Goal: Information Seeking & Learning: Learn about a topic

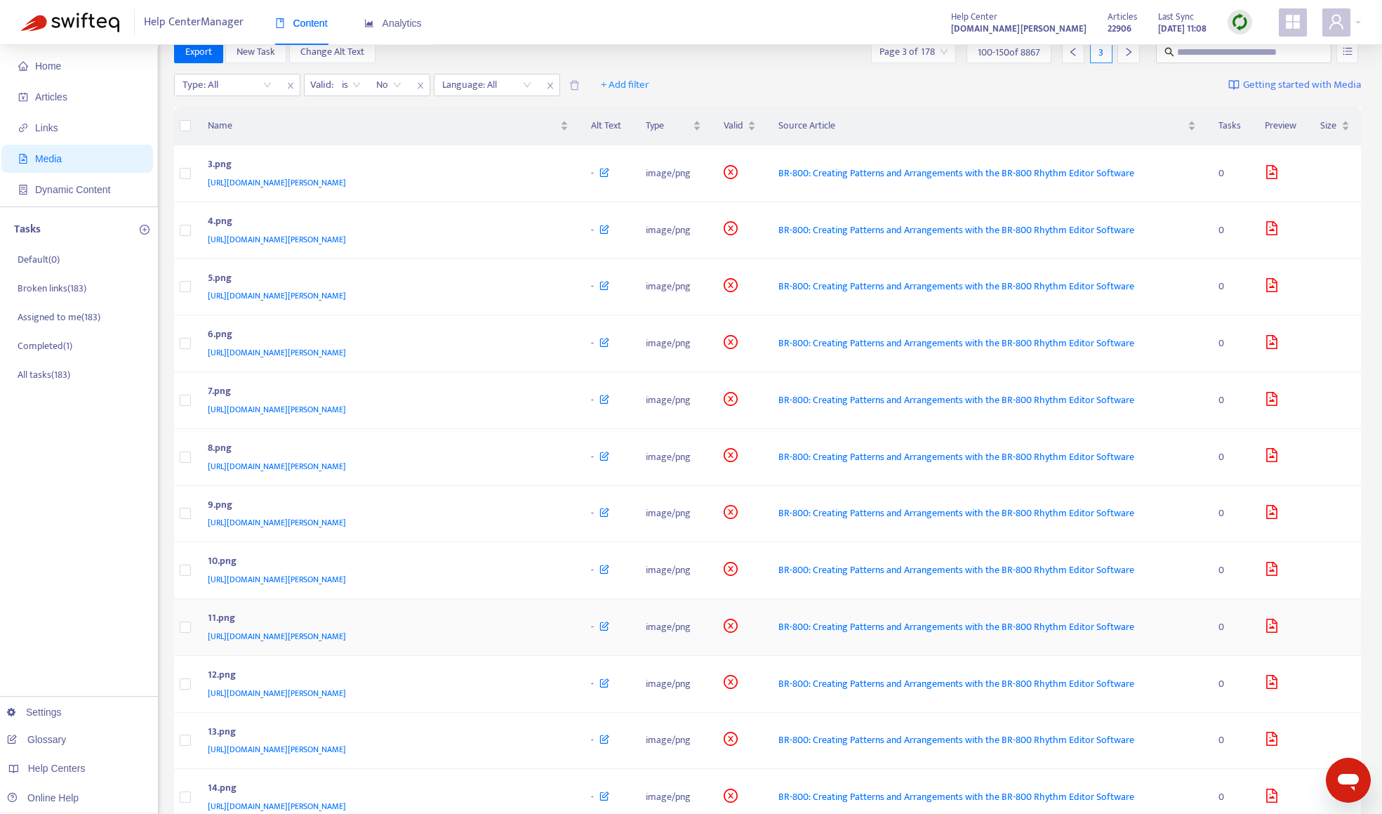
scroll to position [24, 0]
click at [580, 84] on icon "delete" at bounding box center [574, 86] width 11 height 11
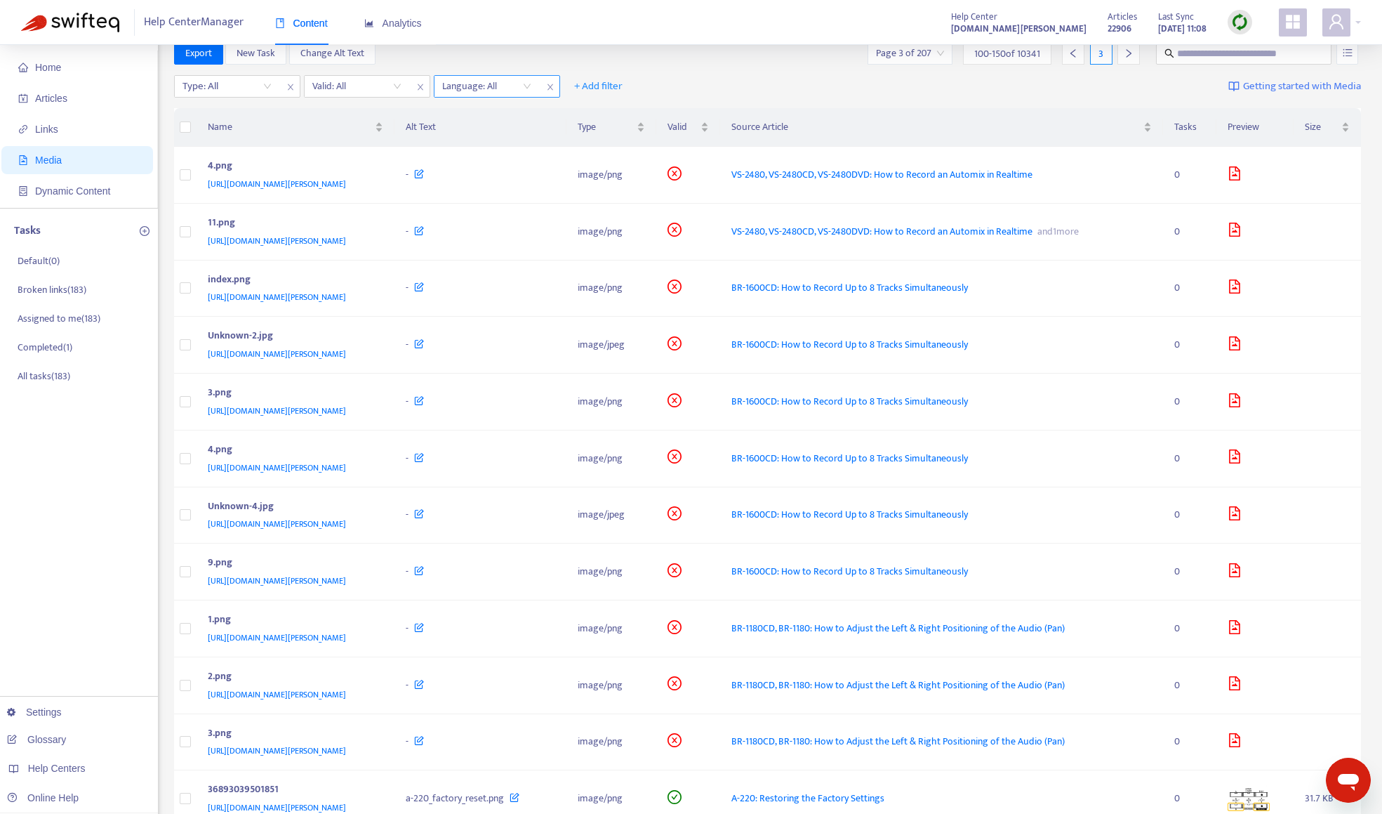
click at [557, 89] on span "close" at bounding box center [550, 87] width 18 height 17
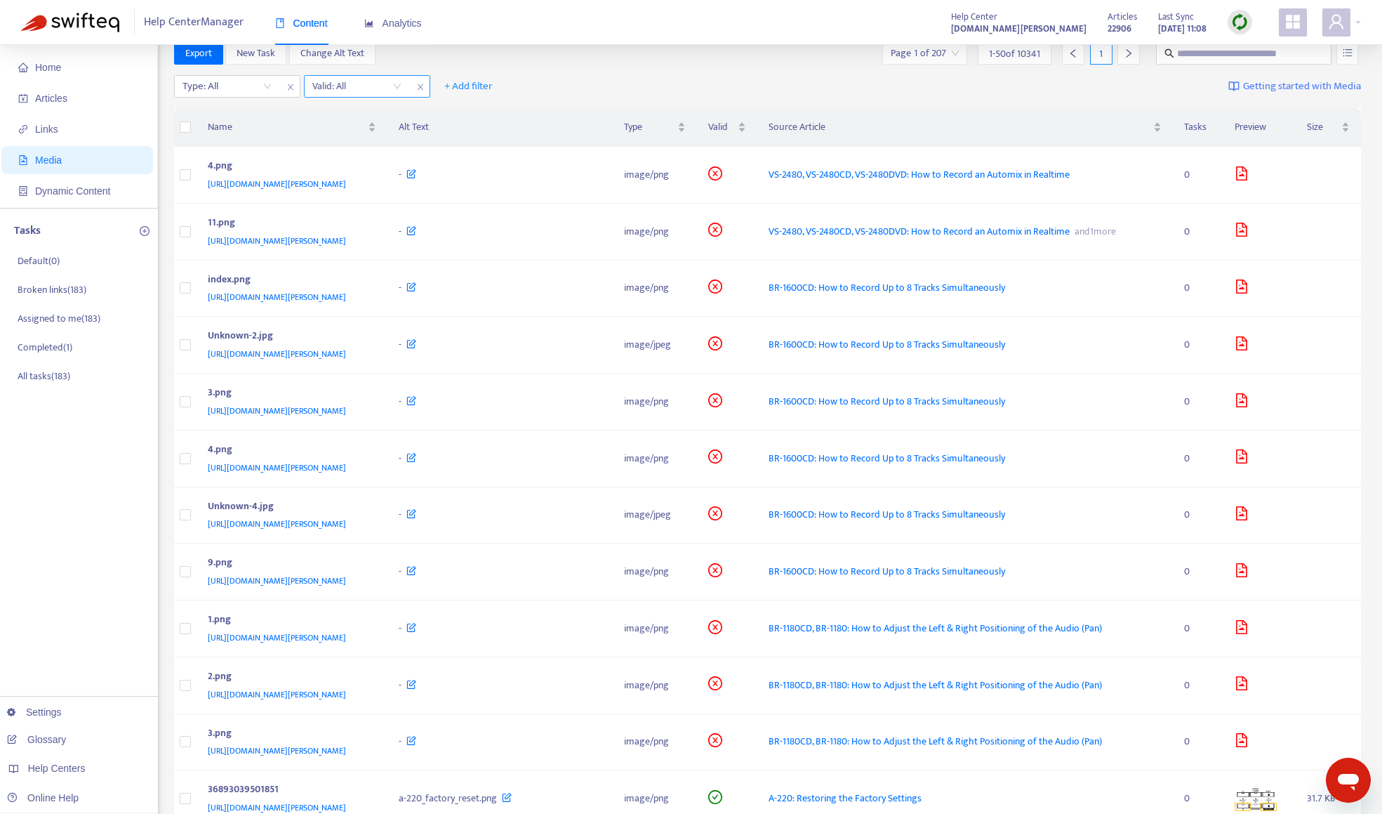
click at [425, 88] on span "close" at bounding box center [420, 87] width 18 height 17
click at [286, 91] on icon "close" at bounding box center [290, 87] width 8 height 8
click at [213, 79] on span "+ Add filter" at bounding box center [212, 86] width 48 height 17
click at [211, 180] on span "Valid" at bounding box center [213, 181] width 48 height 15
click at [215, 89] on input "search" at bounding box center [227, 86] width 89 height 21
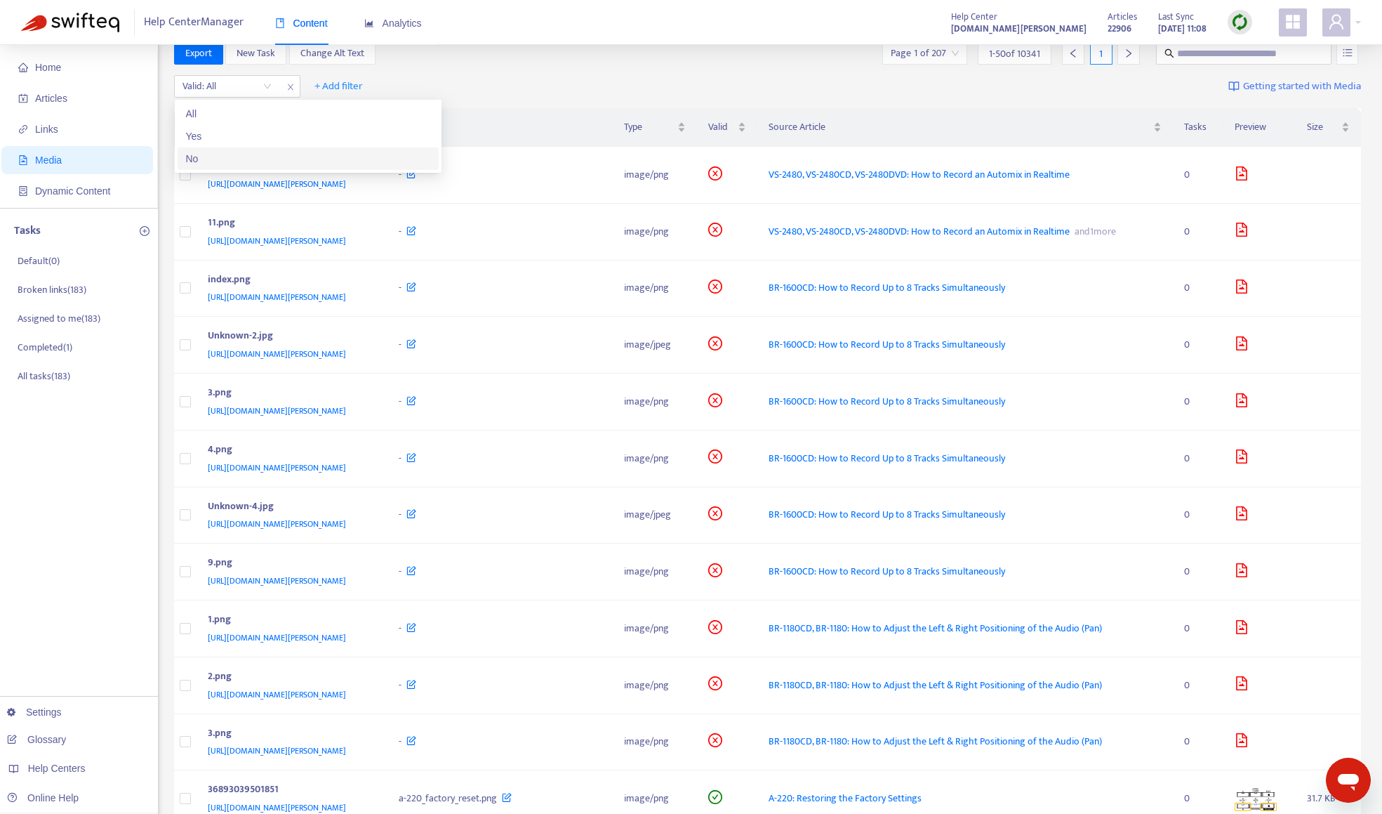
click at [223, 150] on div "No" at bounding box center [308, 158] width 261 height 22
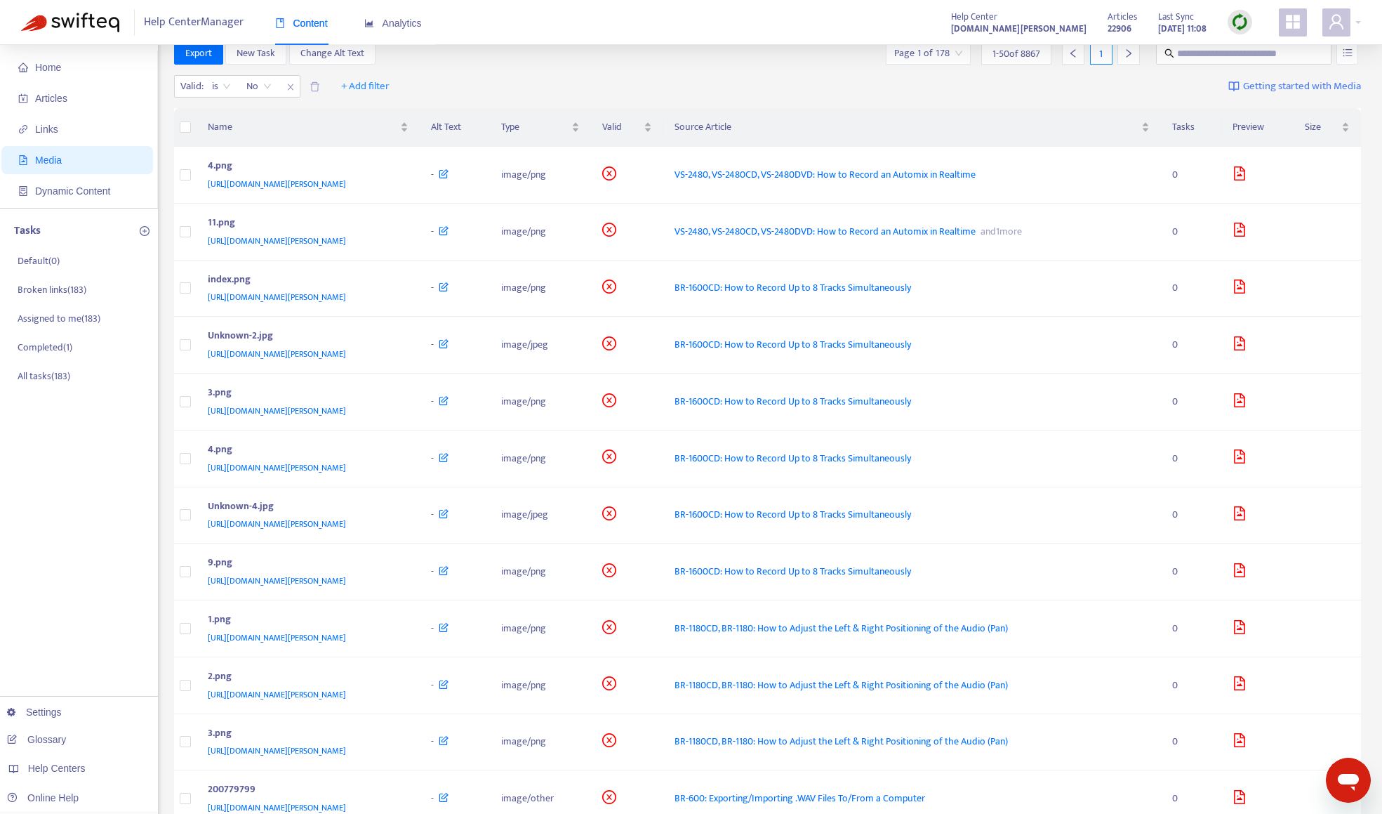
click at [793, 71] on div "Valid : is No + Add filter Getting started with Media" at bounding box center [768, 89] width 1188 height 39
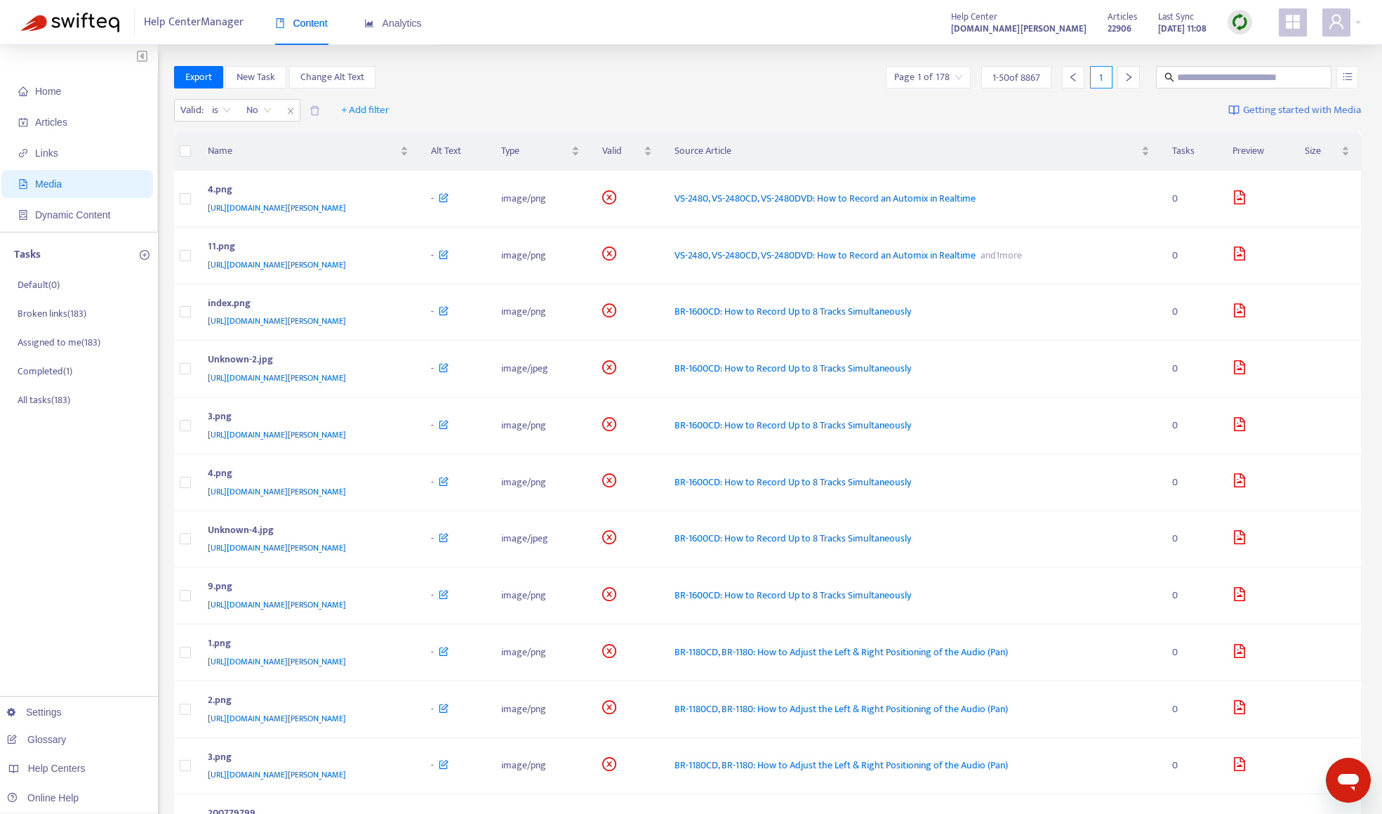
click at [950, 82] on input "search" at bounding box center [928, 77] width 68 height 21
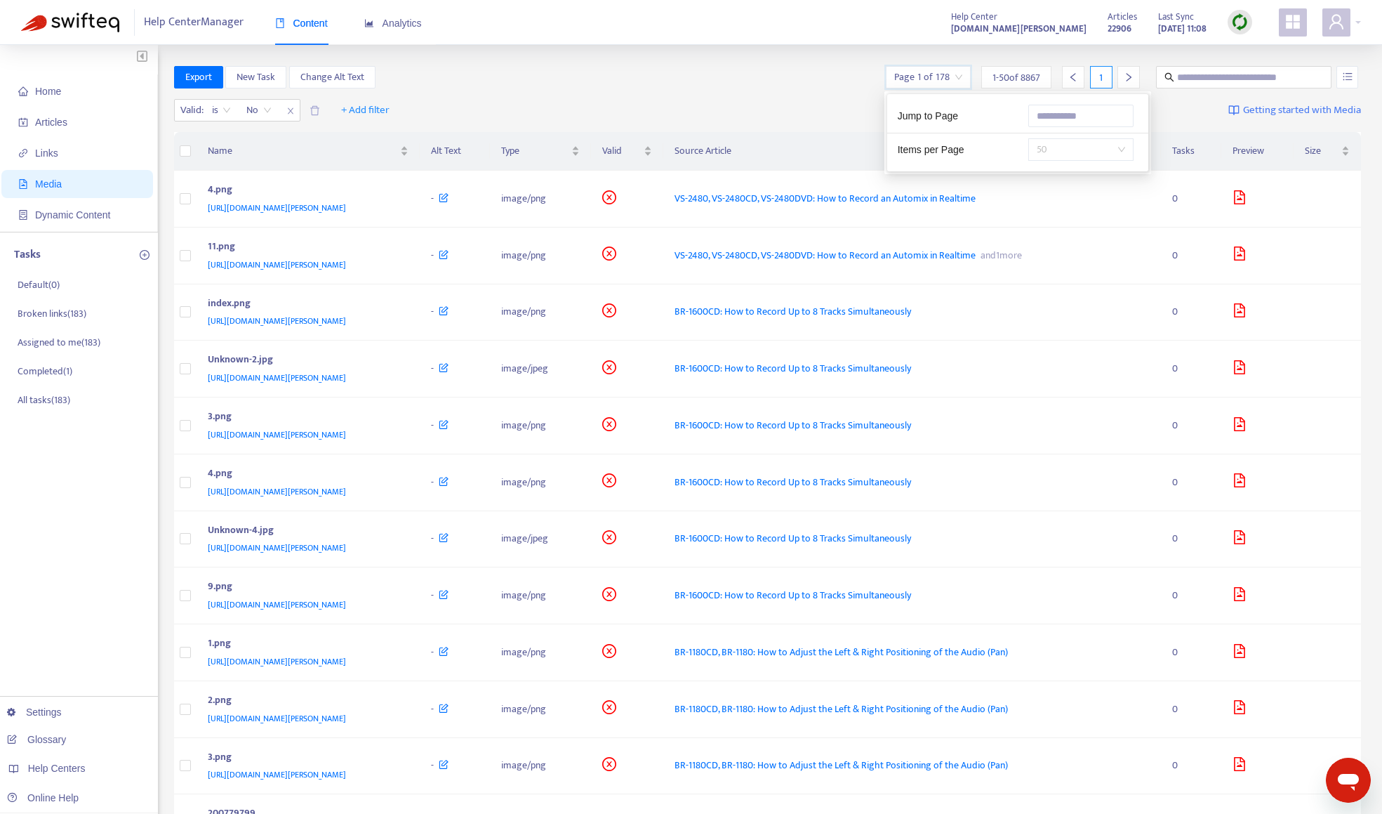
click at [1100, 152] on span "50" at bounding box center [1081, 149] width 88 height 21
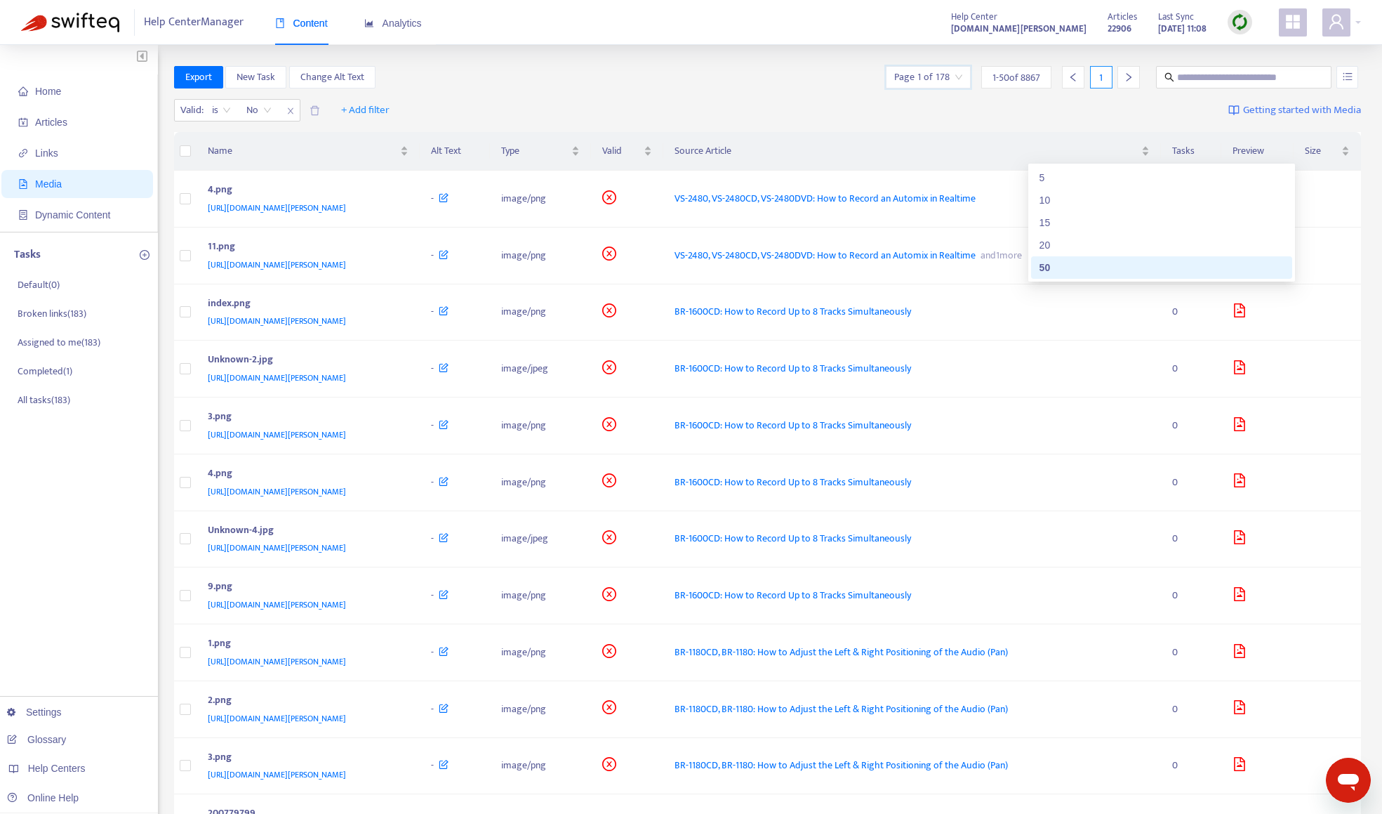
click at [1073, 263] on div "50" at bounding box center [1162, 267] width 244 height 15
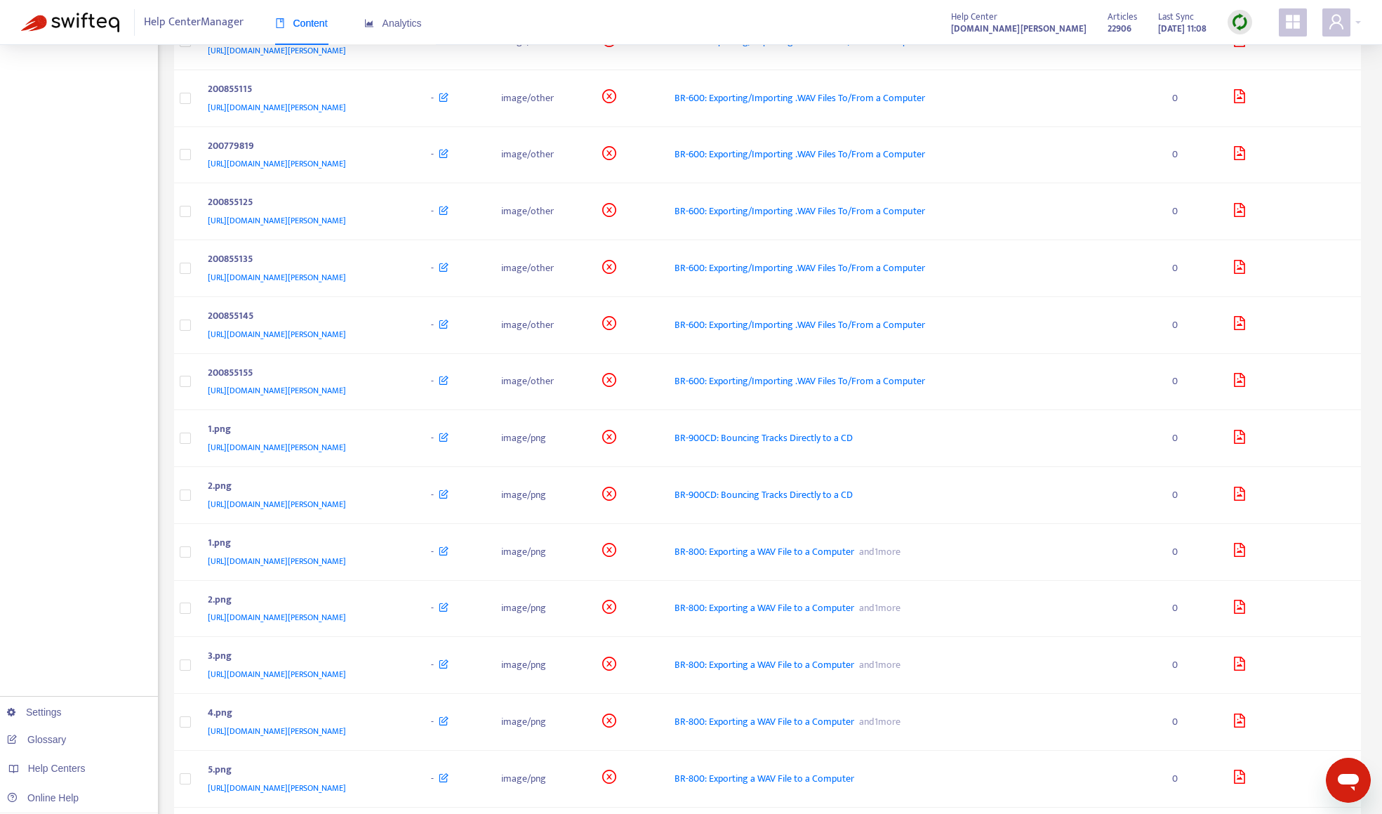
scroll to position [842, 0]
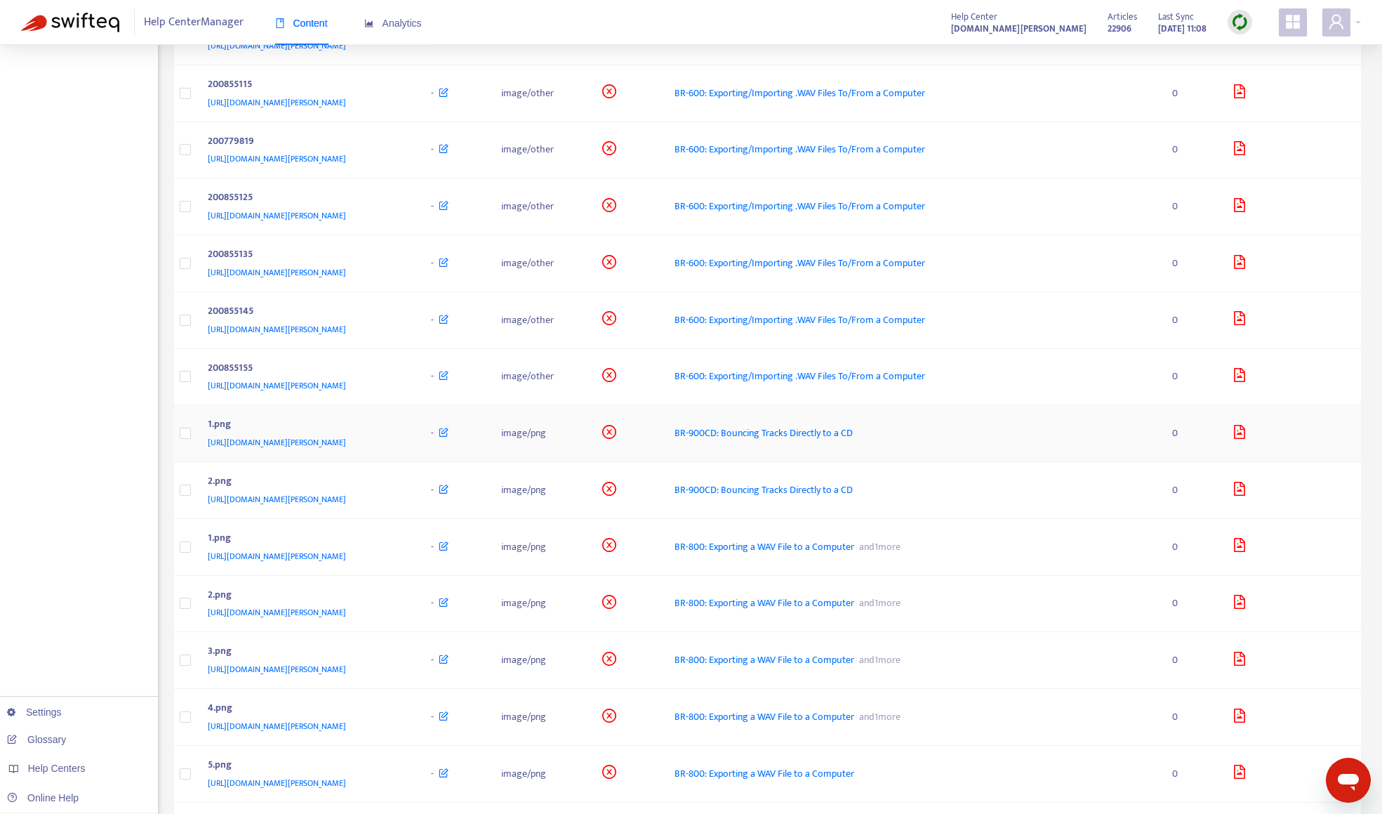
click at [346, 439] on span "[URL][DOMAIN_NAME][PERSON_NAME]" at bounding box center [277, 442] width 138 height 14
click at [404, 430] on div "1.png" at bounding box center [306, 425] width 196 height 18
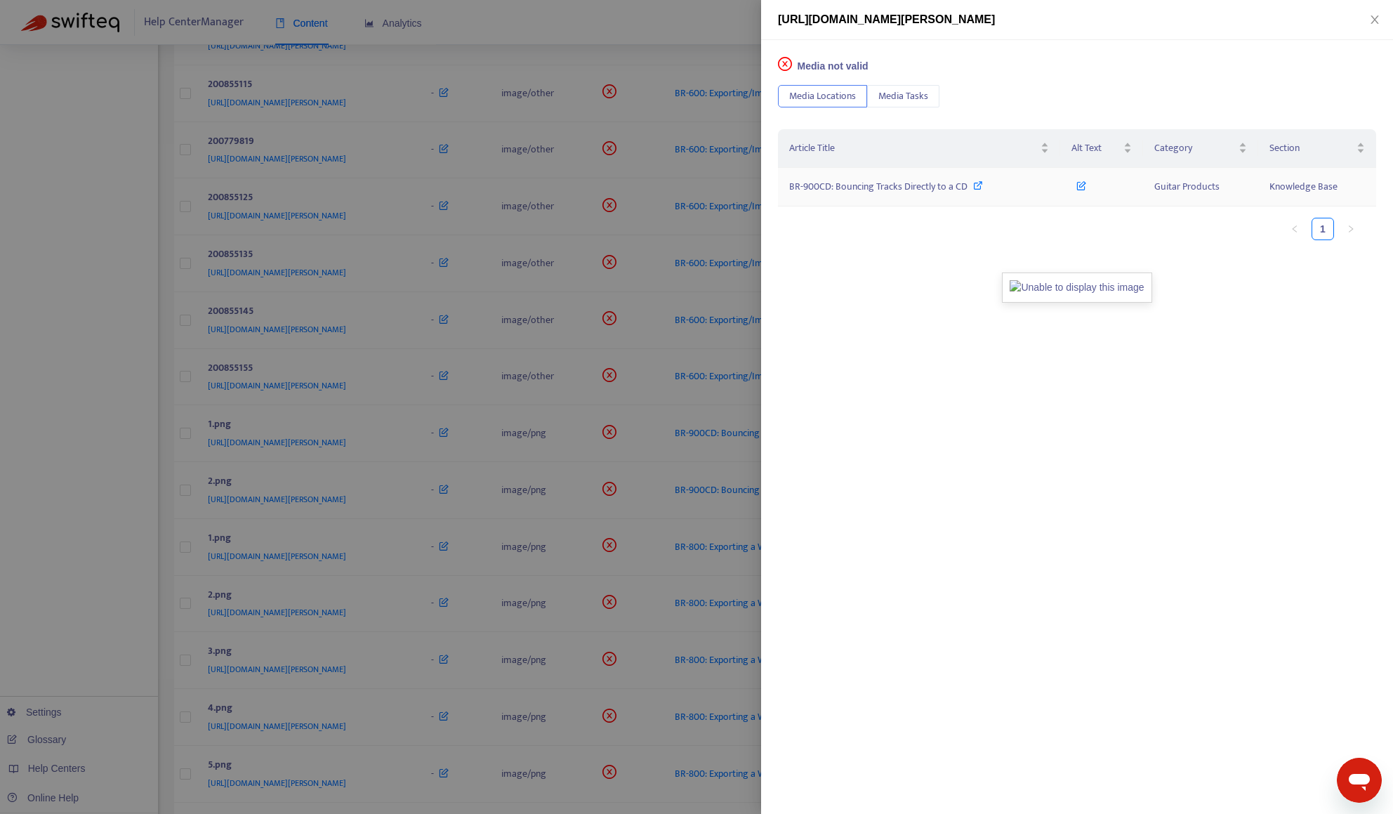
click at [889, 195] on td "BR-900CD: Bouncing Tracks Directly to a CD" at bounding box center [919, 187] width 282 height 39
click at [889, 186] on span "BR-900CD: Bouncing Tracks Directly to a CD" at bounding box center [878, 186] width 178 height 16
click at [697, 13] on div at bounding box center [696, 407] width 1393 height 814
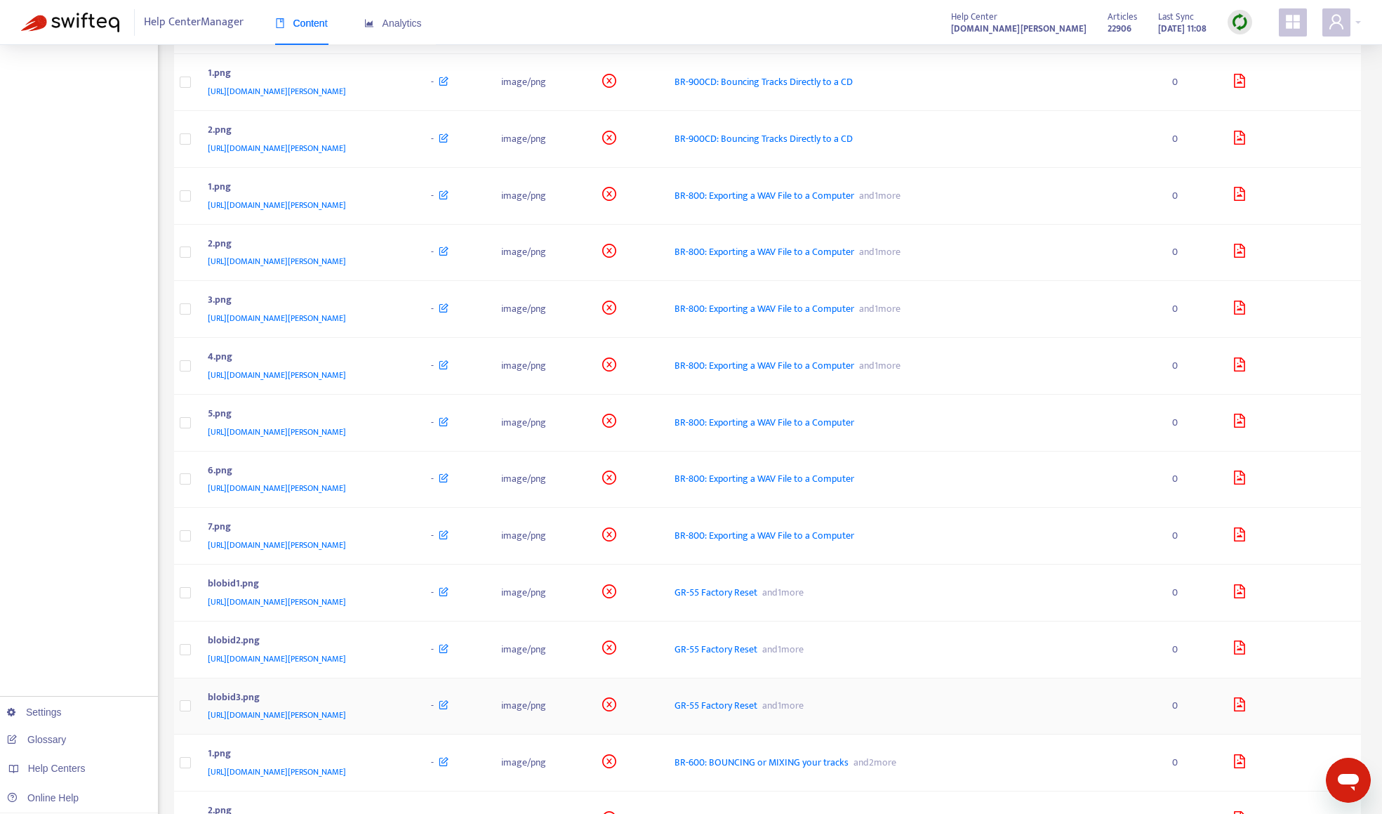
scroll to position [1404, 0]
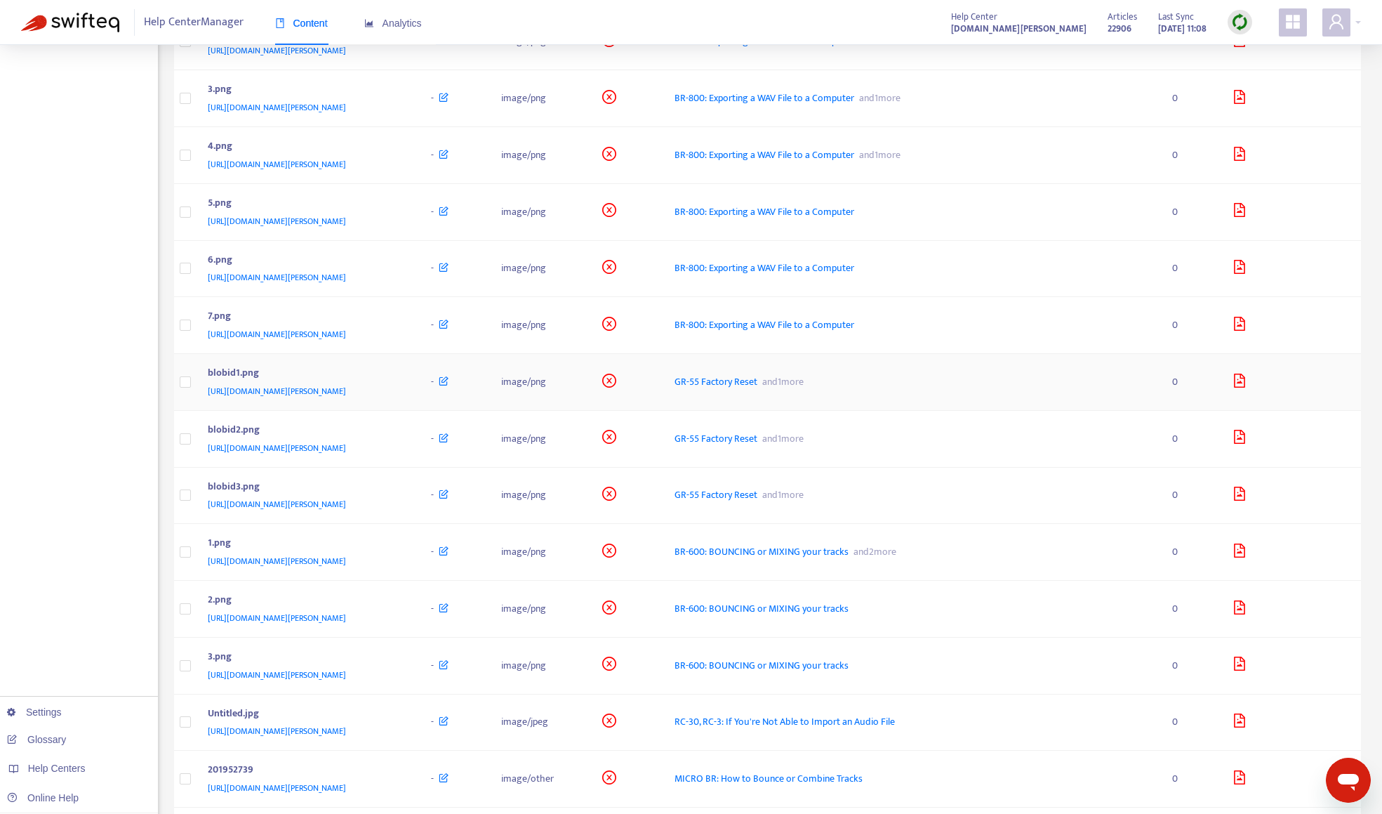
click at [404, 380] on div "blobid1.png" at bounding box center [306, 374] width 196 height 18
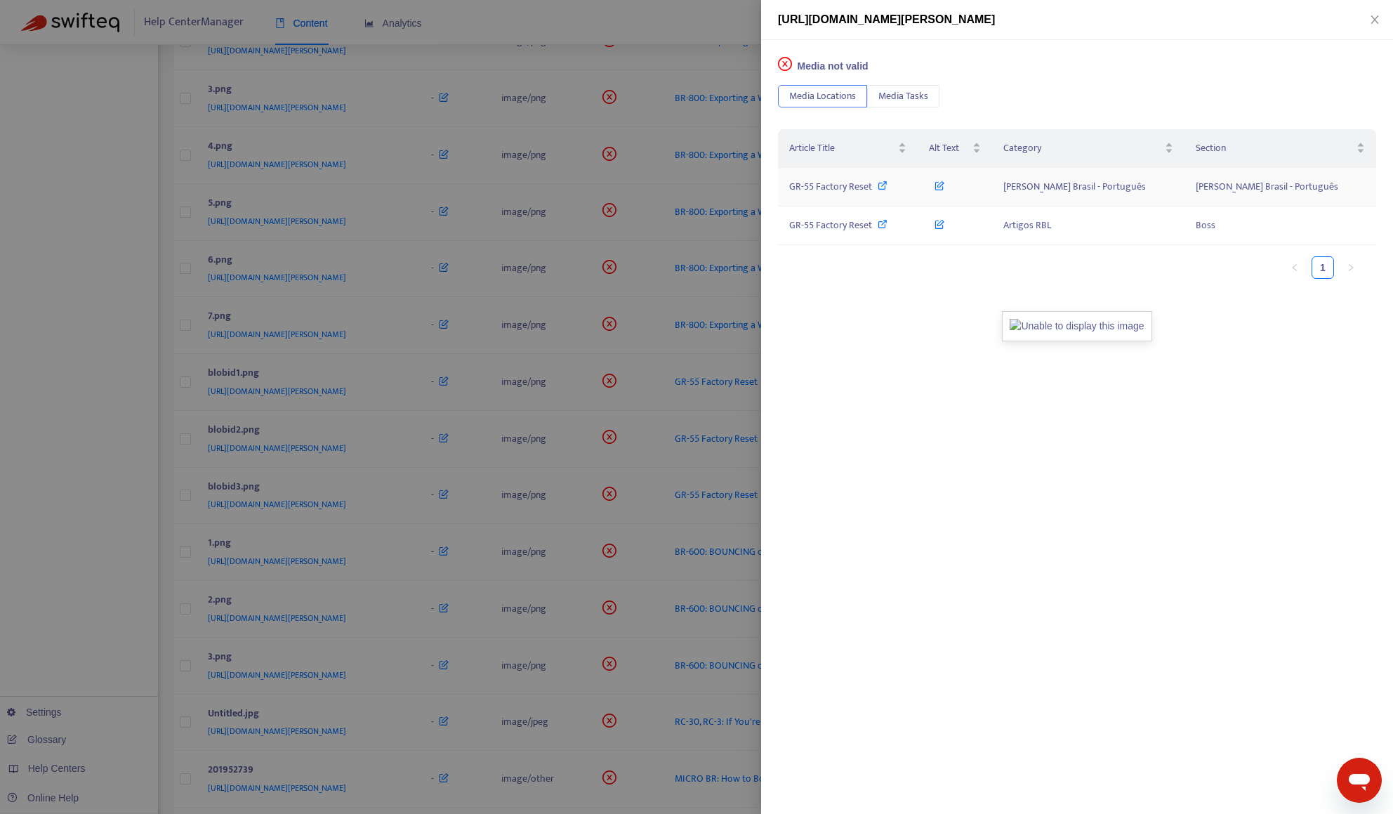
click at [868, 191] on span "GR-55 Factory Reset" at bounding box center [830, 186] width 83 height 16
click at [712, 22] on div at bounding box center [696, 407] width 1393 height 814
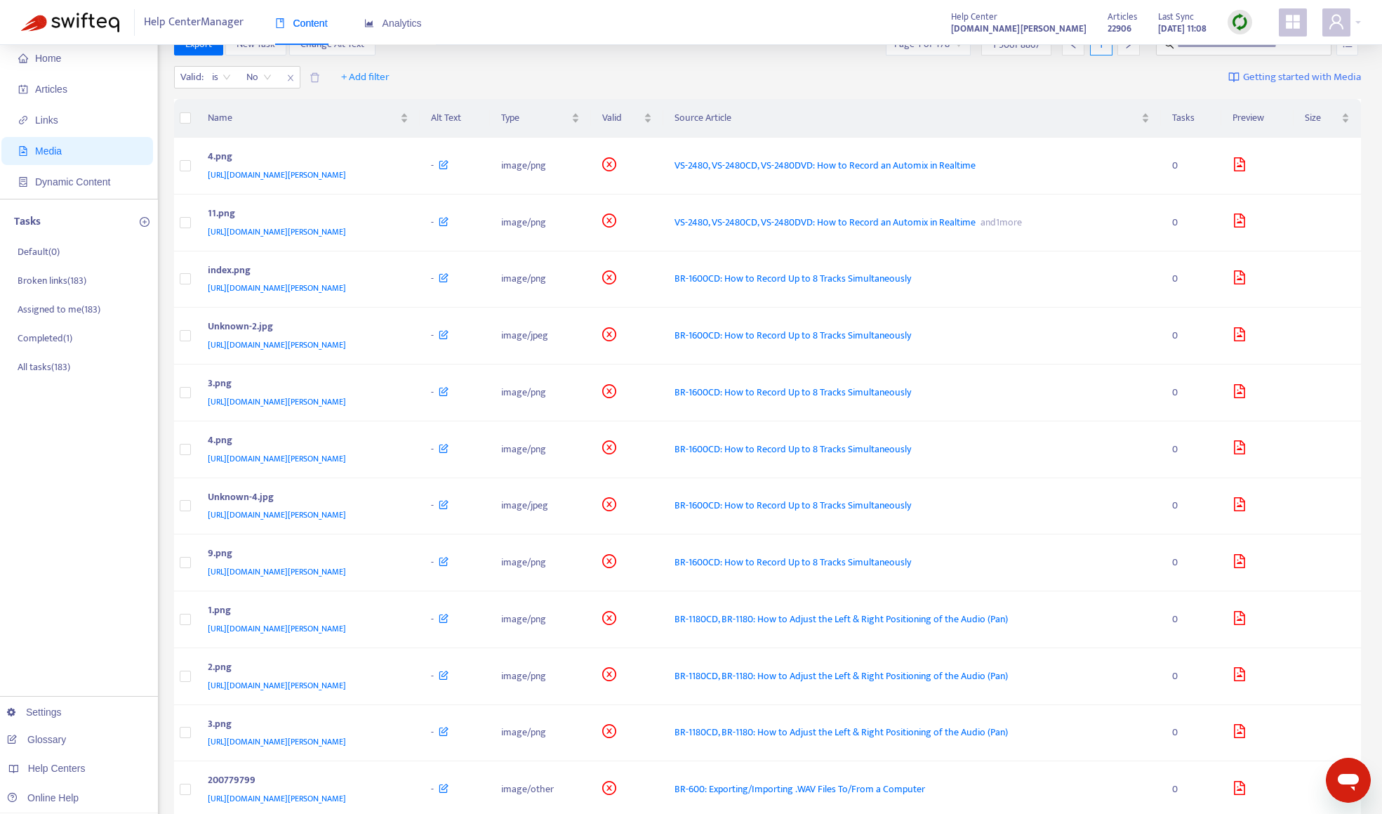
scroll to position [0, 0]
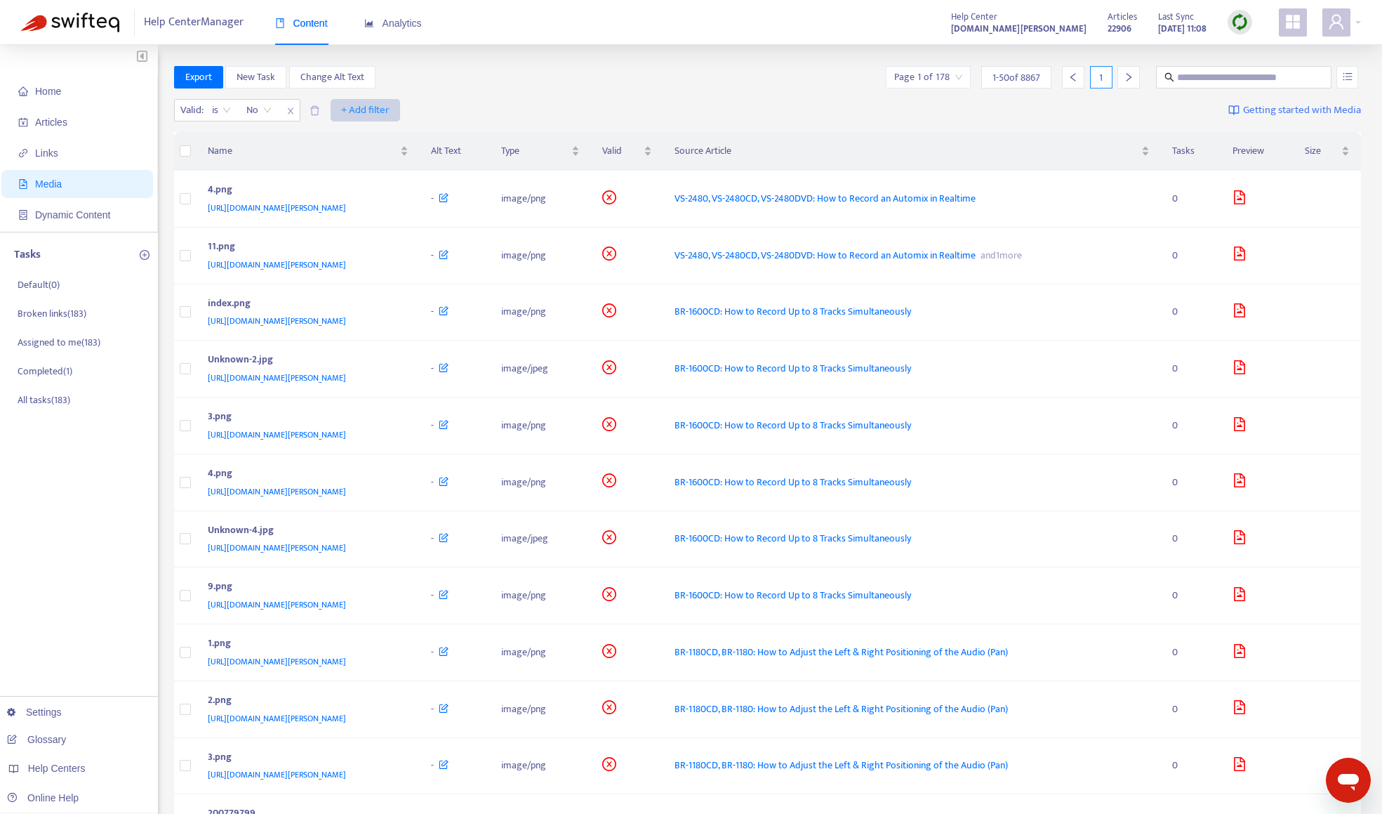
click at [371, 109] on span "+ Add filter" at bounding box center [365, 110] width 48 height 17
click at [374, 144] on span "Language" at bounding box center [366, 138] width 48 height 15
click at [329, 110] on div at bounding box center [349, 110] width 85 height 17
click at [347, 159] on div "en-us" at bounding box center [438, 159] width 244 height 15
click at [712, 84] on div "Export New Task Change Alt Text Page 1 of 130 1 - 50 of 6464 1" at bounding box center [768, 77] width 1188 height 22
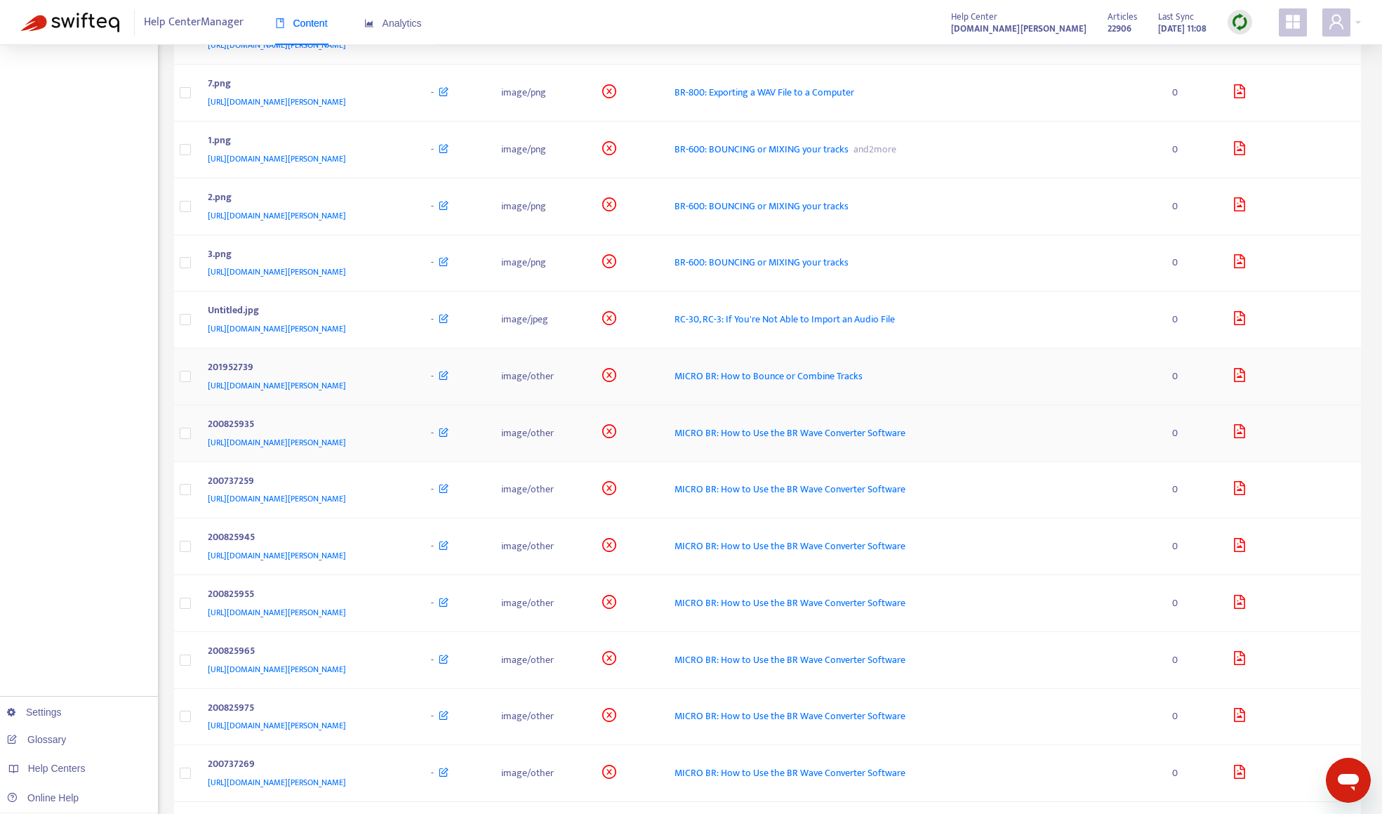
scroll to position [1614, 0]
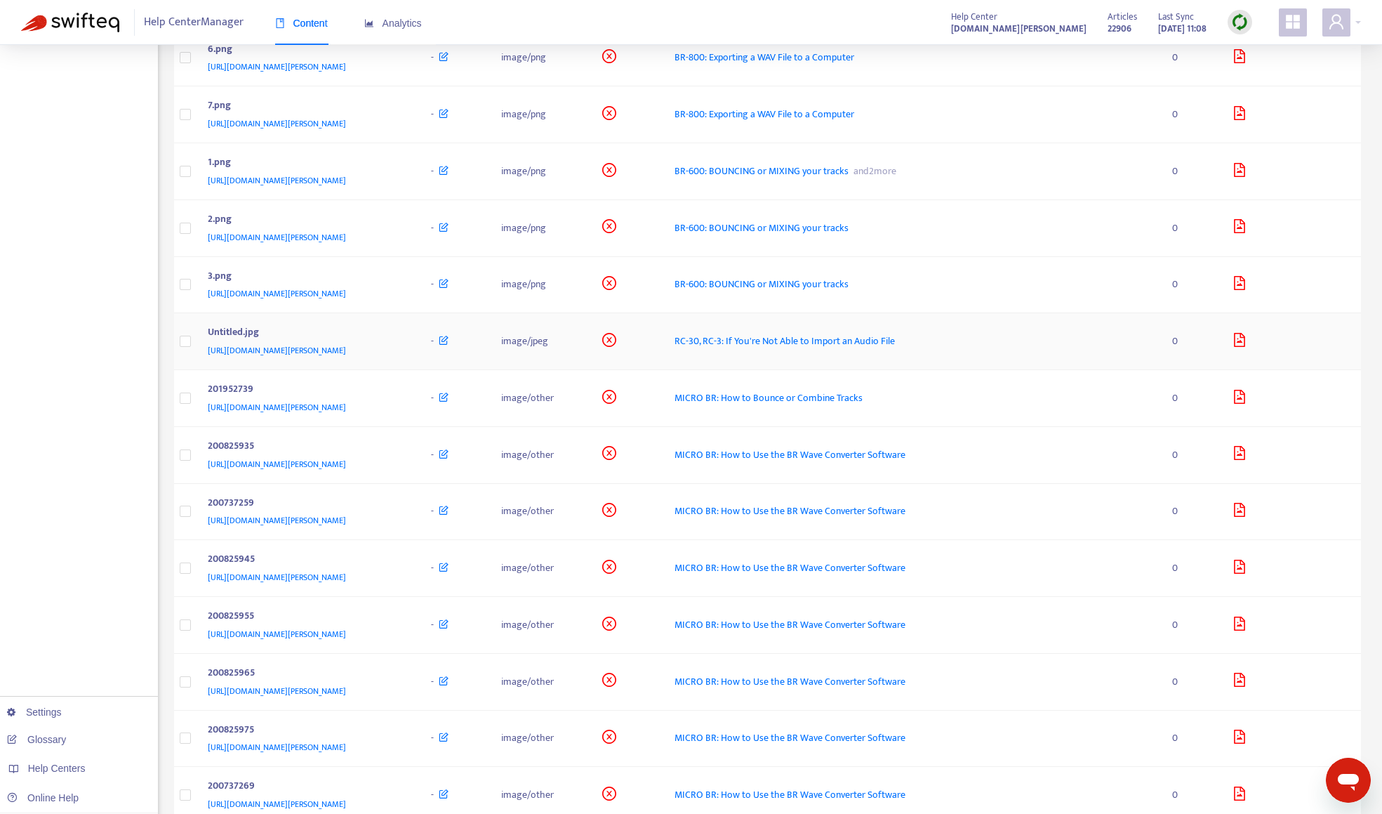
click at [404, 333] on div "Untitled.jpg" at bounding box center [306, 333] width 196 height 18
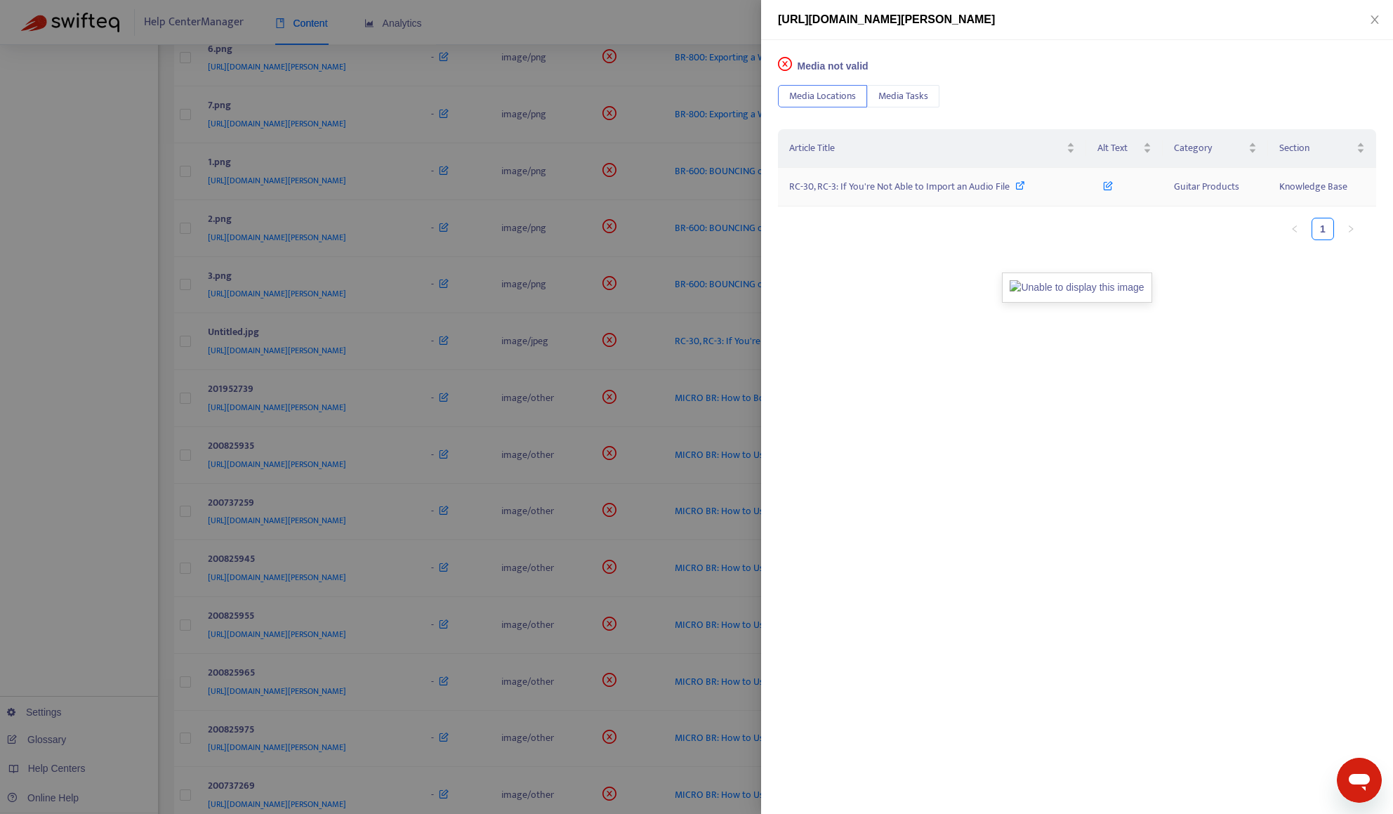
click at [852, 190] on span "RC-30, RC-3: If You're Not Able to Import an Audio File" at bounding box center [899, 186] width 220 height 16
click at [88, 435] on div at bounding box center [696, 407] width 1393 height 814
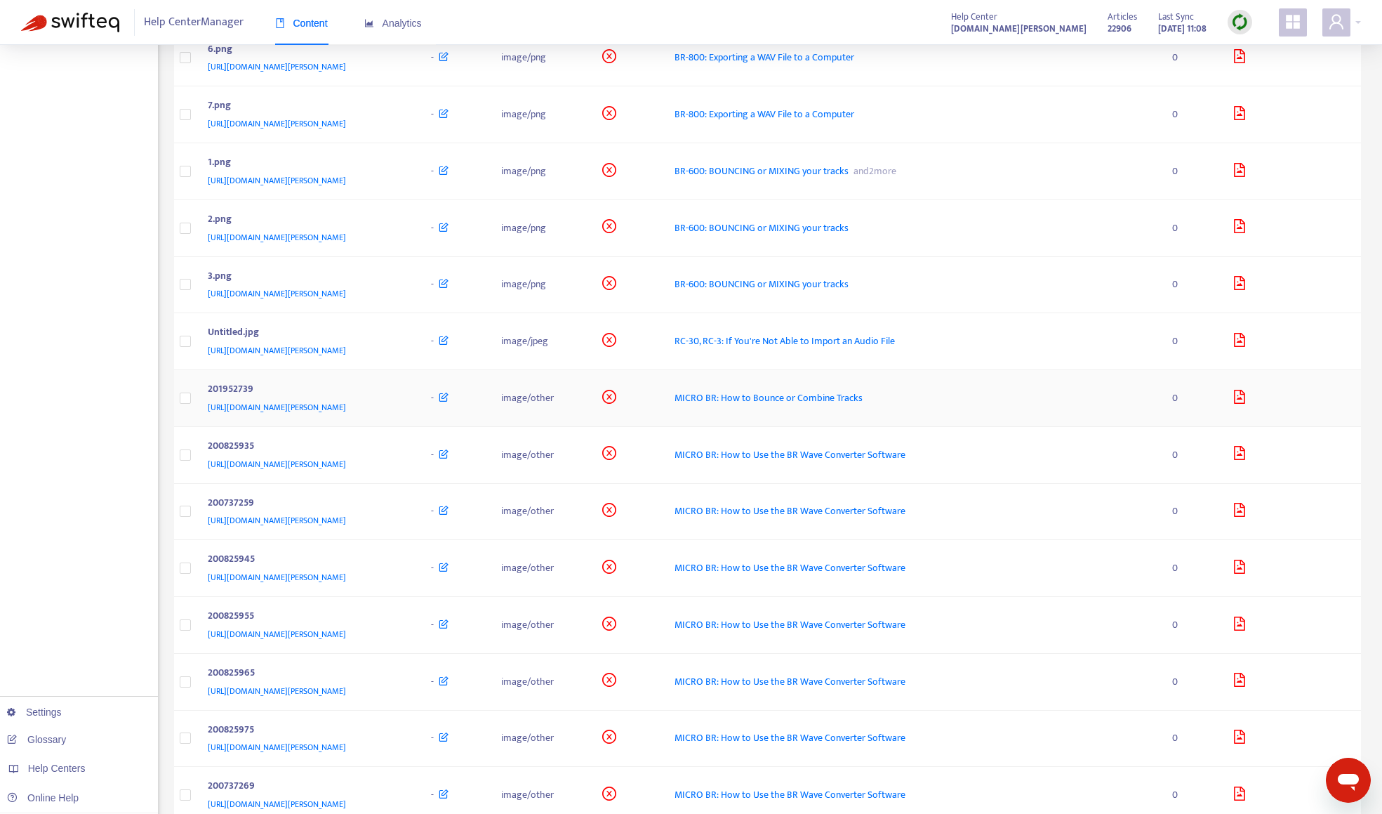
click at [404, 404] on div "[URL][DOMAIN_NAME][PERSON_NAME]" at bounding box center [306, 406] width 196 height 15
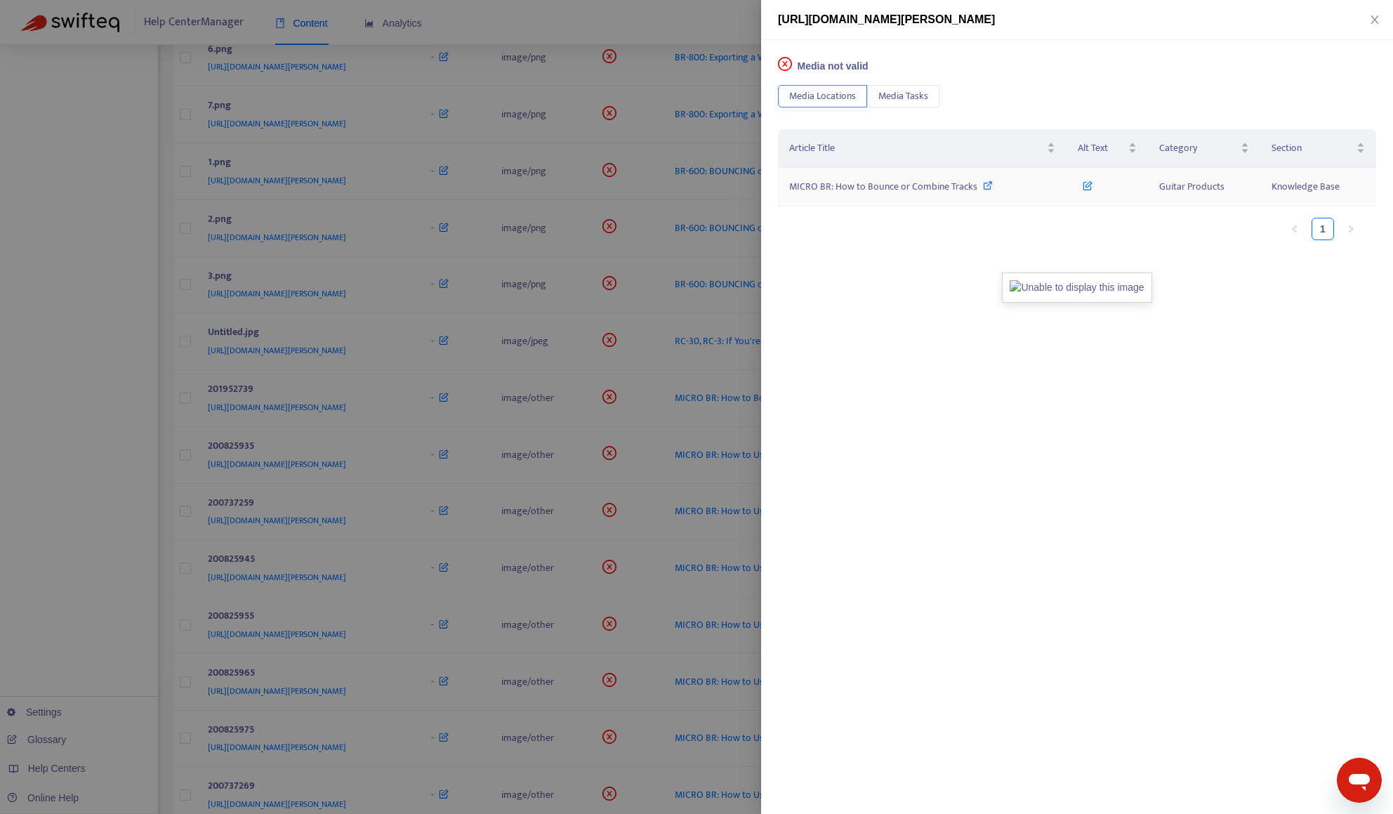
click at [901, 191] on span "MICRO BR: How to Bounce or Combine Tracks" at bounding box center [883, 186] width 188 height 16
click at [103, 392] on div at bounding box center [696, 407] width 1393 height 814
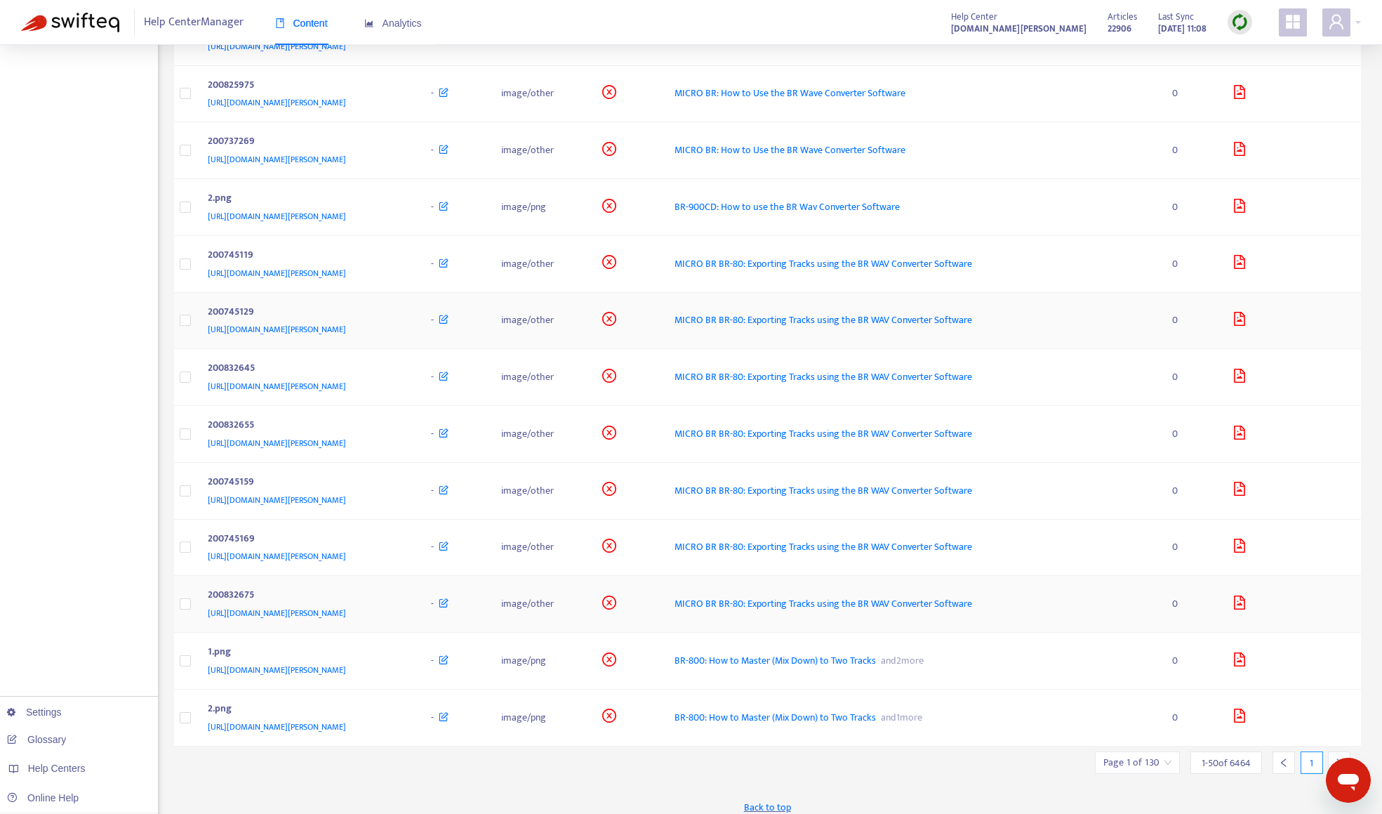
scroll to position [2270, 0]
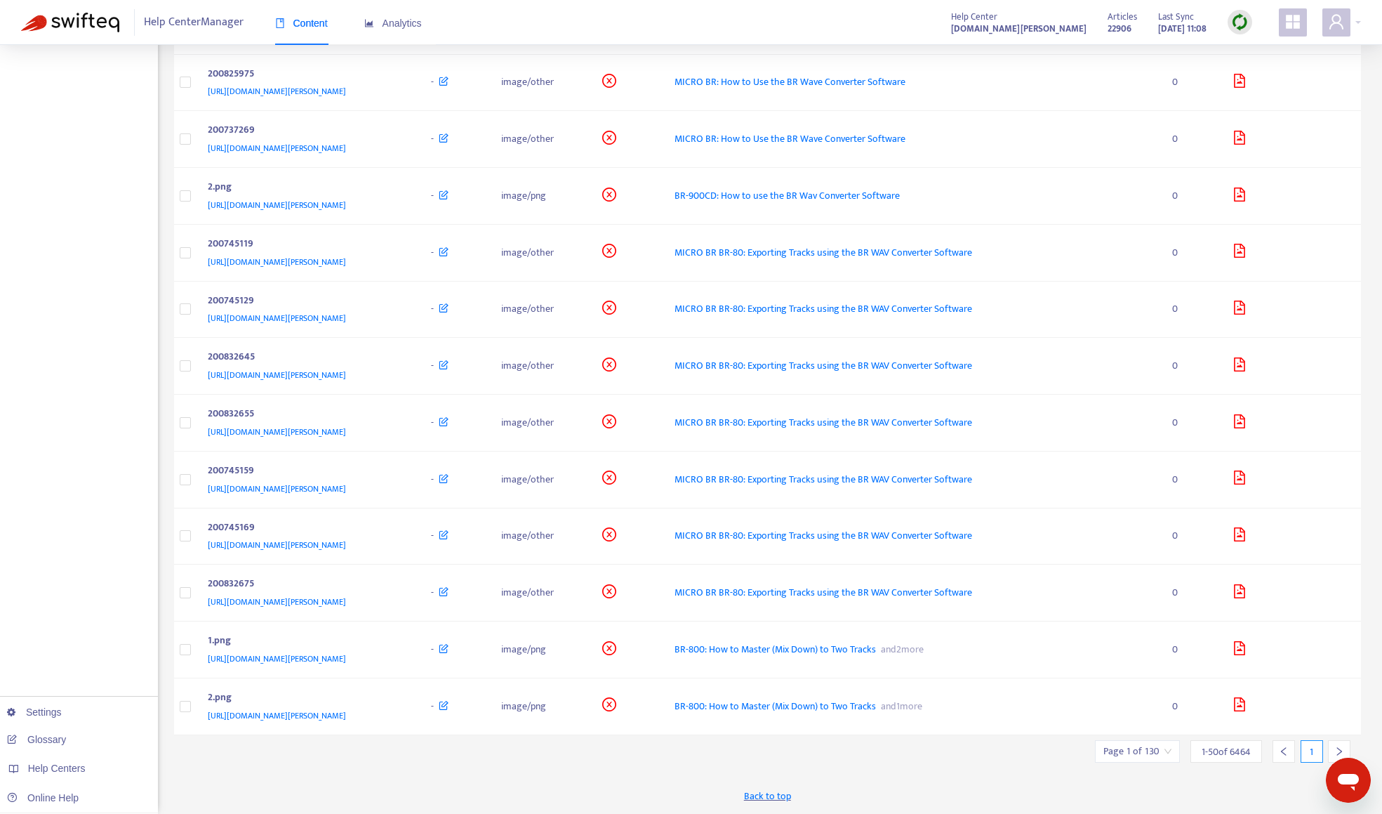
click at [1334, 751] on icon "right" at bounding box center [1339, 751] width 10 height 10
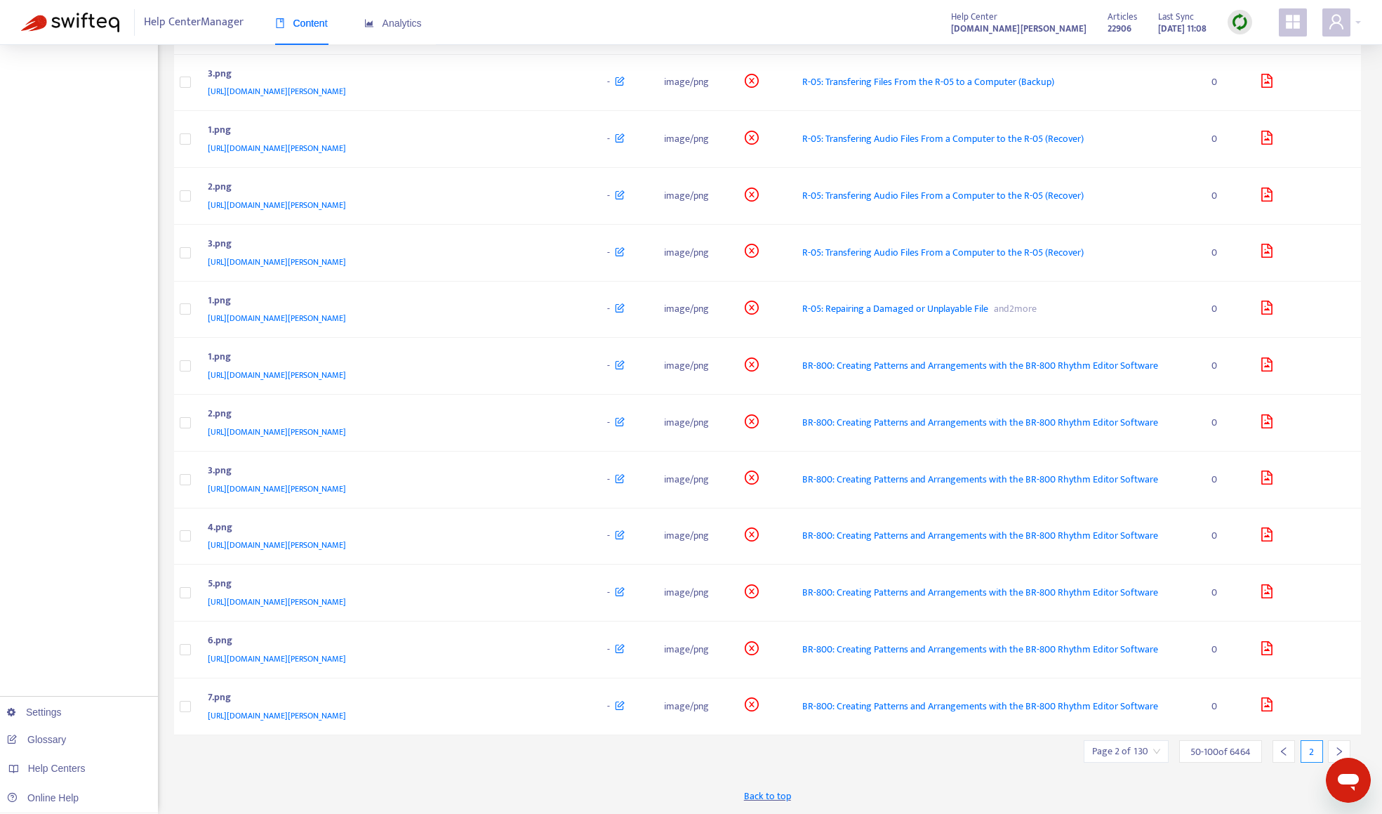
click at [1334, 746] on icon "right" at bounding box center [1339, 751] width 10 height 10
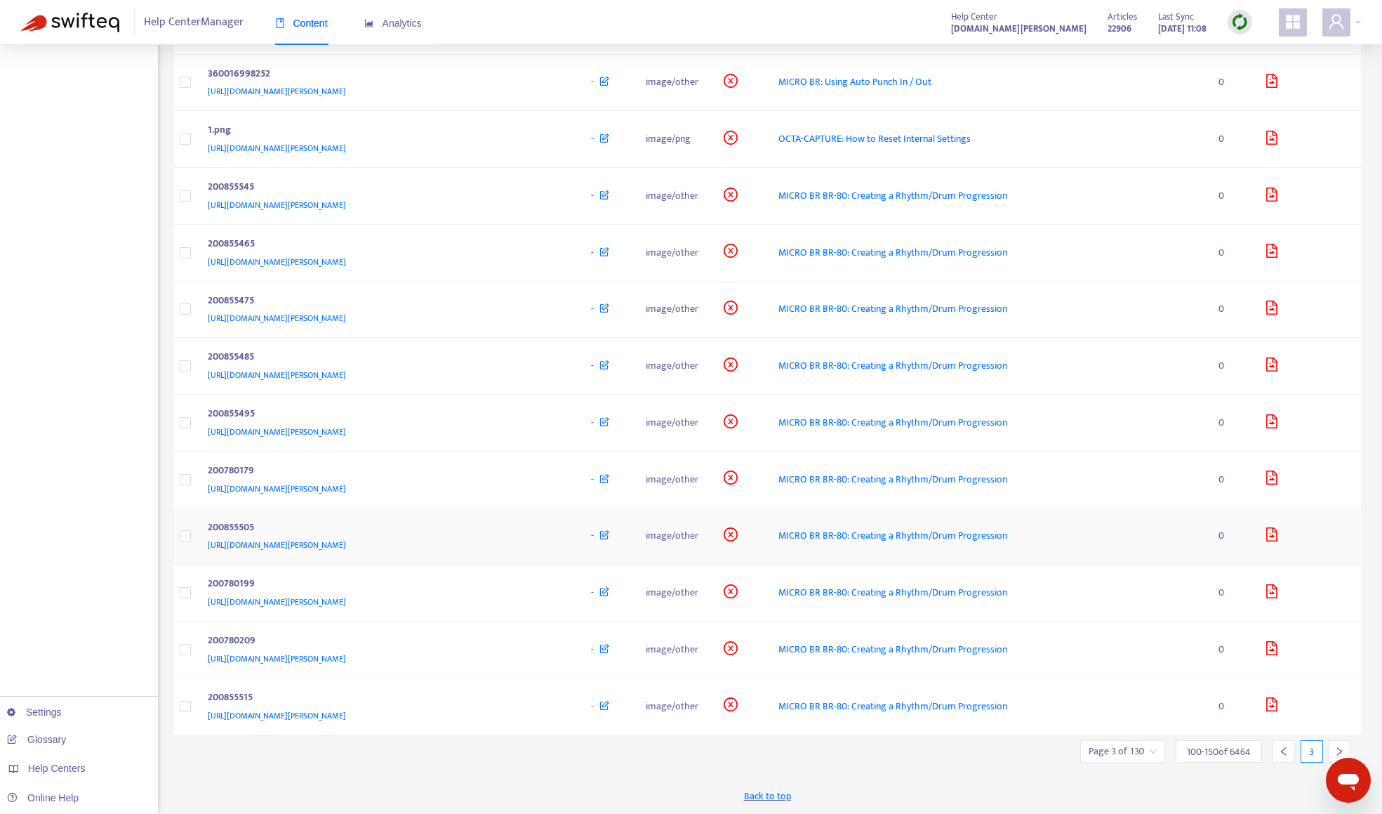
scroll to position [2316, 0]
click at [1344, 748] on icon "right" at bounding box center [1339, 751] width 10 height 10
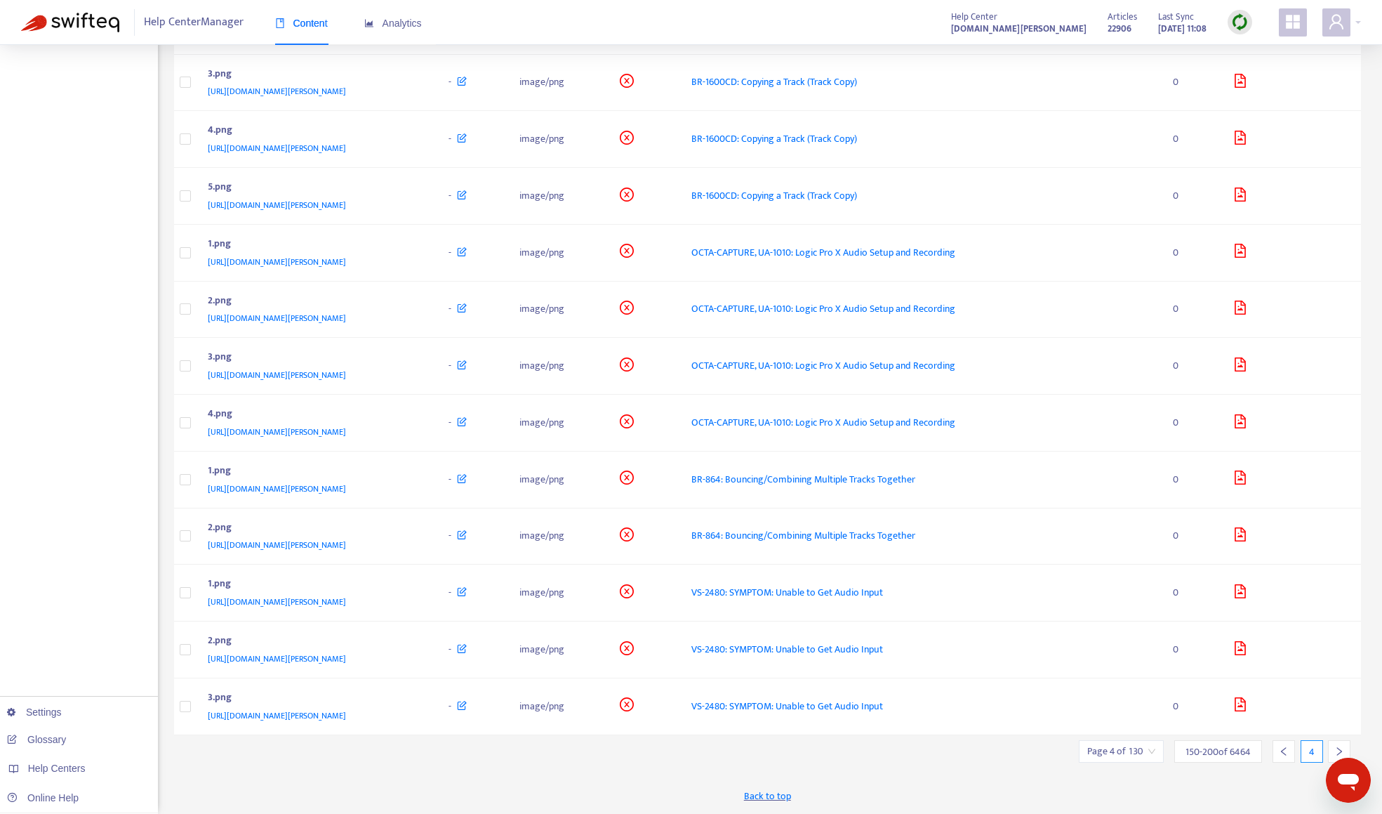
scroll to position [2270, 0]
click at [421, 430] on div "[URL][DOMAIN_NAME][PERSON_NAME]" at bounding box center [314, 431] width 213 height 15
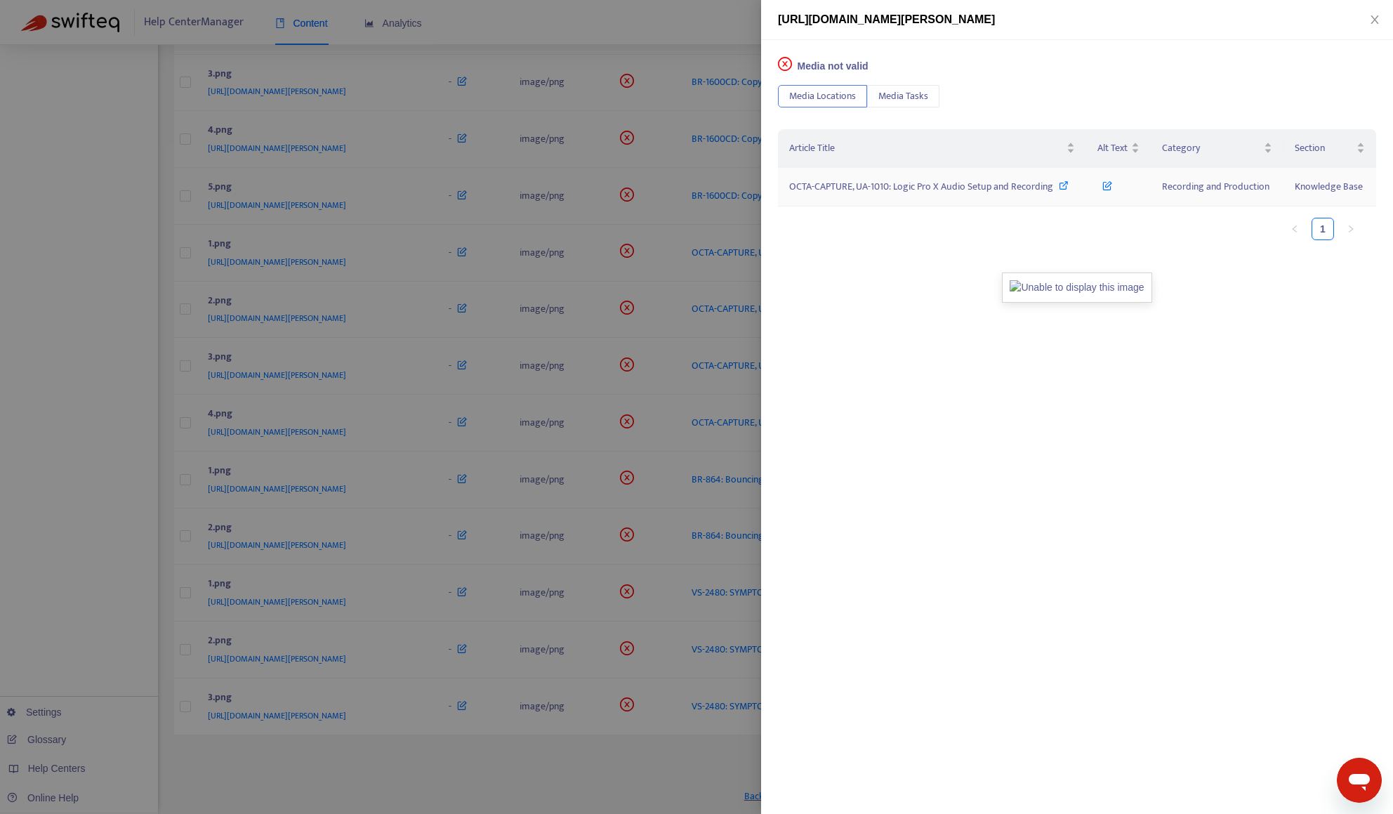
click at [882, 199] on td "OCTA-CAPTURE, UA-1010: Logic Pro X Audio Setup and Recording" at bounding box center [932, 187] width 308 height 39
click at [884, 186] on span "OCTA-CAPTURE, UA-1010: Logic Pro X Audio Setup and Recording" at bounding box center [921, 186] width 264 height 16
click at [694, 31] on div at bounding box center [696, 407] width 1393 height 814
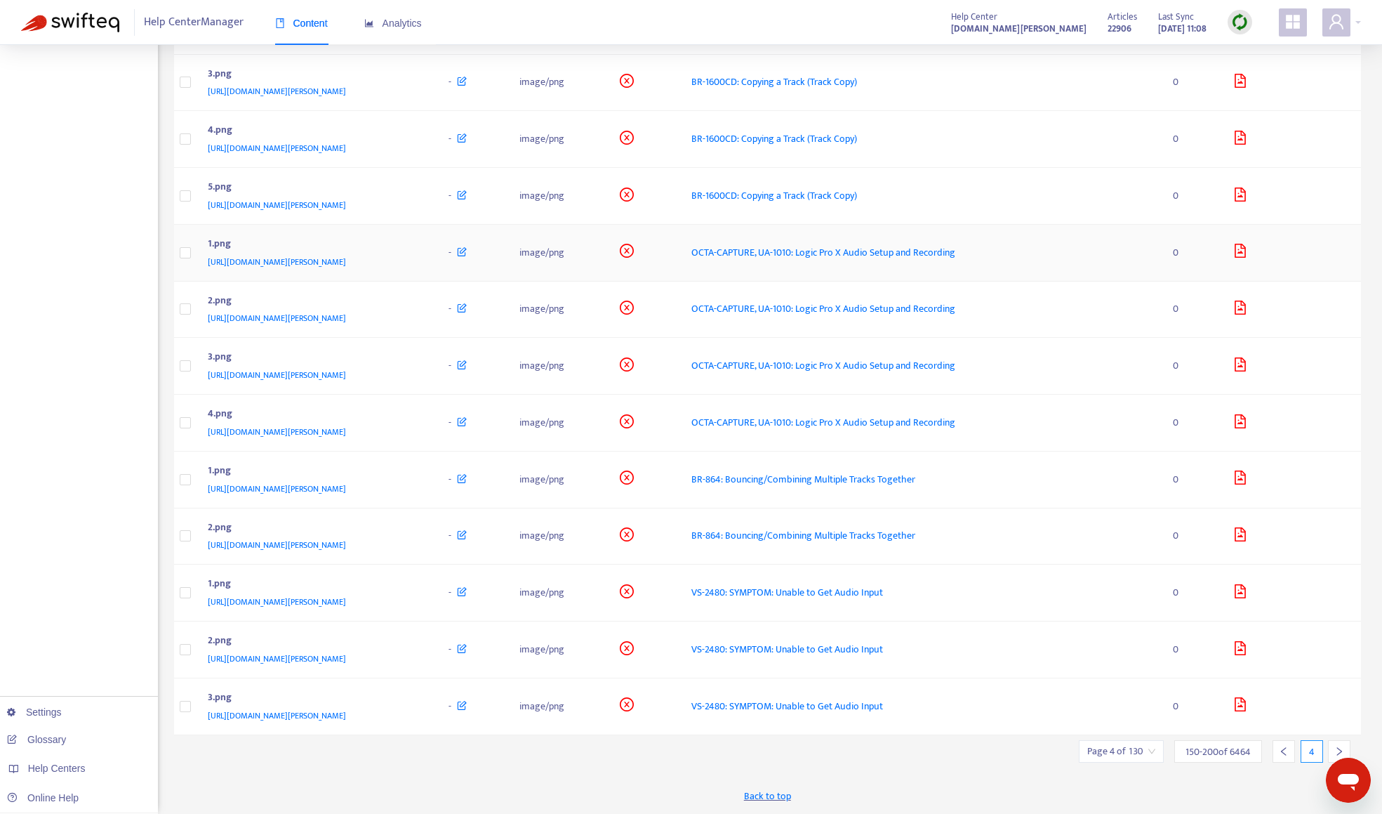
click at [421, 246] on div "1.png" at bounding box center [314, 245] width 213 height 18
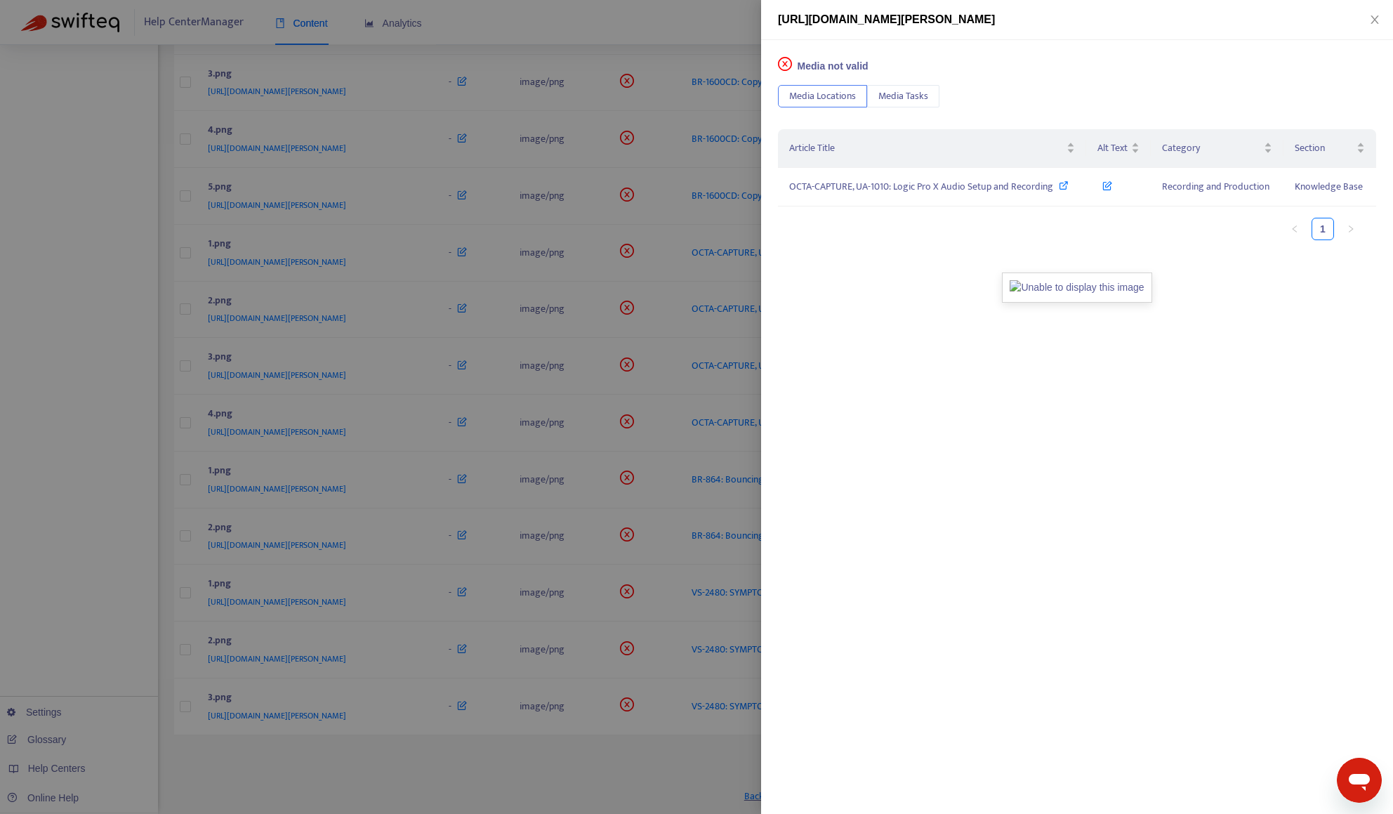
click at [548, 314] on div at bounding box center [696, 407] width 1393 height 814
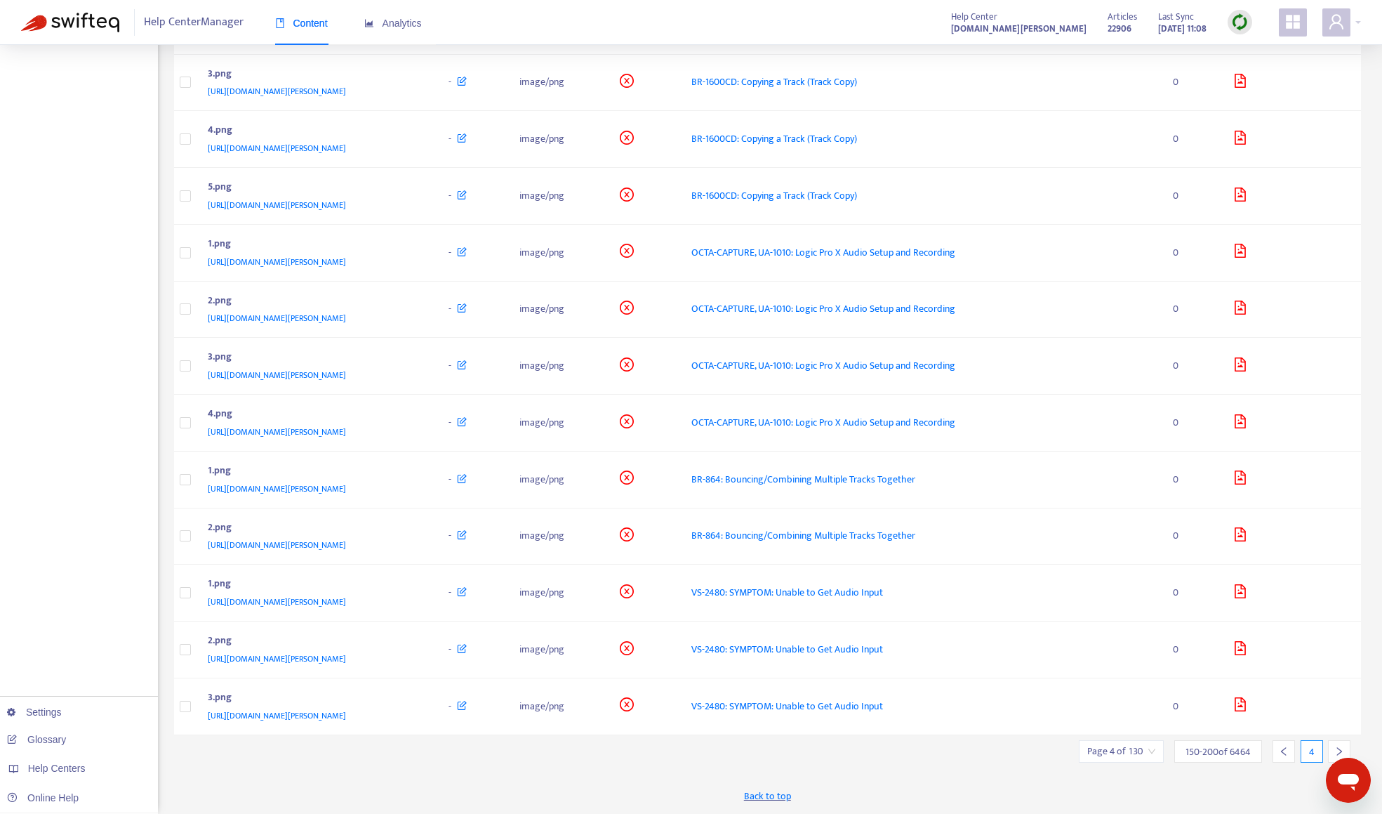
click at [1336, 745] on div at bounding box center [1339, 751] width 22 height 22
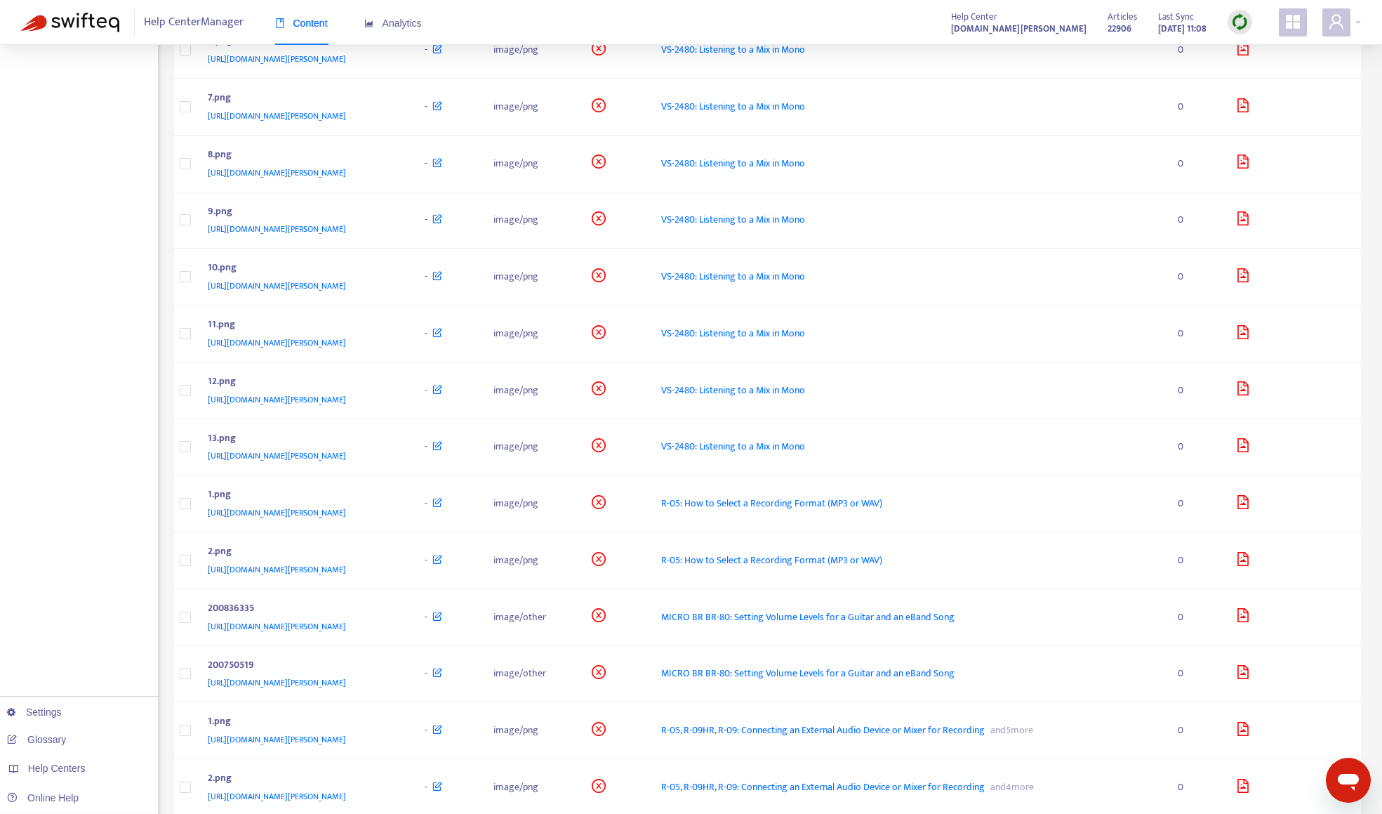
scroll to position [983, 0]
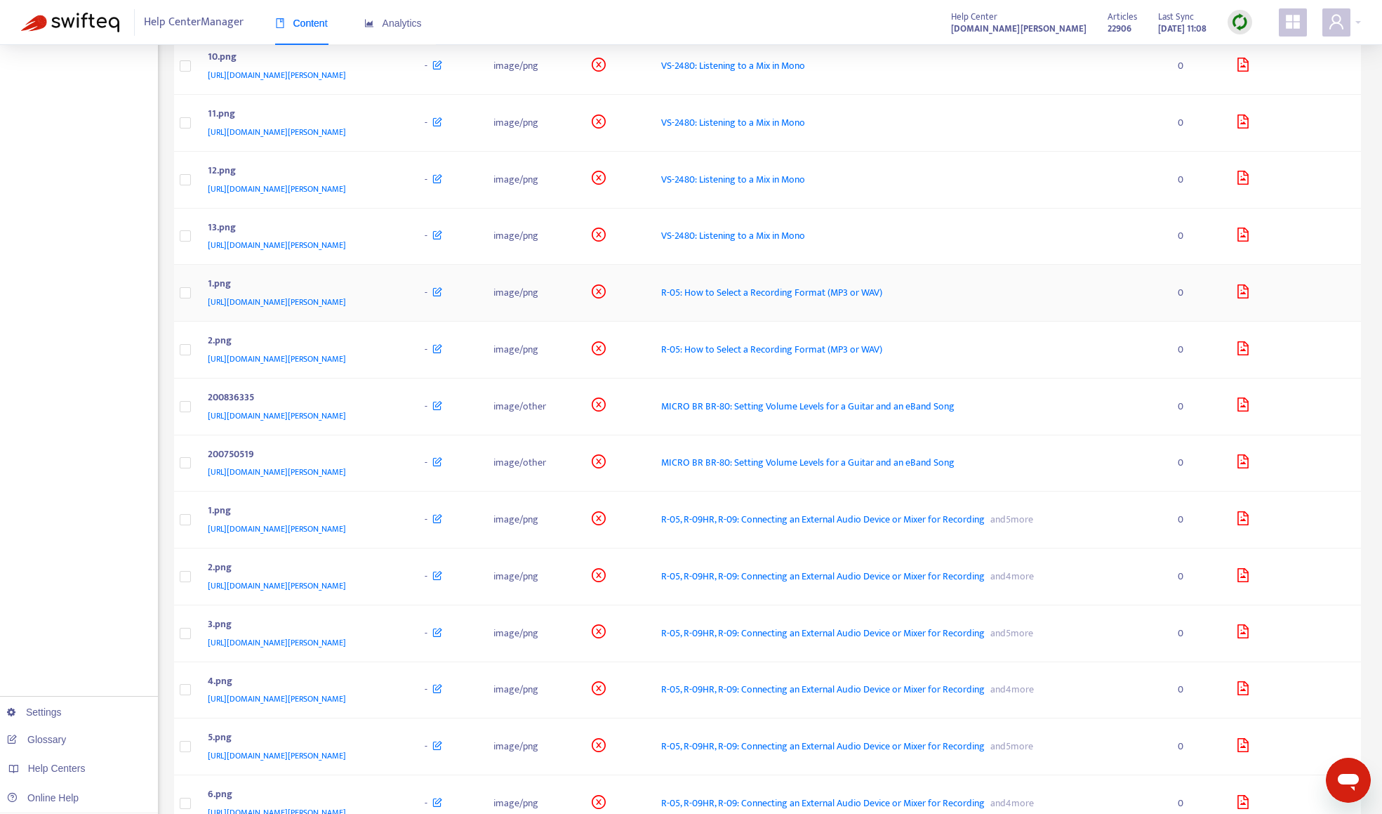
click at [397, 300] on div "[URL][DOMAIN_NAME][PERSON_NAME]" at bounding box center [303, 301] width 190 height 15
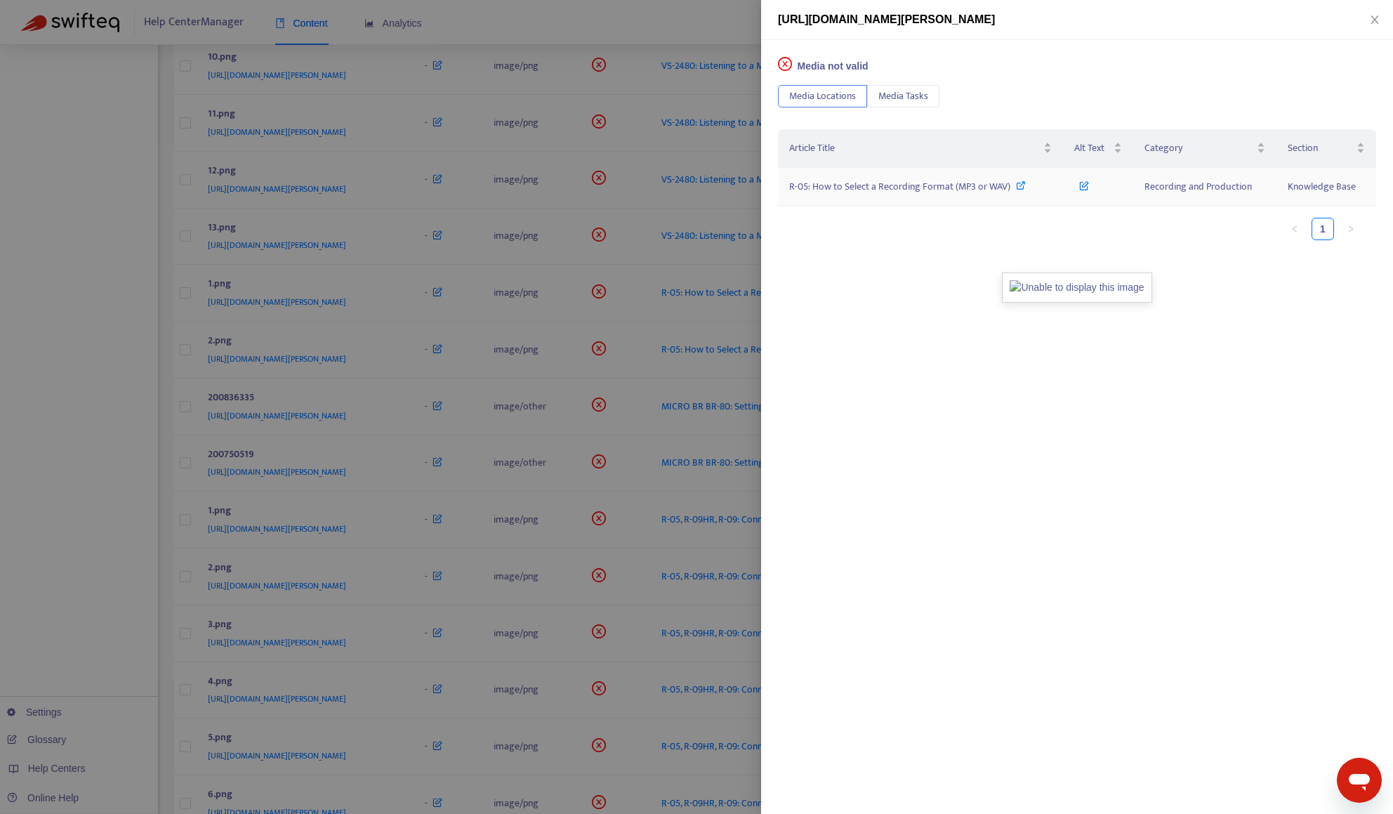
click at [856, 184] on span "R-05: How to Select a Recording Format (MP3 or WAV)" at bounding box center [899, 186] width 221 height 16
click at [689, 29] on div at bounding box center [696, 407] width 1393 height 814
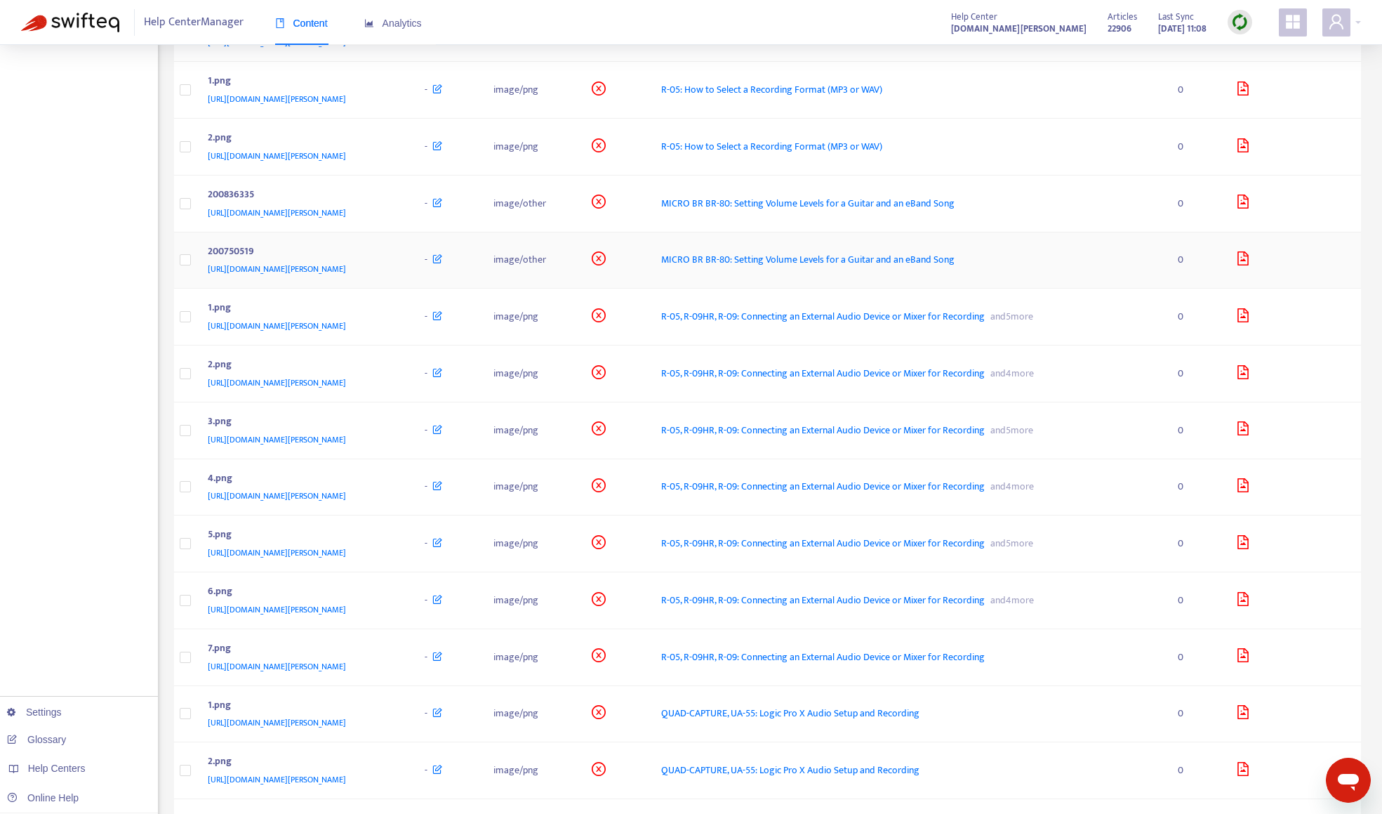
scroll to position [1193, 0]
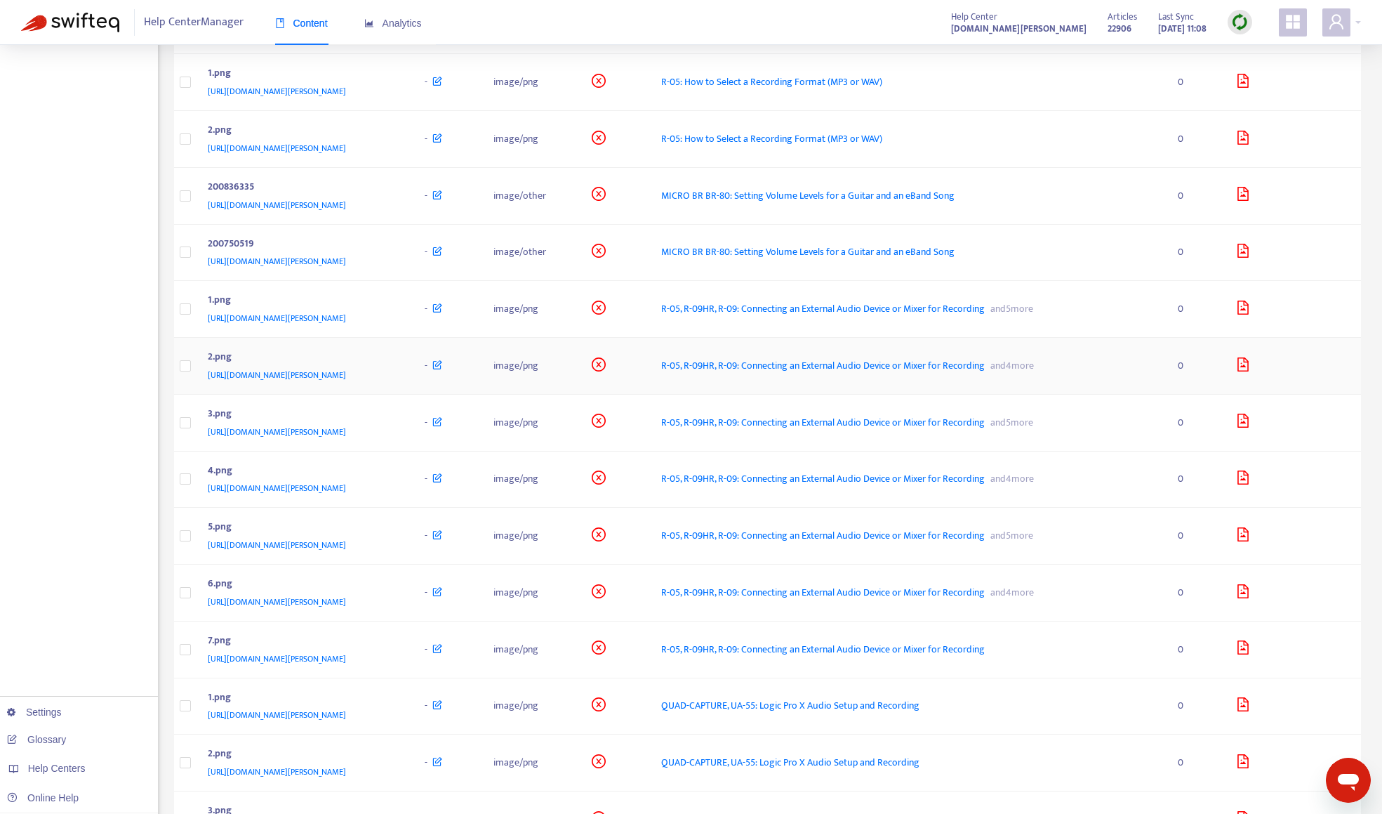
click at [397, 378] on div "[URL][DOMAIN_NAME][PERSON_NAME]" at bounding box center [303, 374] width 190 height 15
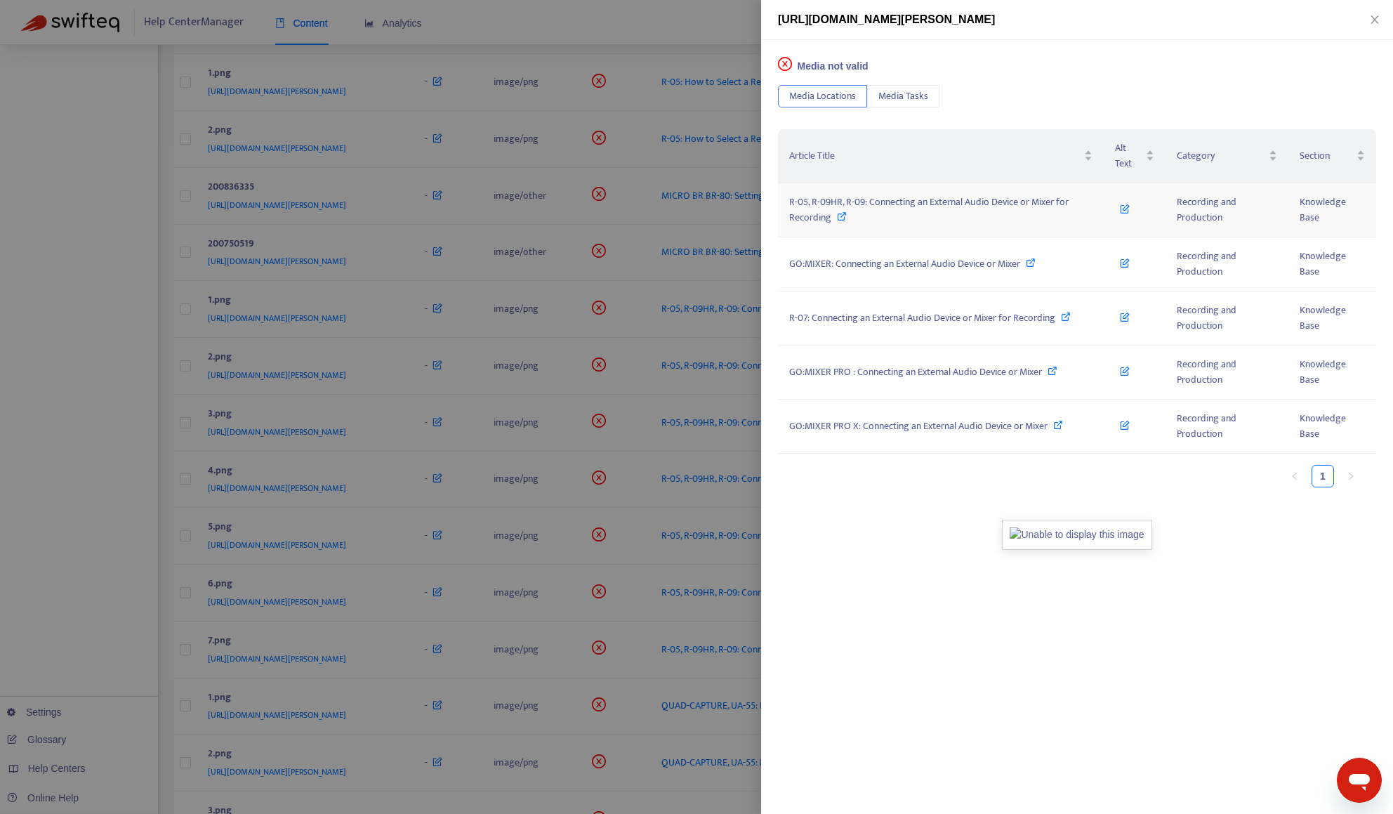
click at [824, 206] on span "R-05, R-09HR, R-09: Connecting an External Audio Device or Mixer for Recording" at bounding box center [928, 210] width 279 height 32
click at [888, 267] on span "GO:MIXER: Connecting an External Audio Device or Mixer" at bounding box center [904, 264] width 231 height 16
click at [833, 314] on span "R-07: Connecting an External Audio Device or Mixer for Recording" at bounding box center [922, 318] width 266 height 16
click at [858, 365] on span "GO:MIXER PRO : Connecting an External Audio Device or Mixer" at bounding box center [915, 372] width 253 height 16
click at [823, 427] on span "GO:MIXER PRO X: Connecting an External Audio Device or Mixer" at bounding box center [918, 426] width 258 height 16
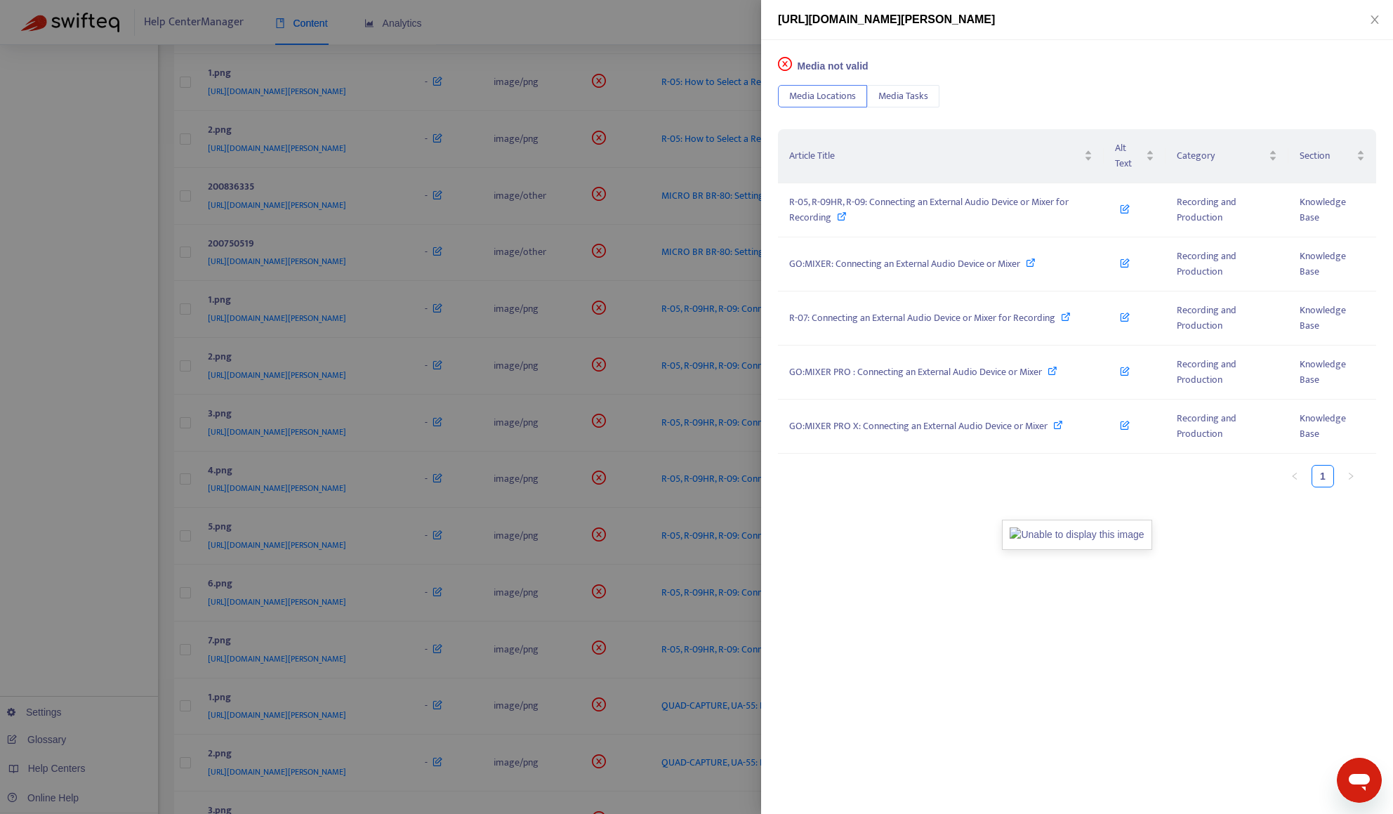
click at [688, 22] on div at bounding box center [696, 407] width 1393 height 814
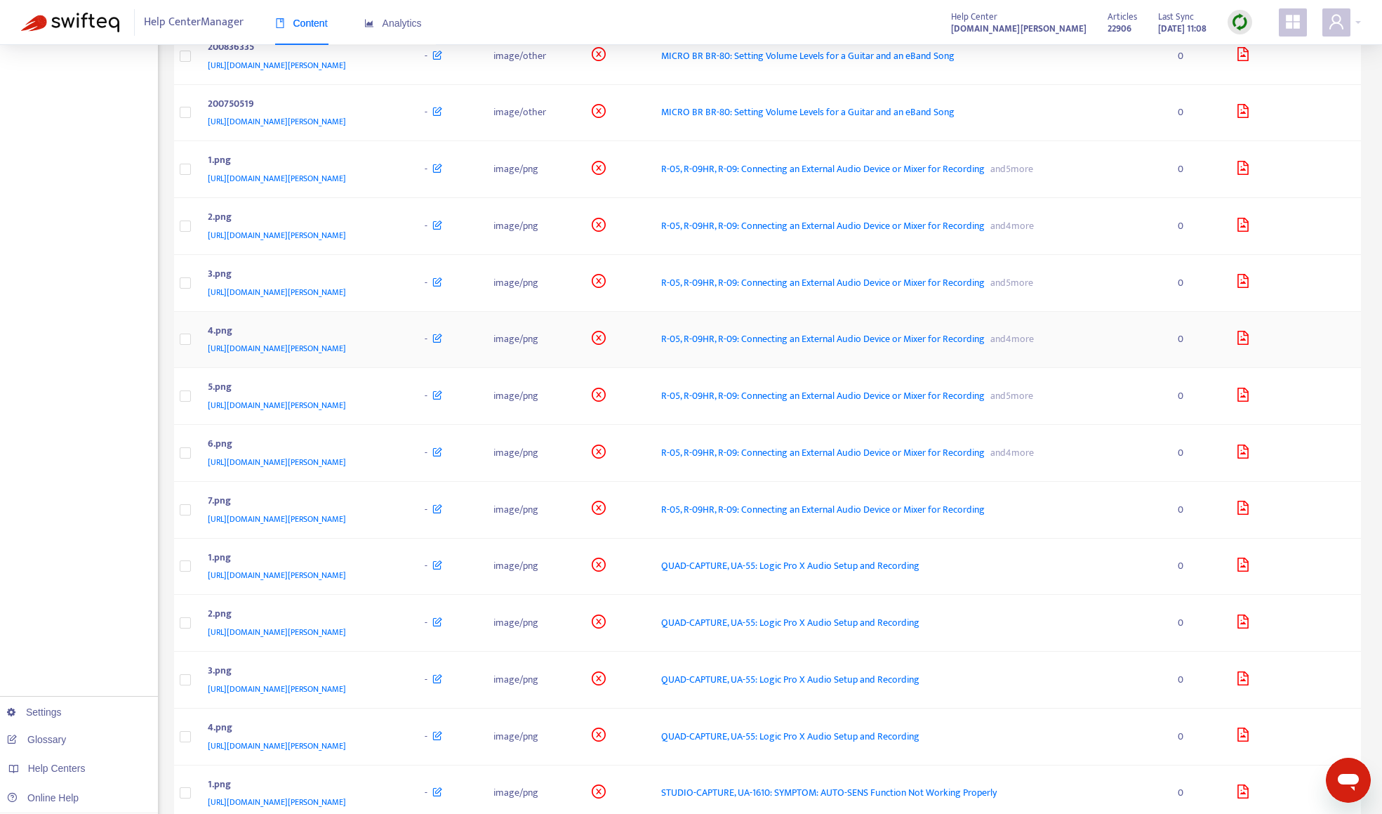
scroll to position [1334, 0]
click at [397, 560] on div "1.png" at bounding box center [303, 558] width 190 height 18
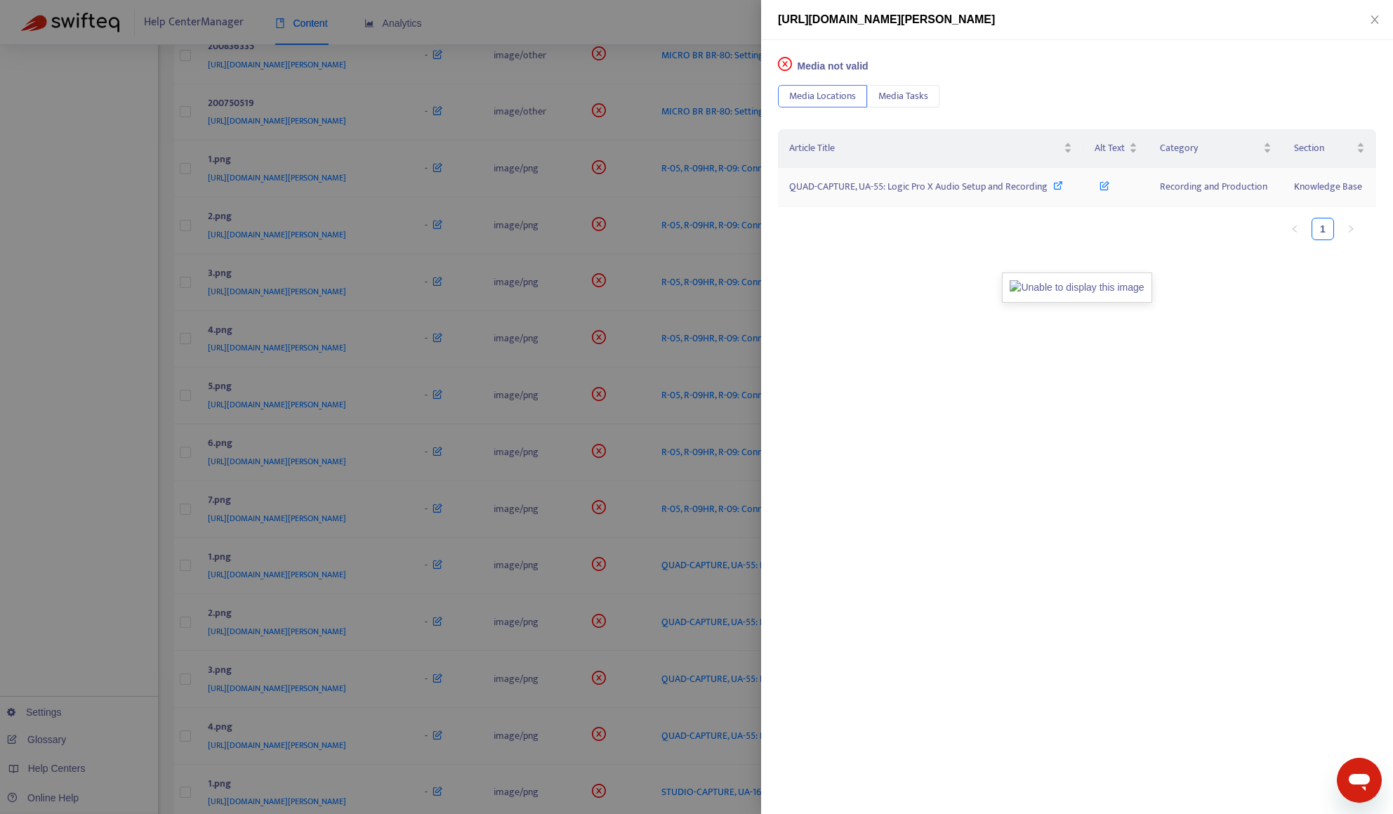
click at [863, 178] on span "QUAD-CAPTURE, UA-55: Logic Pro X Audio Setup and Recording" at bounding box center [918, 186] width 258 height 16
click at [645, 18] on div at bounding box center [696, 407] width 1393 height 814
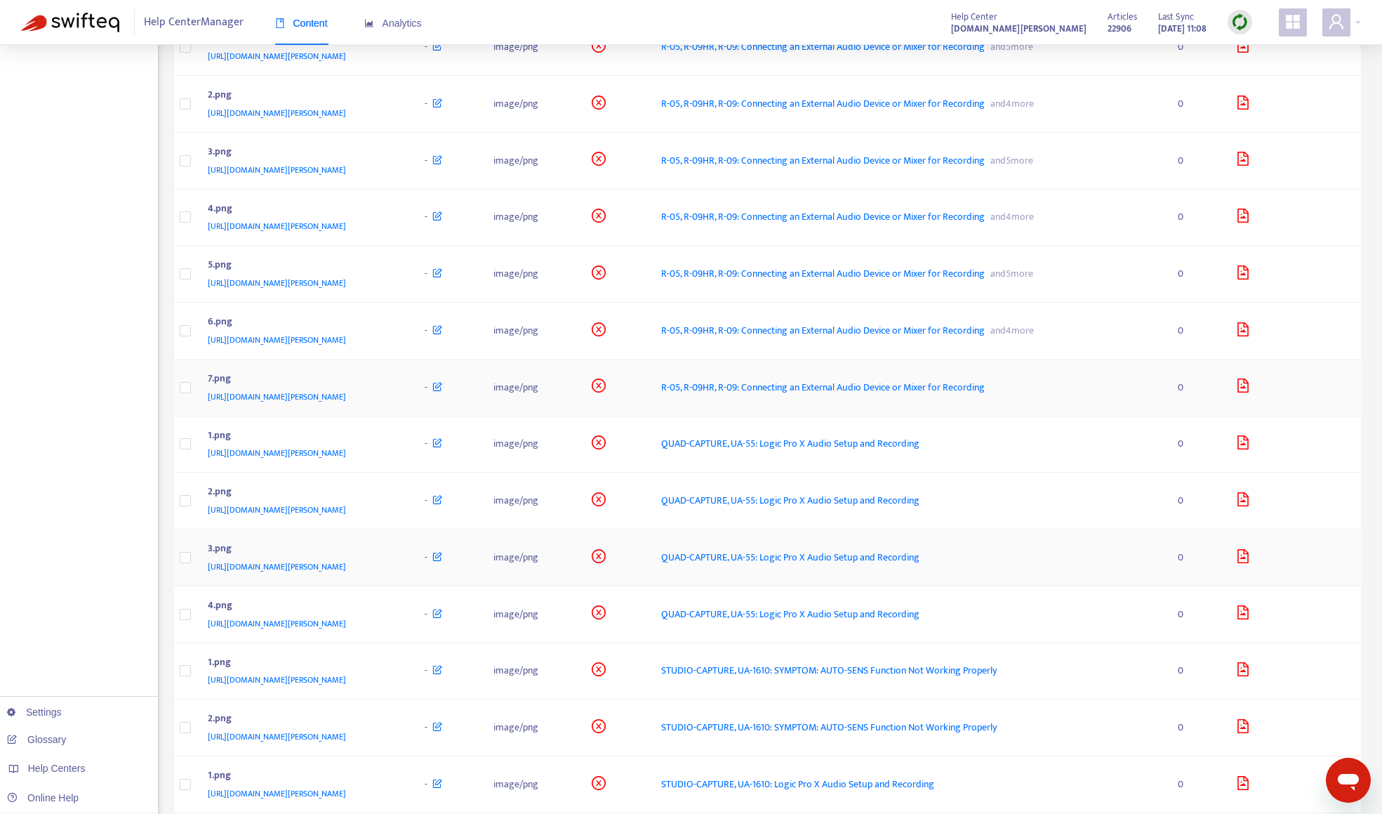
scroll to position [1474, 0]
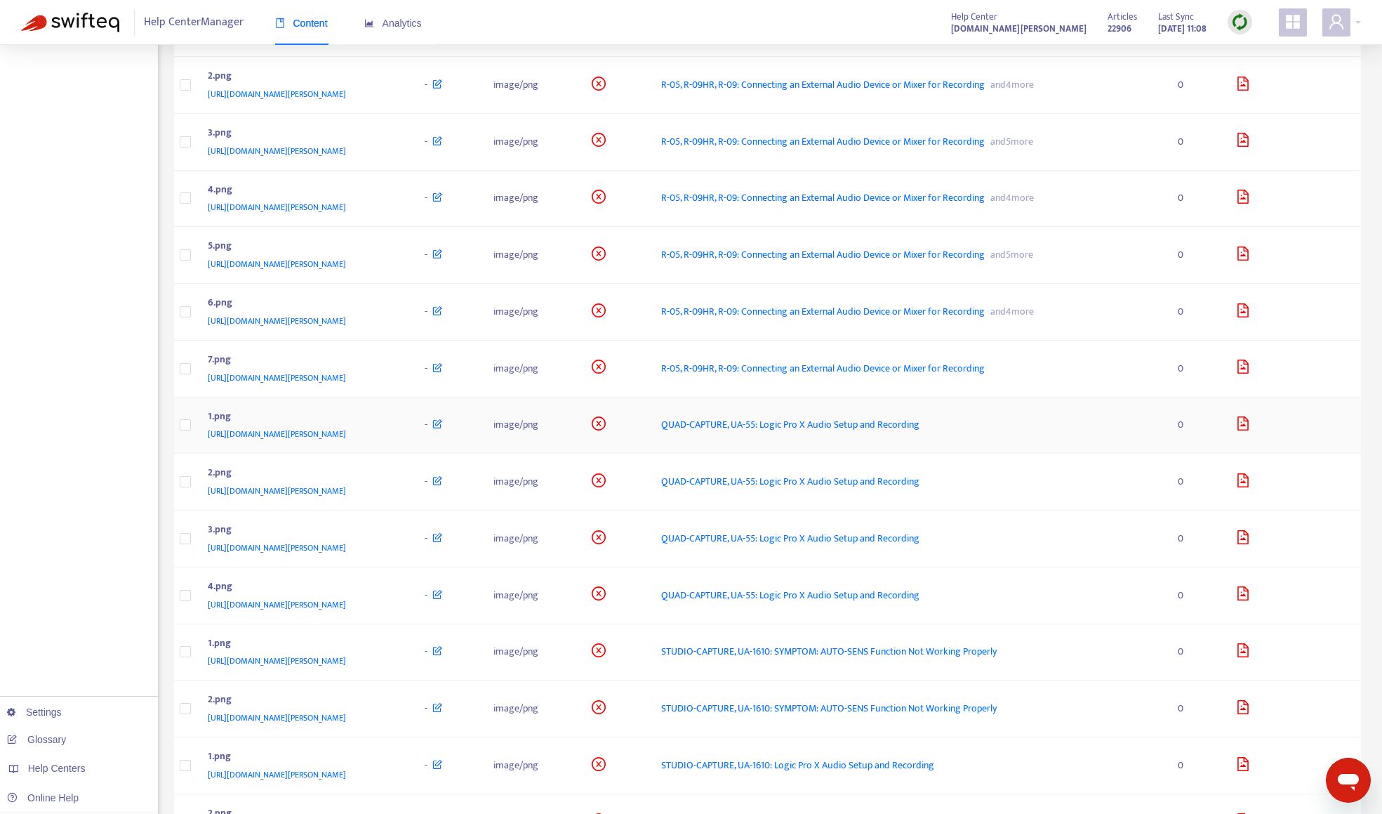
click at [397, 418] on div "1.png" at bounding box center [303, 418] width 190 height 18
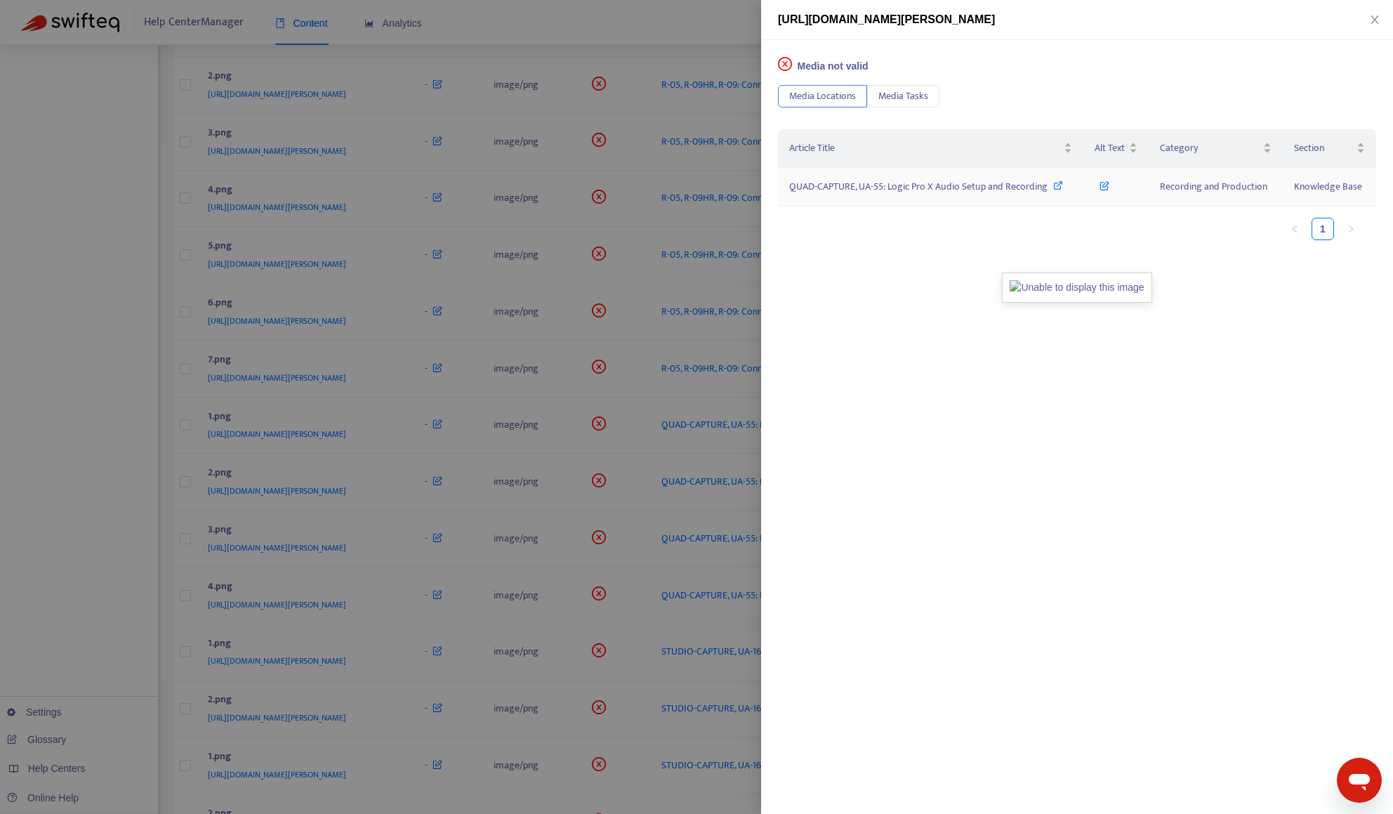
click at [833, 190] on span "QUAD-CAPTURE, UA-55: Logic Pro X Audio Setup and Recording" at bounding box center [918, 186] width 258 height 16
click at [657, 32] on div at bounding box center [696, 407] width 1393 height 814
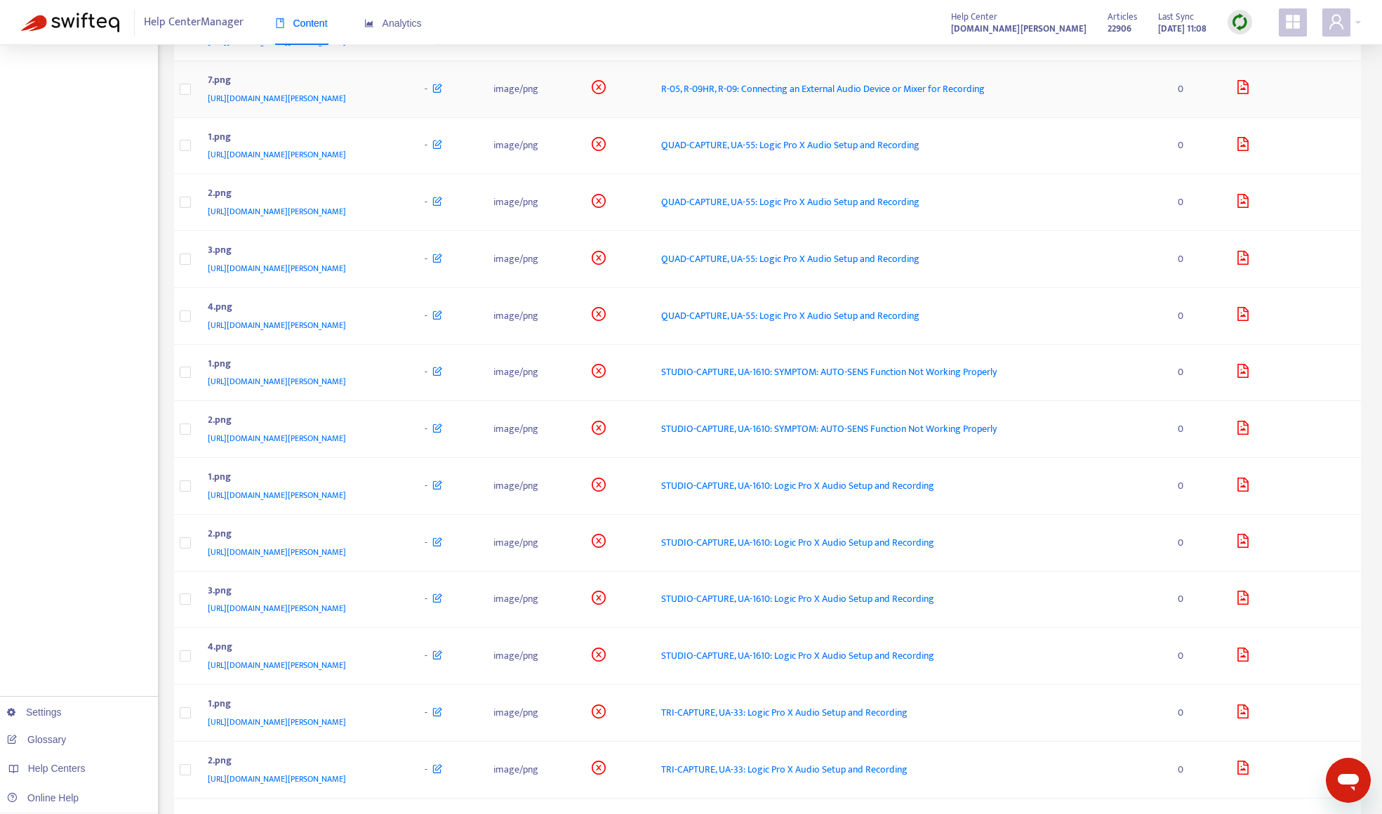
scroll to position [1755, 0]
click at [397, 366] on div "1.png" at bounding box center [303, 363] width 190 height 18
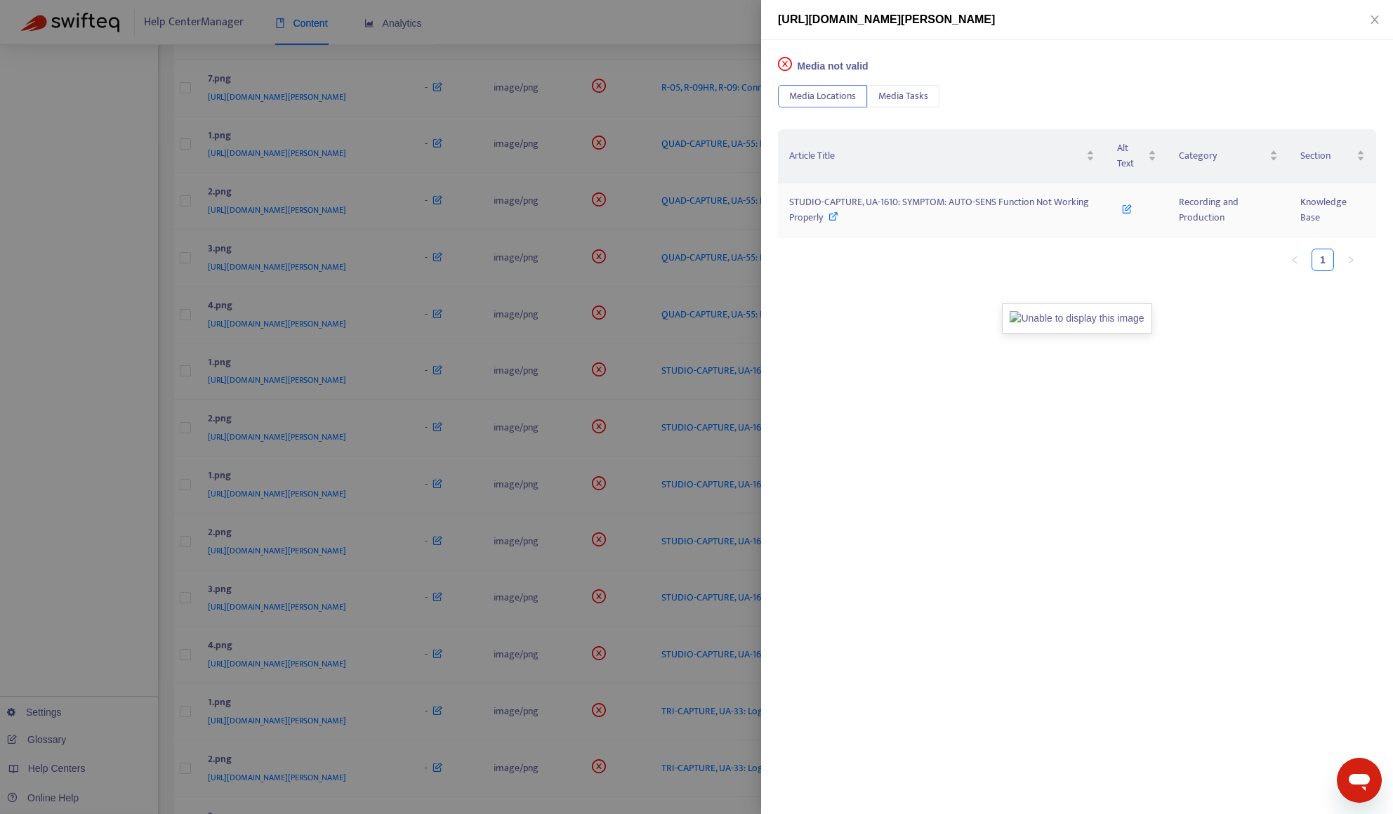
click at [885, 204] on span "STUDIO-CAPTURE, UA-1610: SYMPTOM: AUTO-SENS Function Not Working Properly" at bounding box center [939, 210] width 300 height 32
click at [504, 38] on div at bounding box center [696, 407] width 1393 height 814
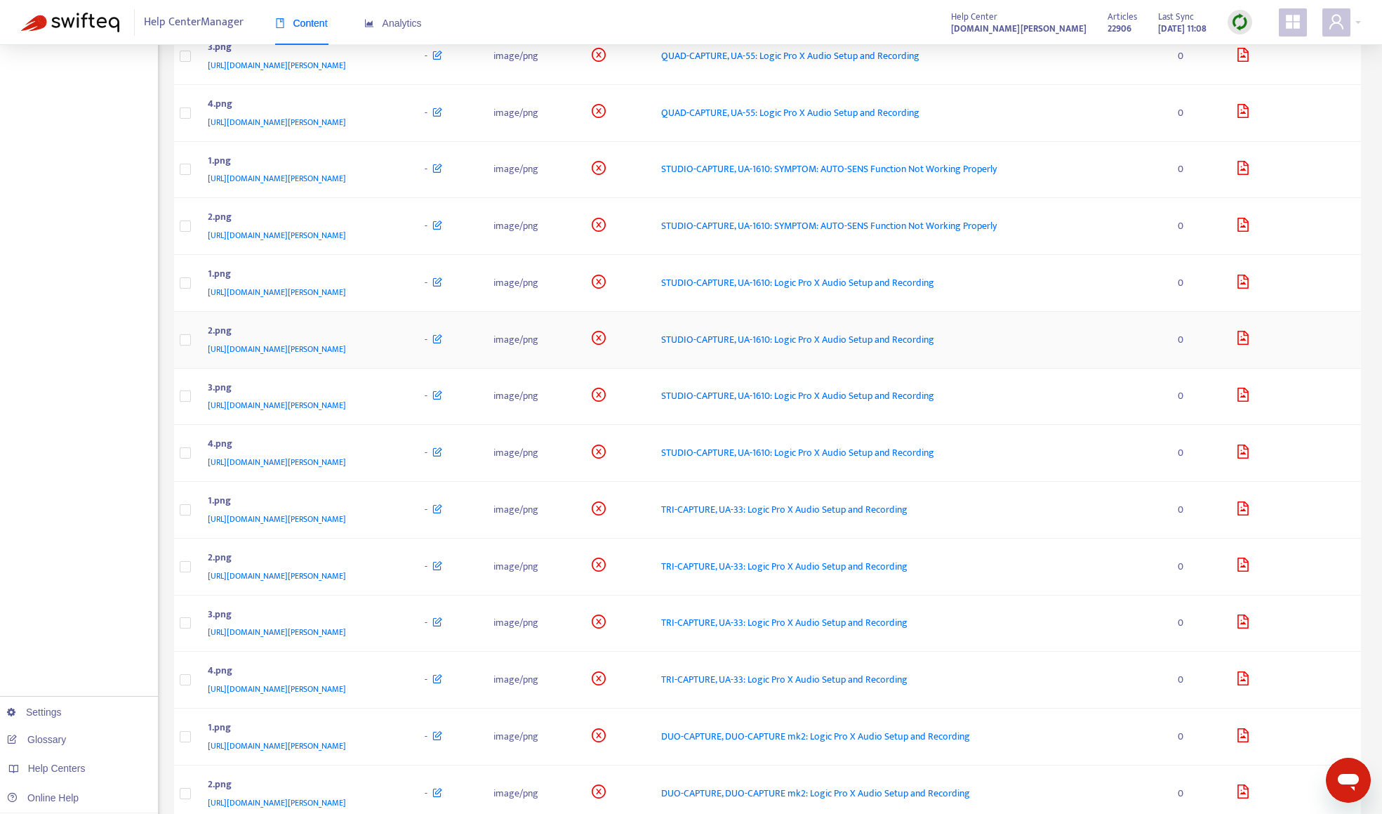
scroll to position [1965, 0]
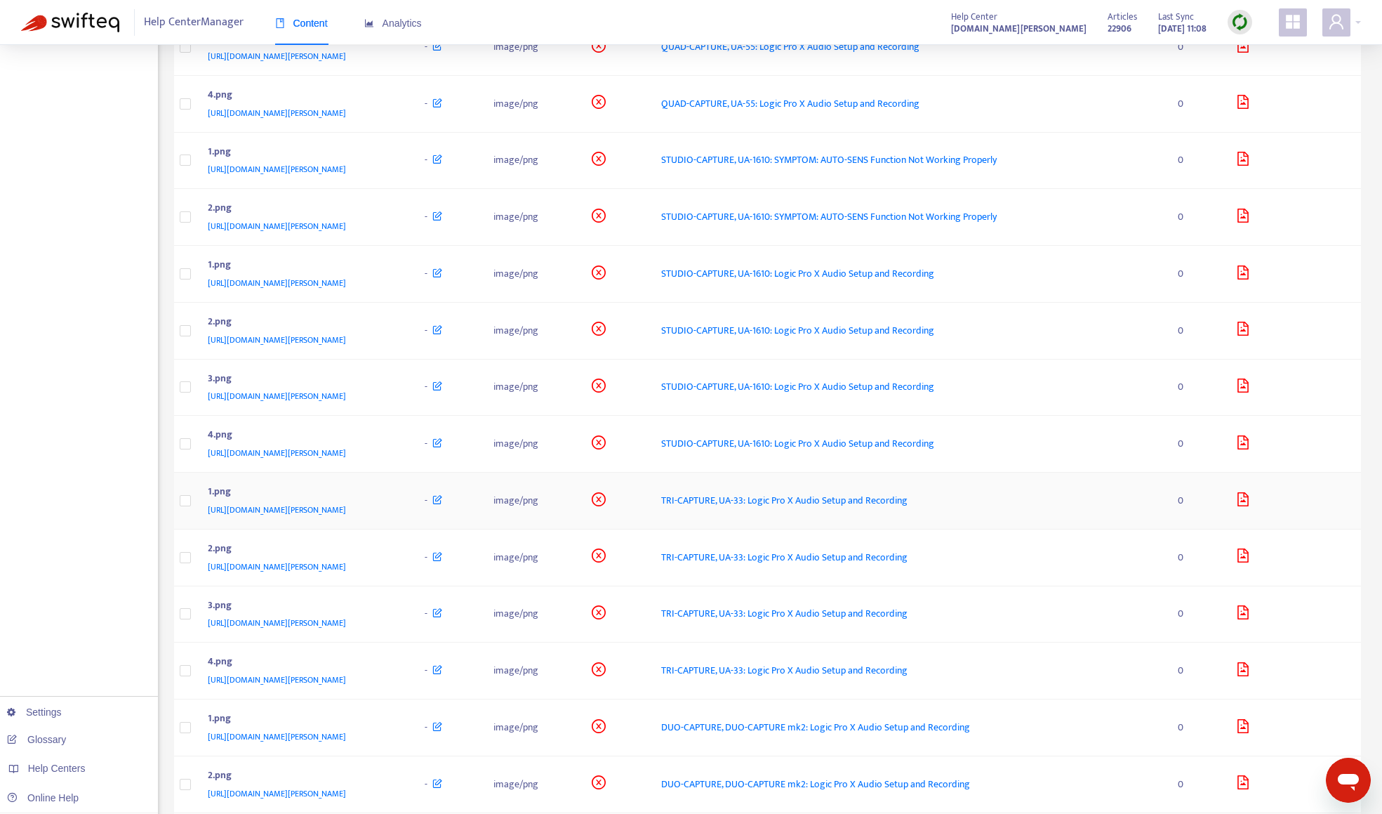
click at [397, 498] on div "1.png" at bounding box center [303, 493] width 190 height 18
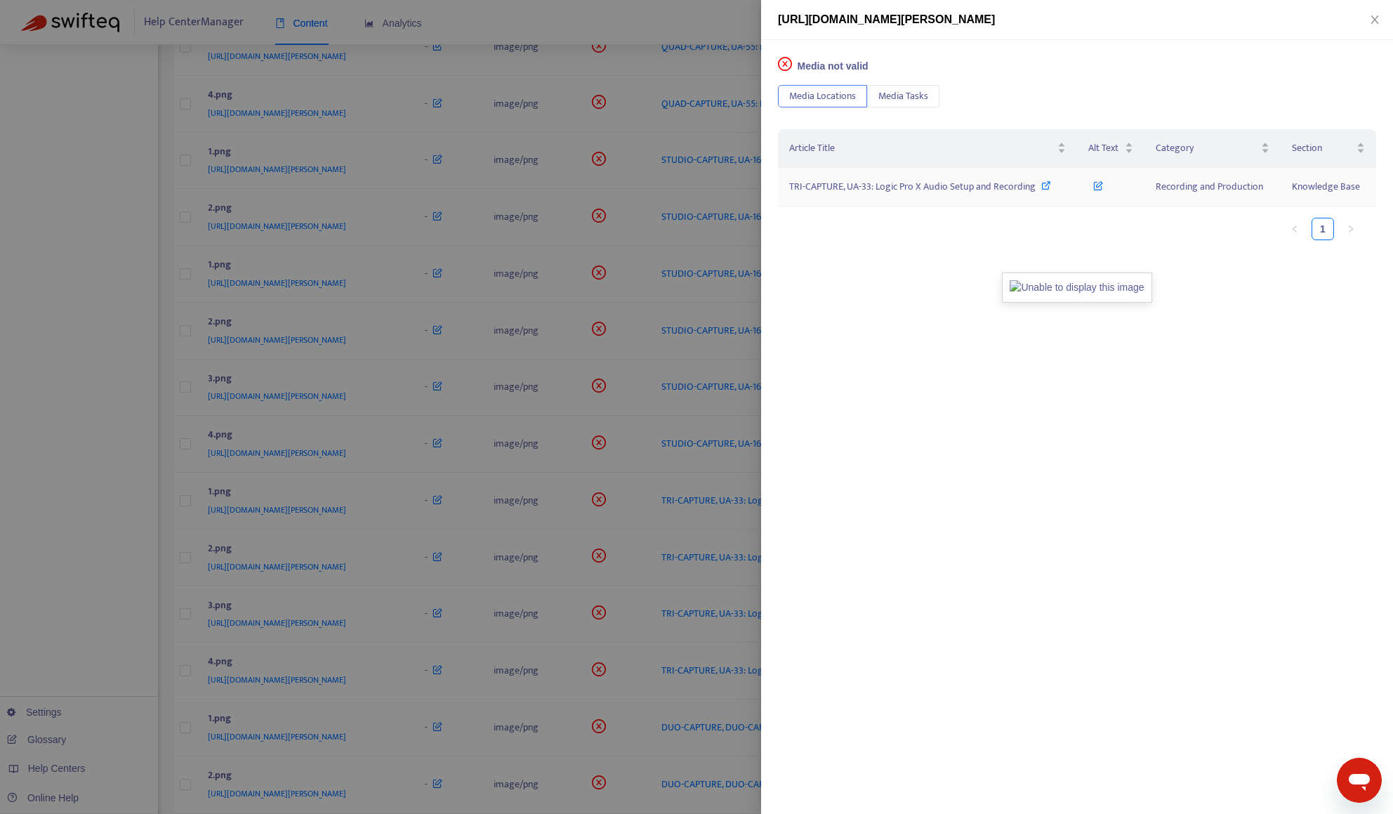
click at [991, 189] on span "TRI-CAPTURE, UA-33: Logic Pro X Audio Setup and Recording" at bounding box center [912, 186] width 246 height 16
click at [658, 31] on div at bounding box center [696, 407] width 1393 height 814
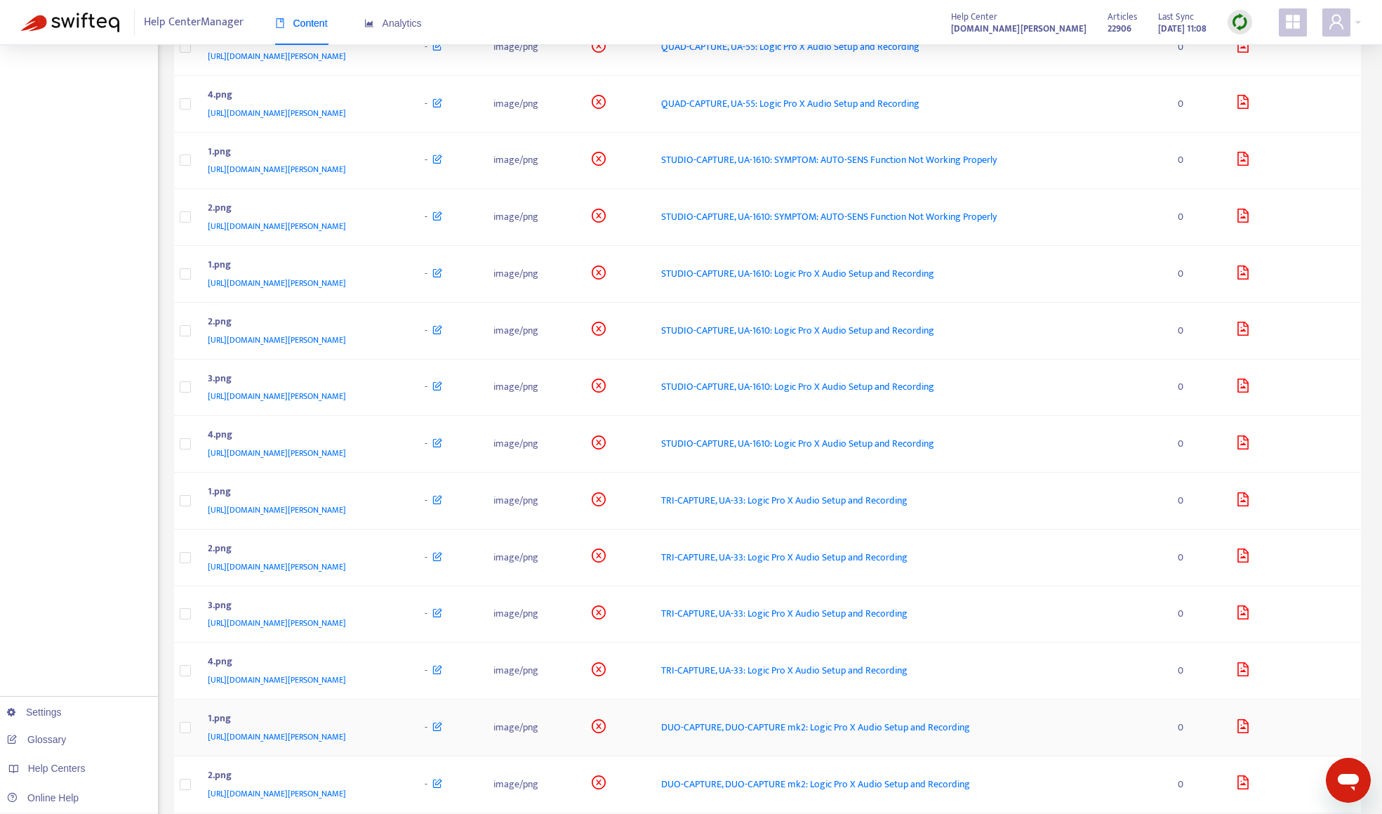
click at [397, 724] on div "1.png" at bounding box center [303, 719] width 190 height 18
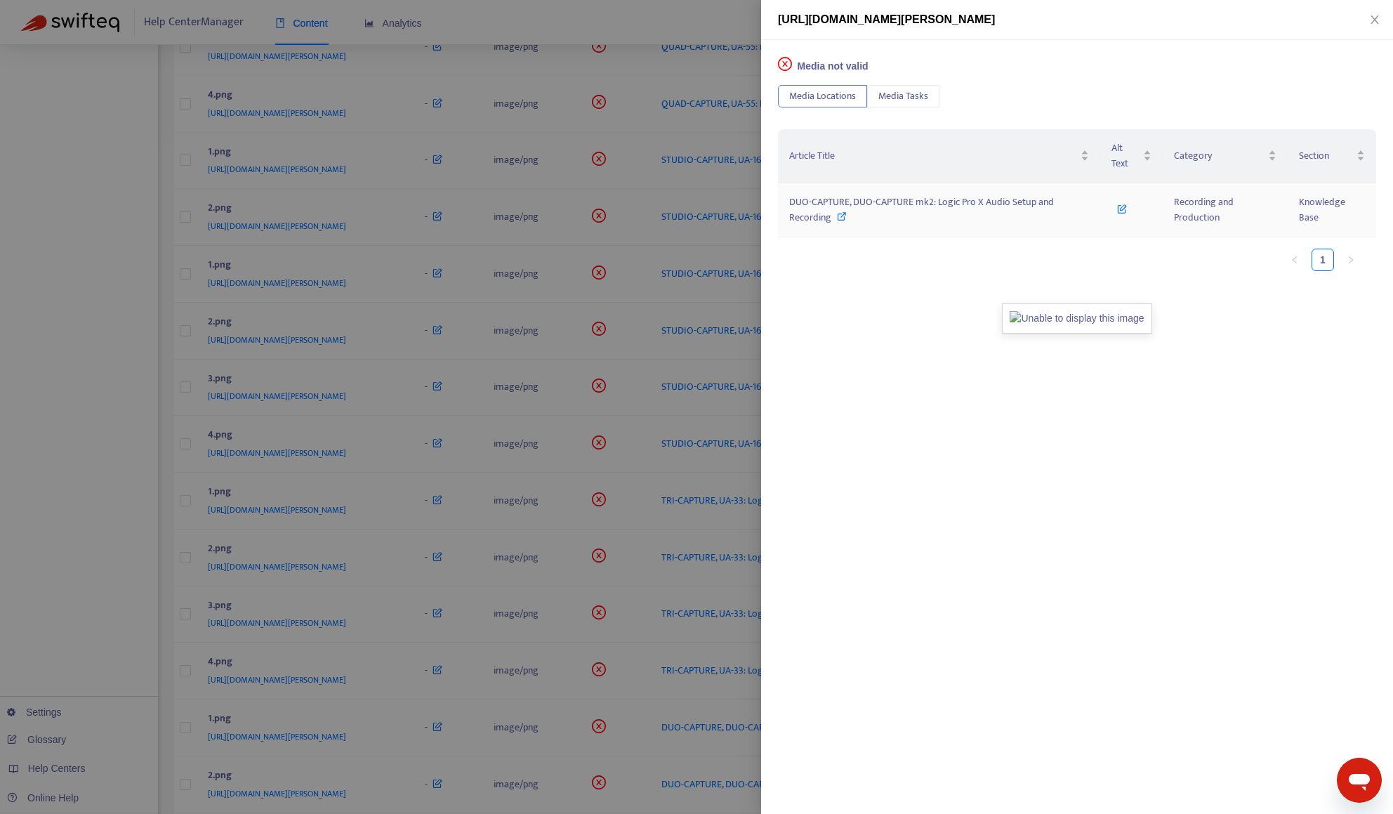
click at [934, 208] on span "DUO-CAPTURE, DUO-CAPTURE mk2: Logic Pro X Audio Setup and Recording" at bounding box center [921, 210] width 265 height 32
click at [130, 538] on div at bounding box center [696, 407] width 1393 height 814
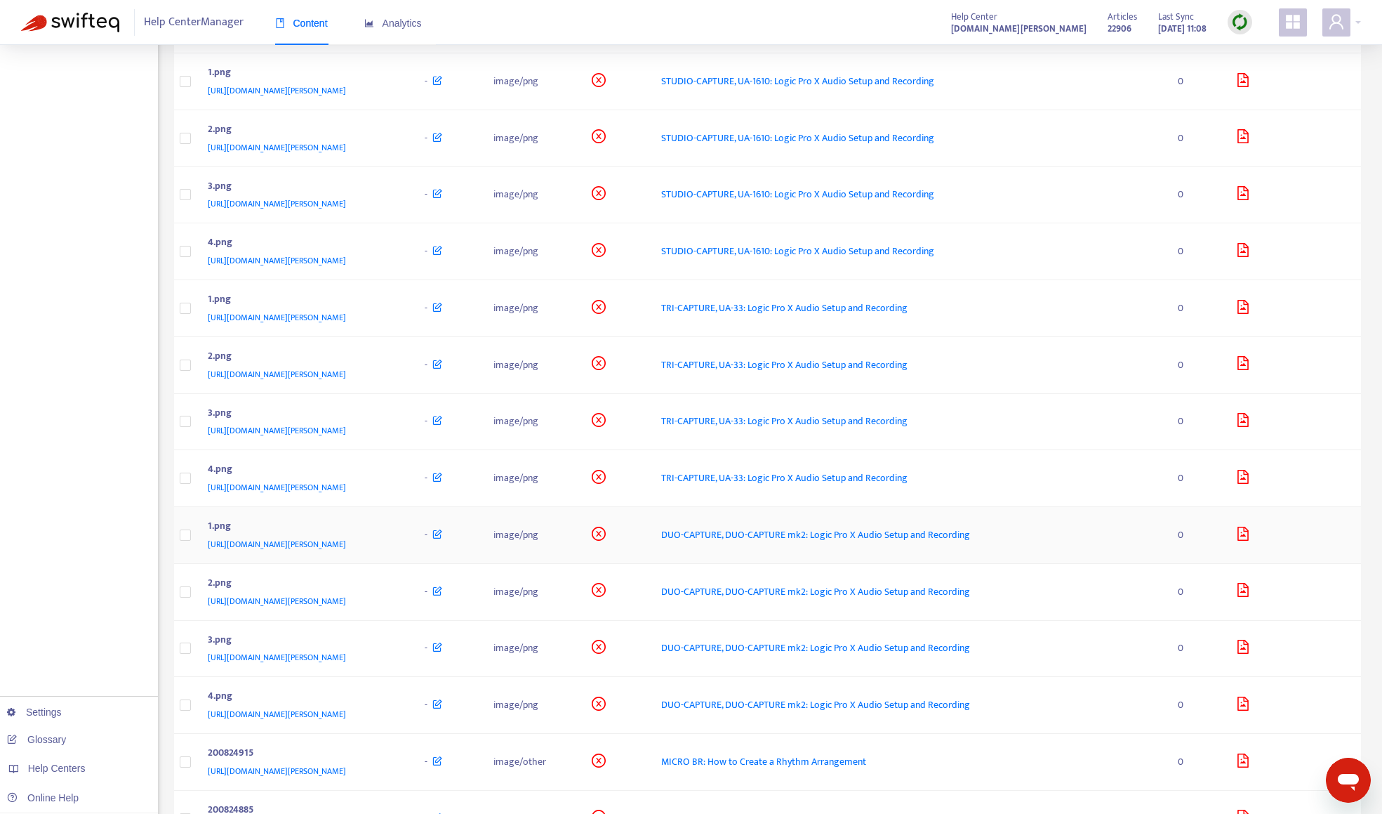
scroll to position [2246, 0]
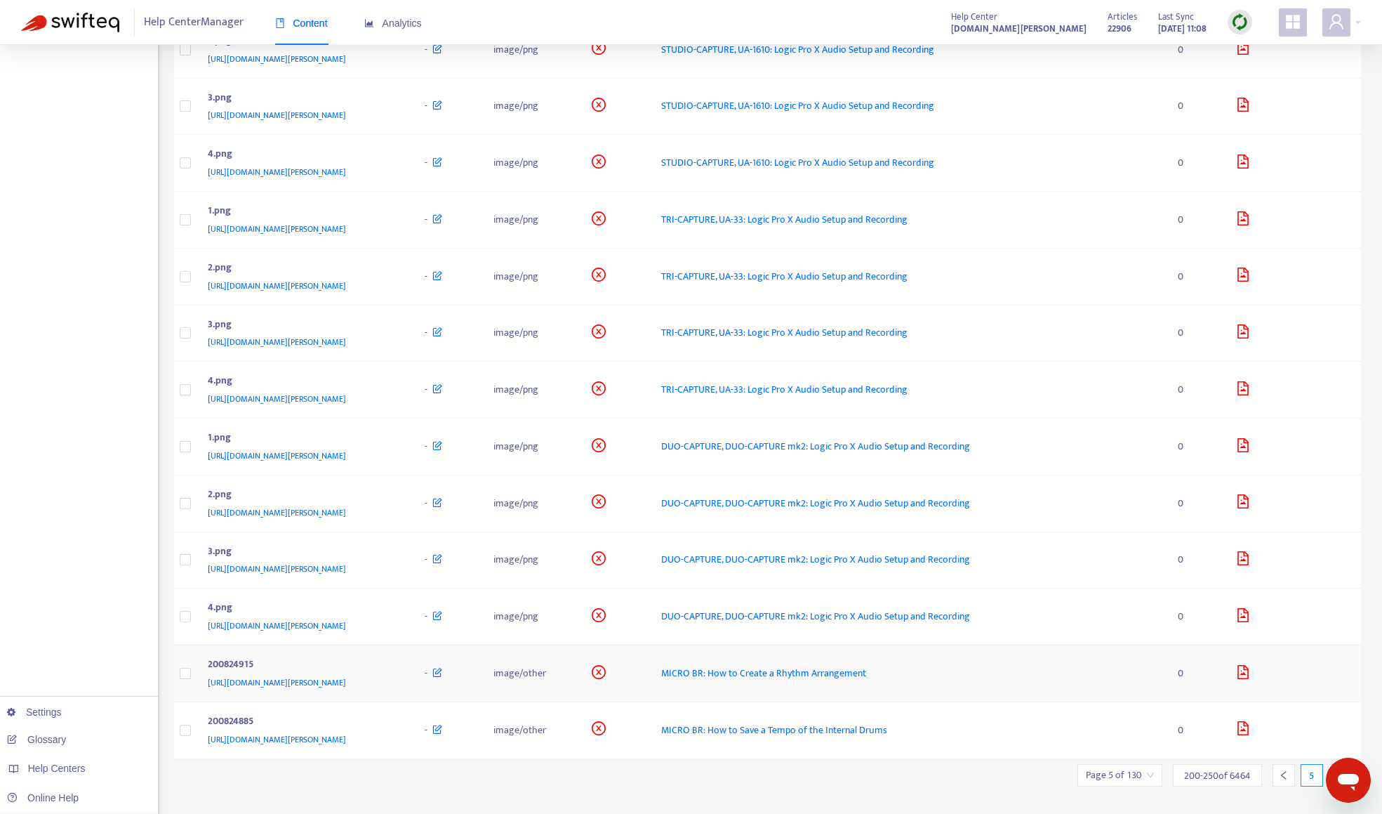
click at [397, 668] on div "200824915" at bounding box center [303, 665] width 190 height 18
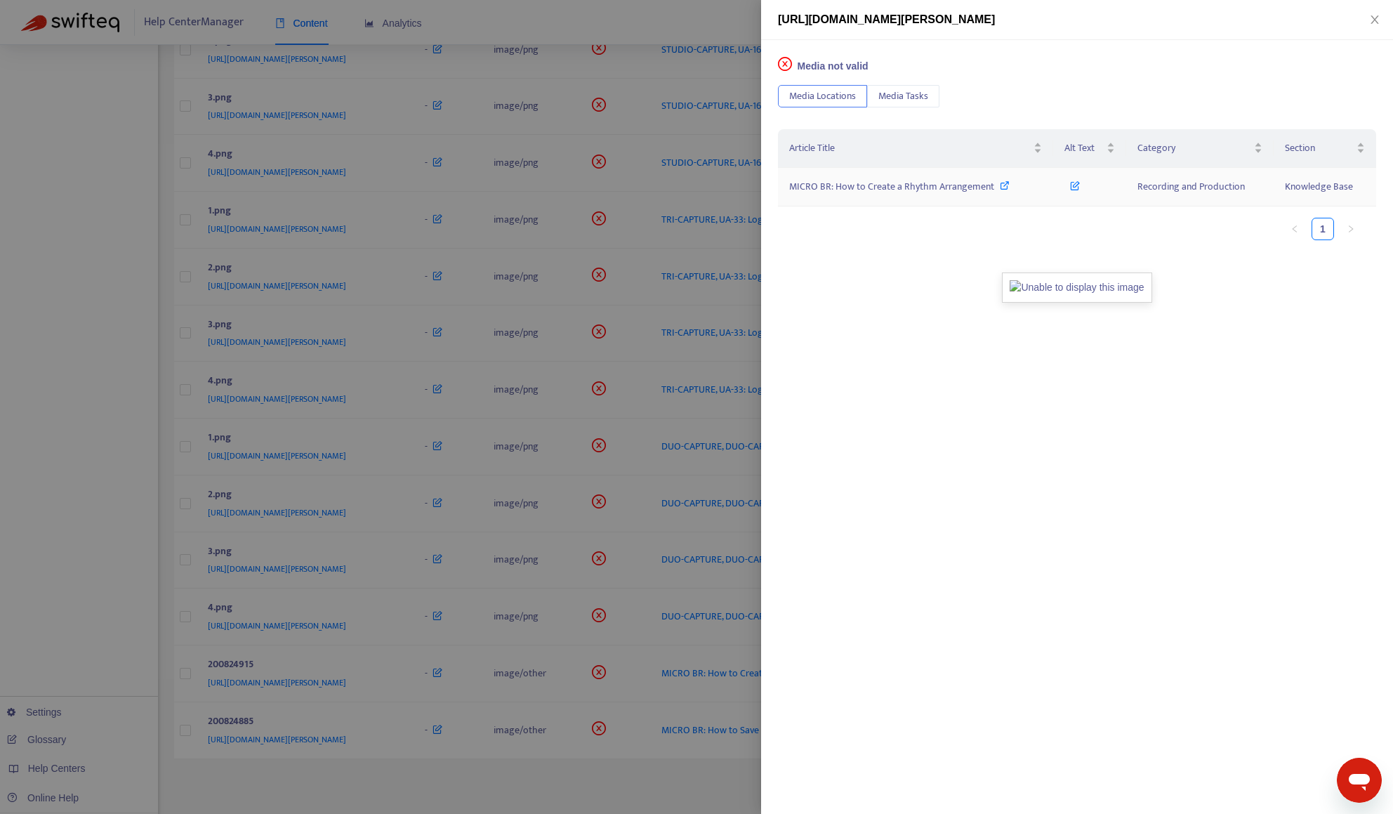
click at [895, 185] on span "MICRO BR: How to Create a Rhythm Arrangement" at bounding box center [891, 186] width 205 height 16
click at [96, 479] on div at bounding box center [696, 407] width 1393 height 814
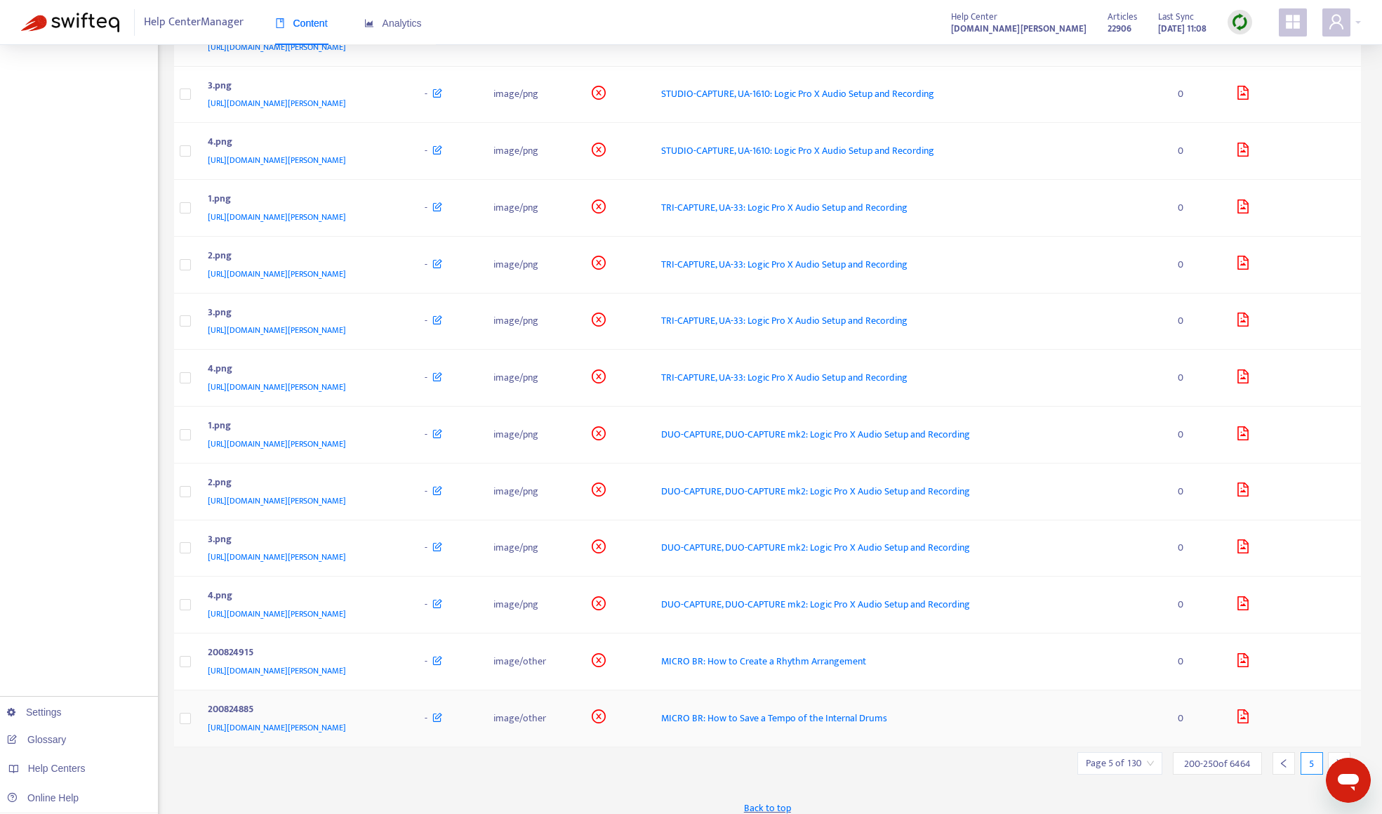
scroll to position [2270, 0]
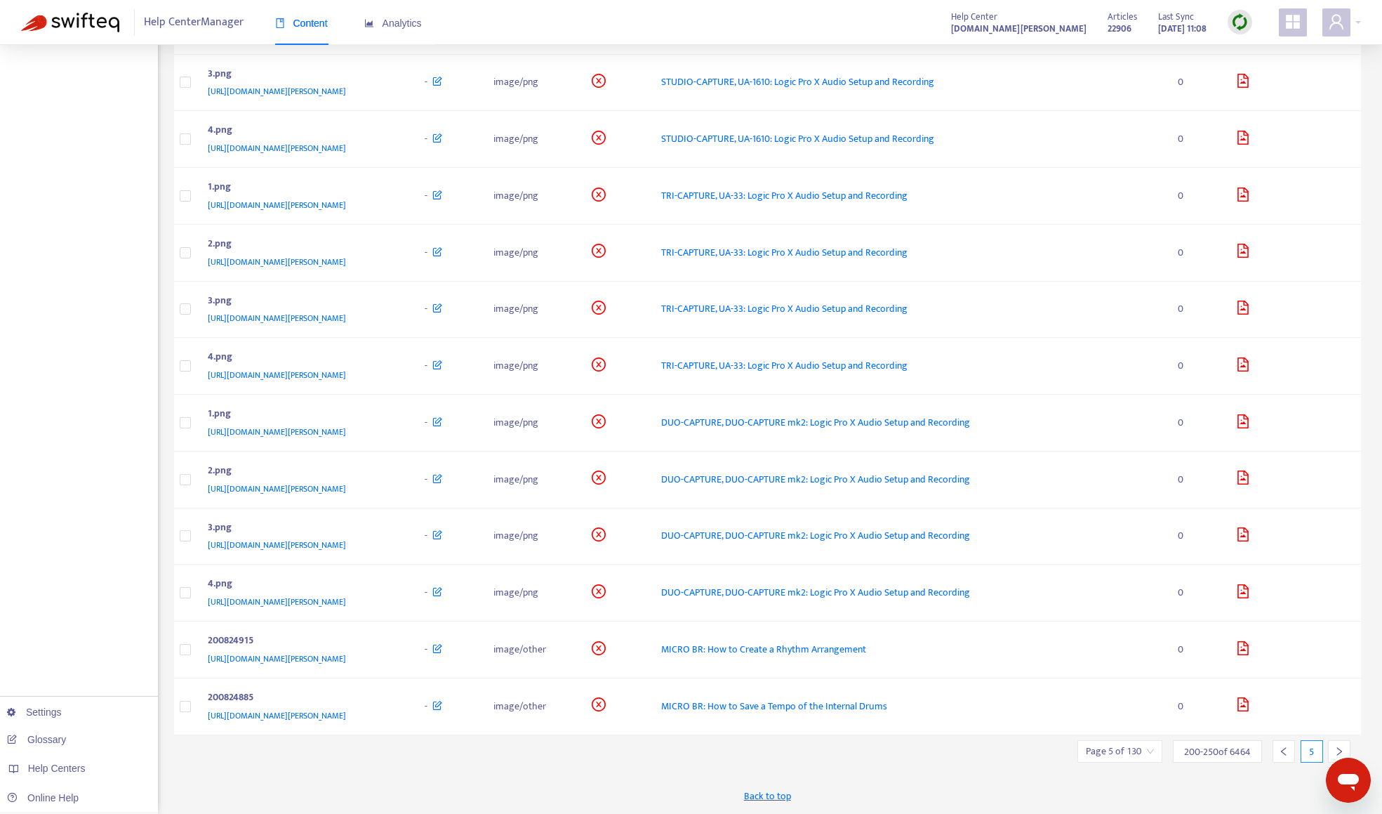
click at [1344, 746] on icon "right" at bounding box center [1339, 751] width 10 height 10
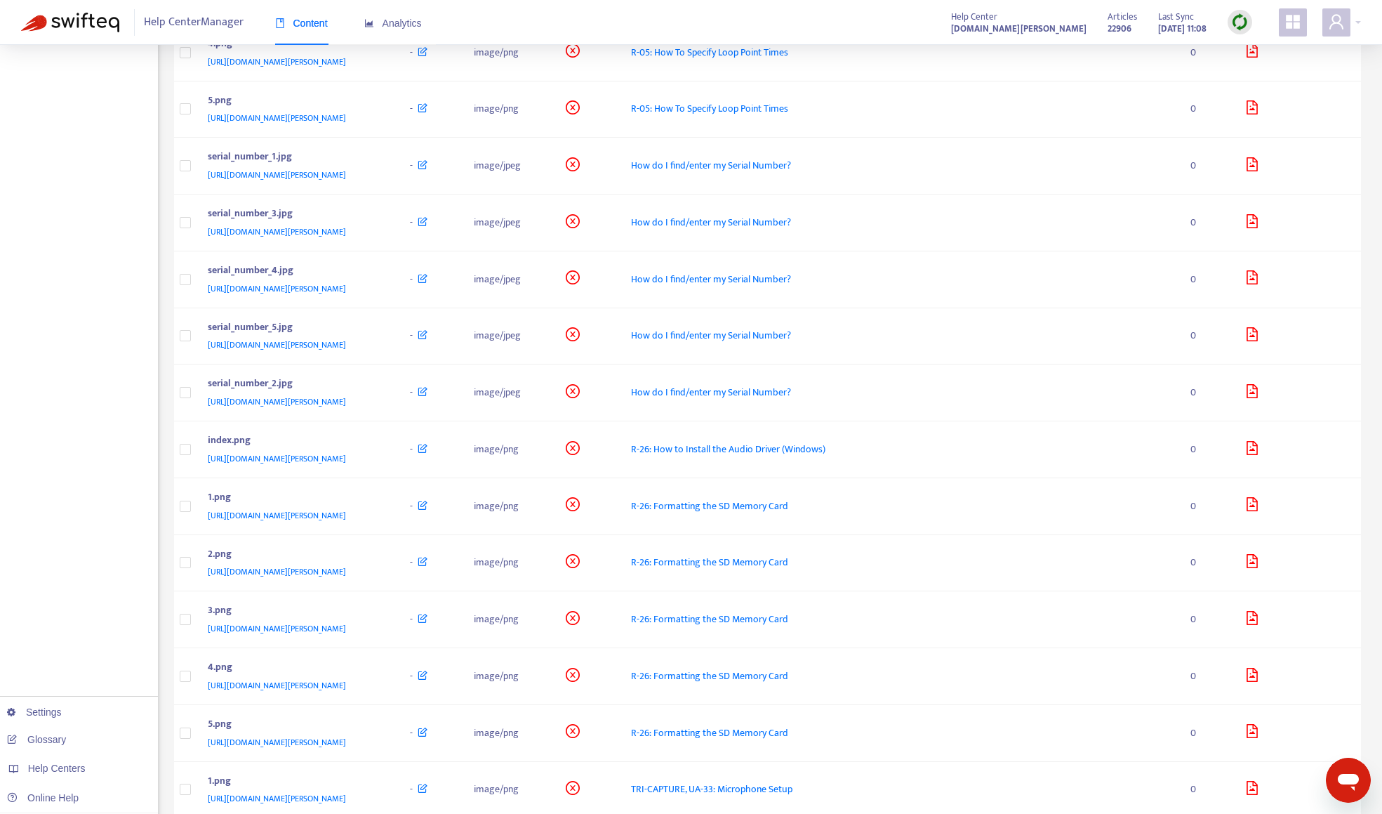
scroll to position [1779, 0]
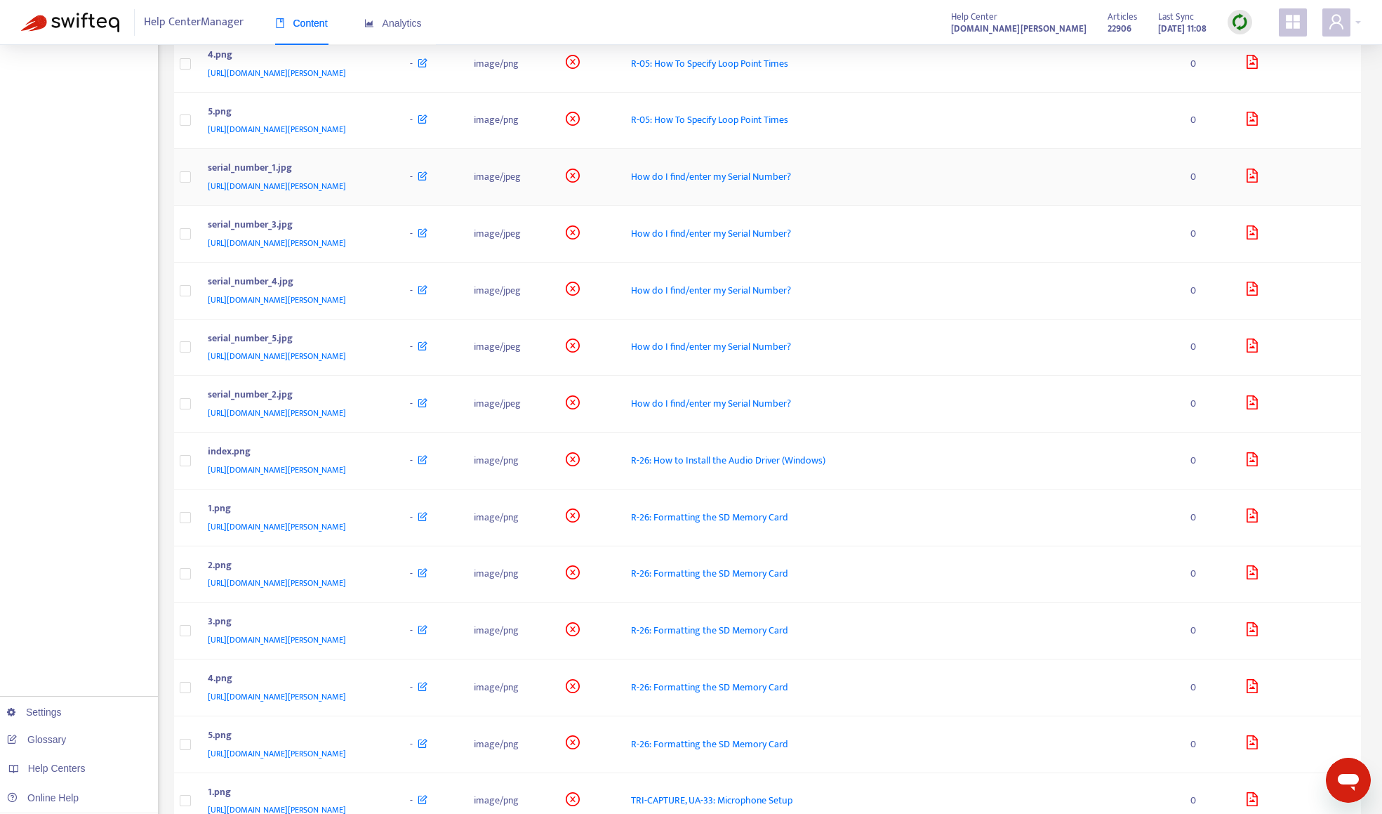
click at [383, 166] on div "serial_number_1.jpg" at bounding box center [295, 169] width 175 height 18
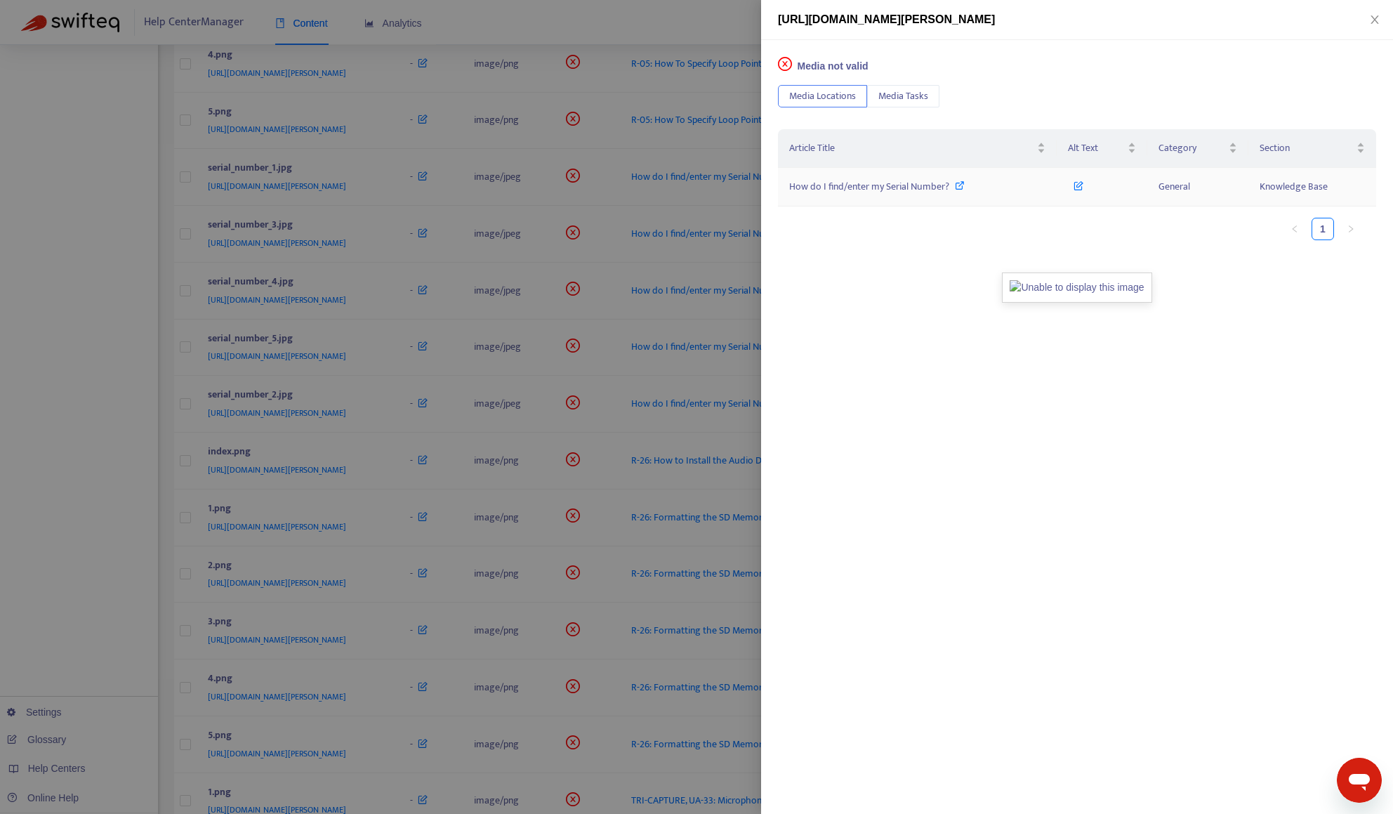
click at [844, 188] on span "How do I find/enter my Serial Number?" at bounding box center [869, 186] width 160 height 16
click at [75, 550] on div at bounding box center [696, 407] width 1393 height 814
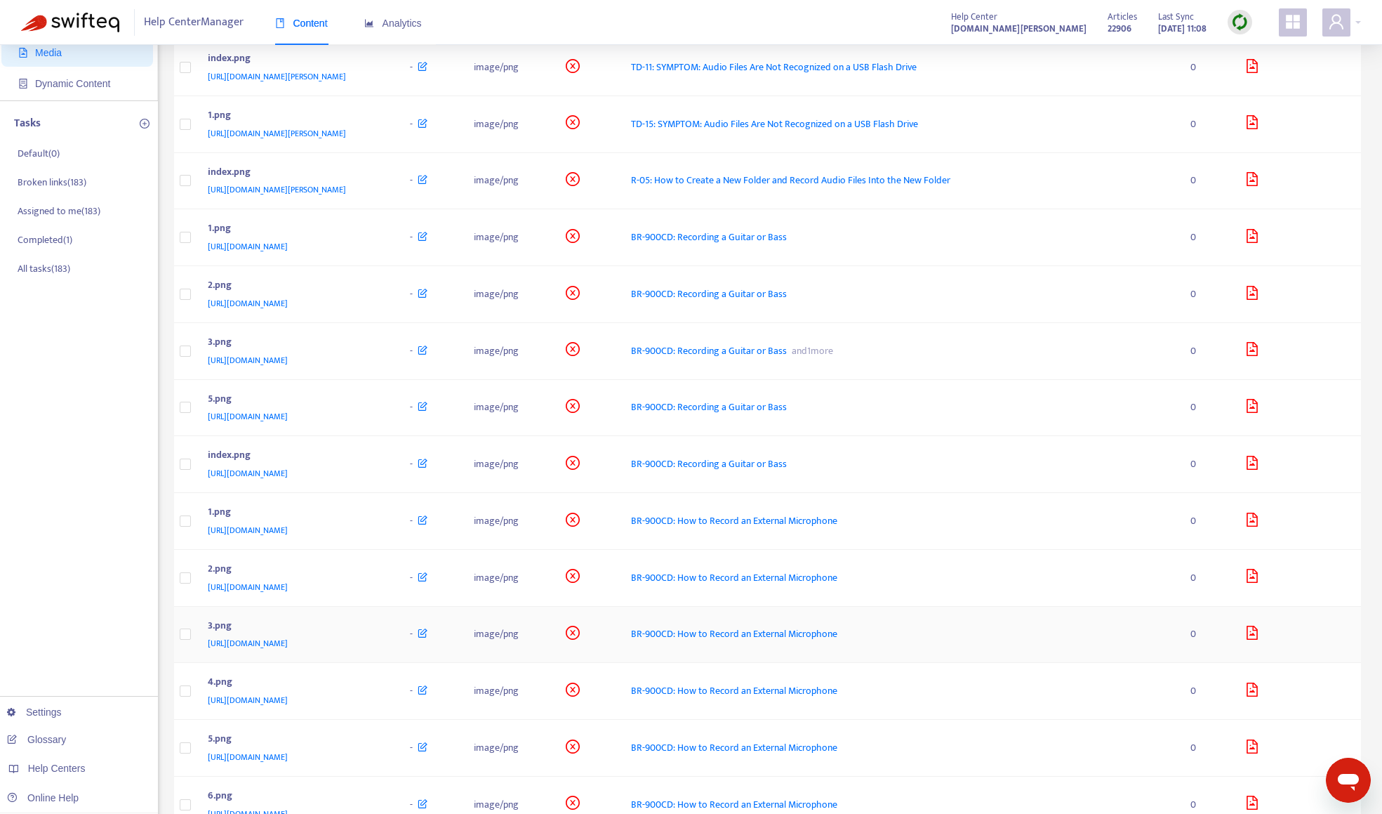
scroll to position [0, 0]
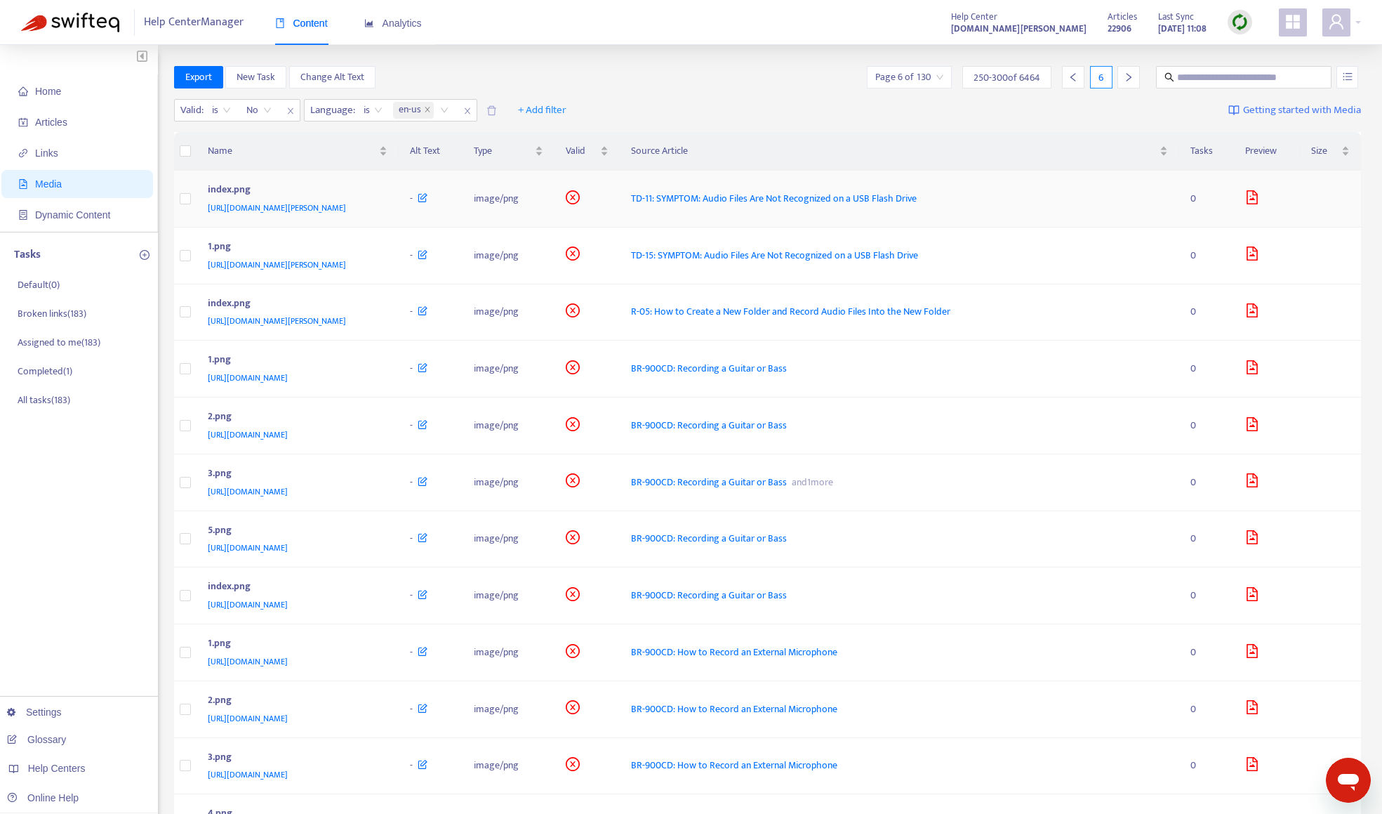
click at [383, 192] on div "index.png" at bounding box center [295, 191] width 175 height 18
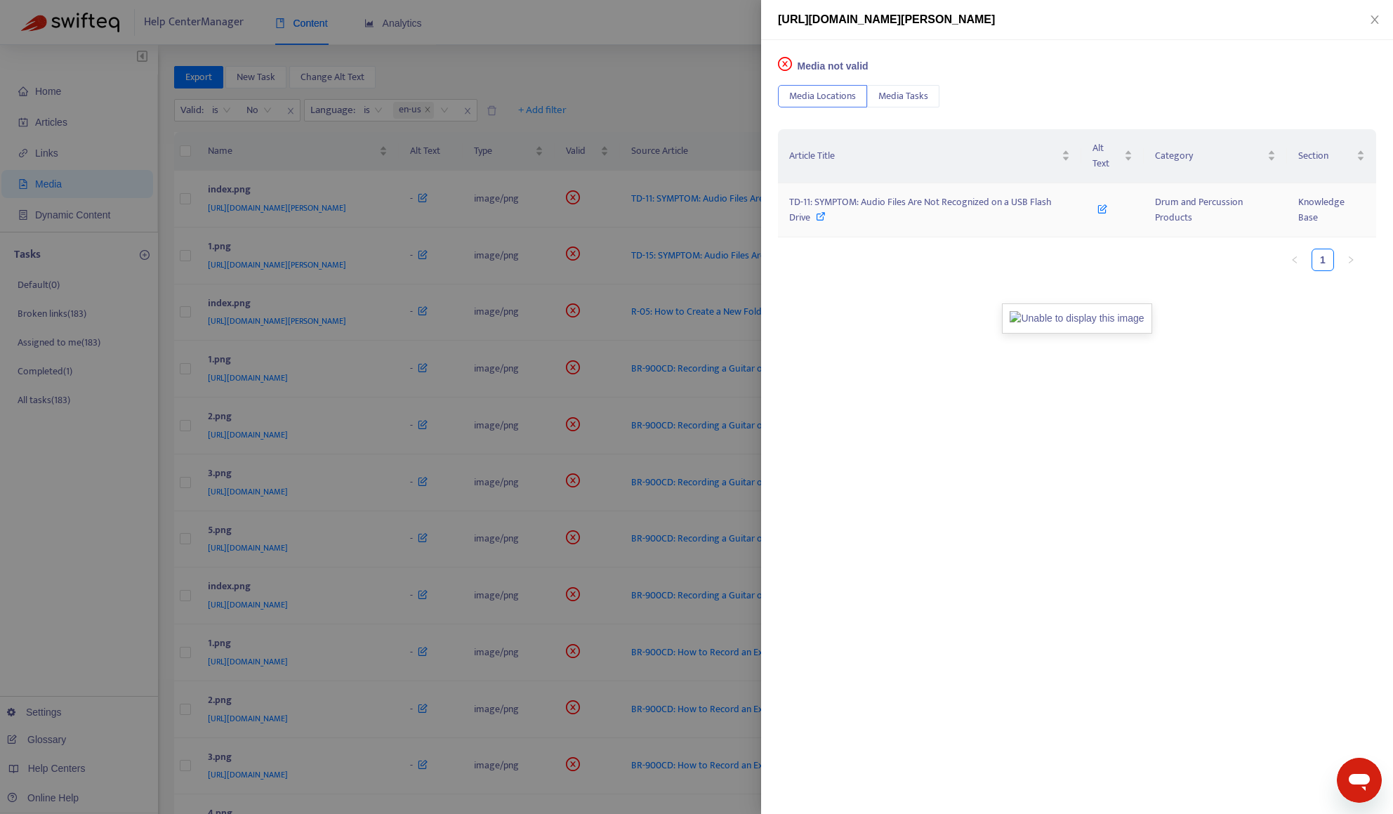
click at [880, 194] on span "TD-11: SYMPTOM: Audio Files Are Not Recognized on a USB Flash Drive" at bounding box center [920, 210] width 263 height 32
click at [689, 53] on div at bounding box center [696, 407] width 1393 height 814
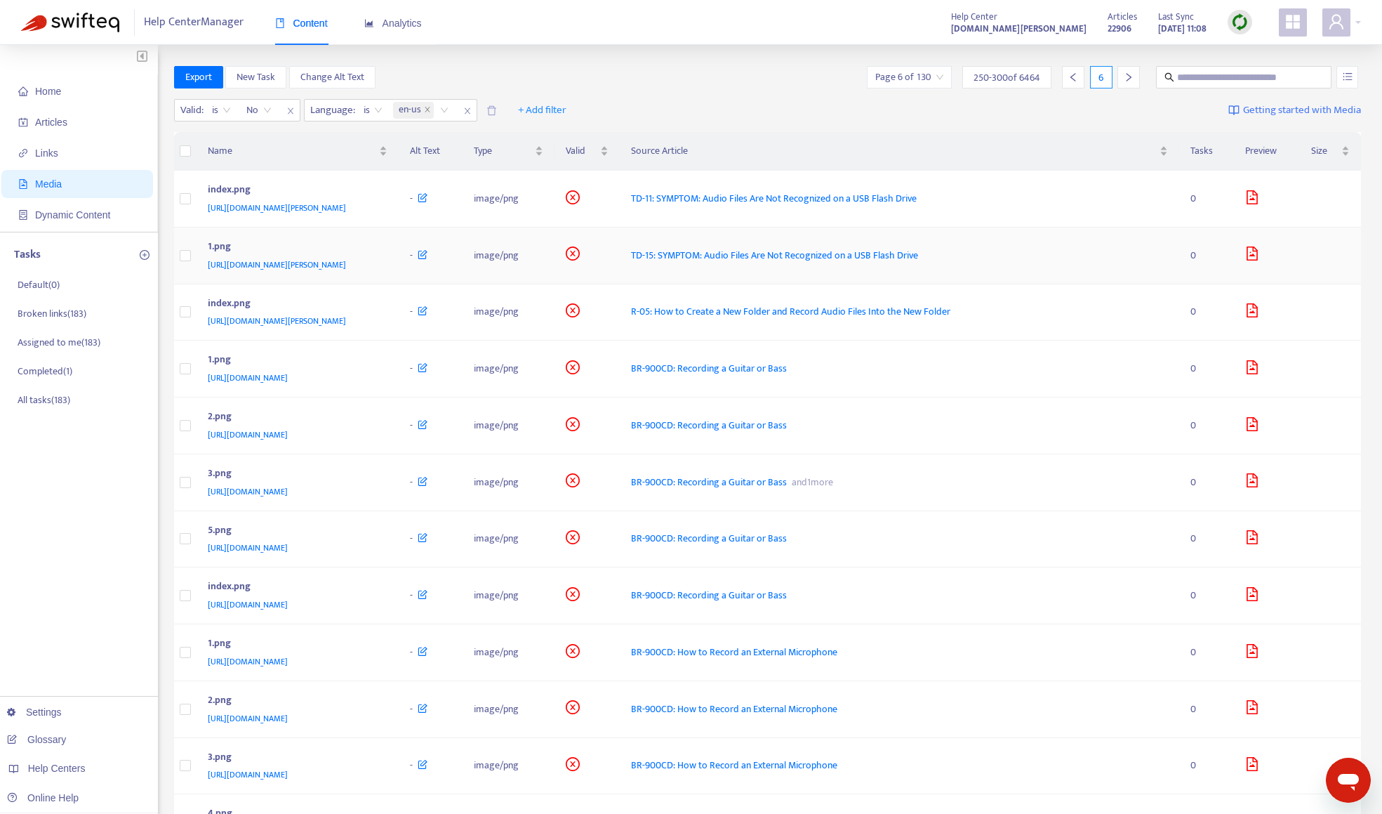
click at [383, 245] on div "1.png" at bounding box center [295, 248] width 175 height 18
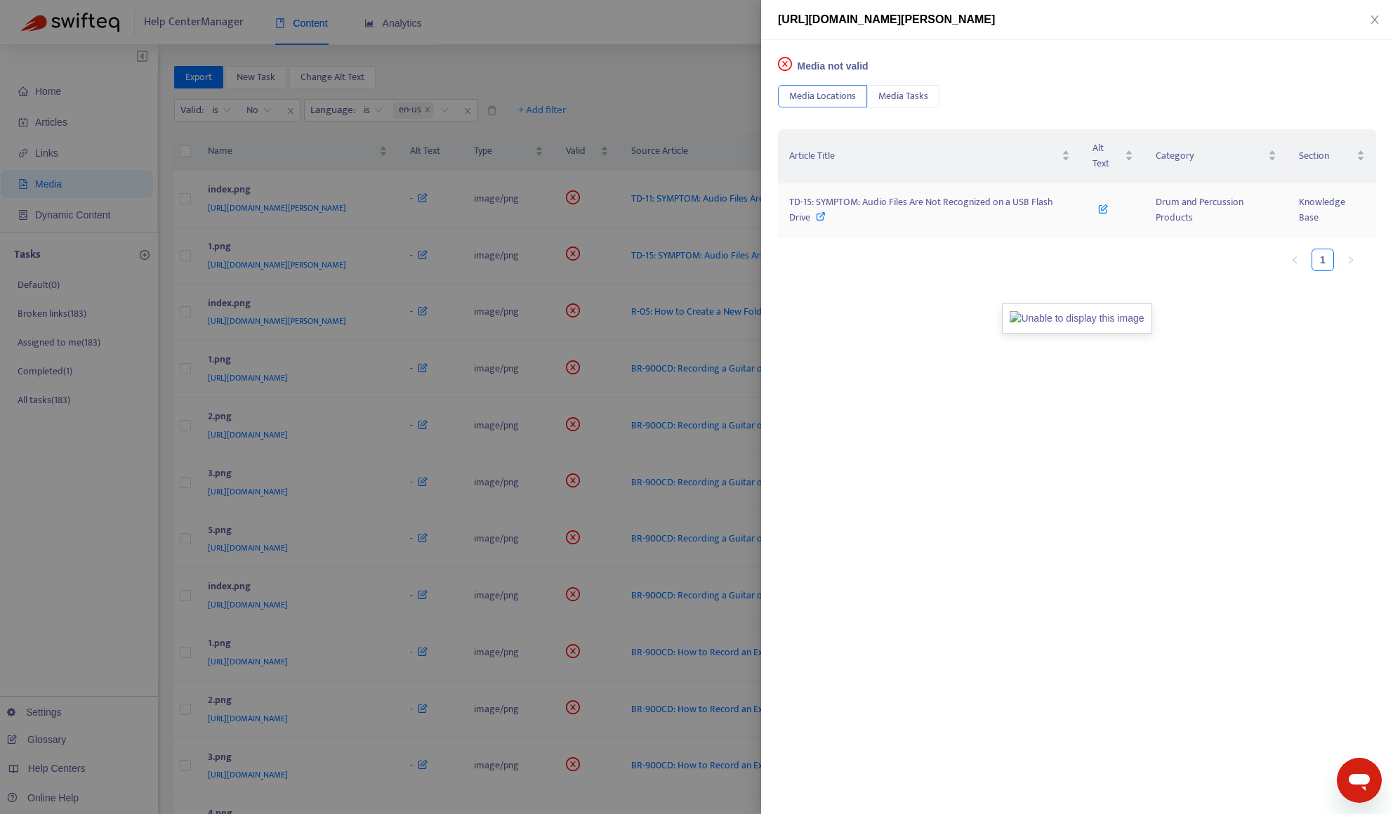
click at [902, 195] on span "TD-15: SYMPTOM: Audio Files Are Not Recognized on a USB Flash Drive" at bounding box center [921, 210] width 264 height 32
click at [691, 90] on div at bounding box center [696, 407] width 1393 height 814
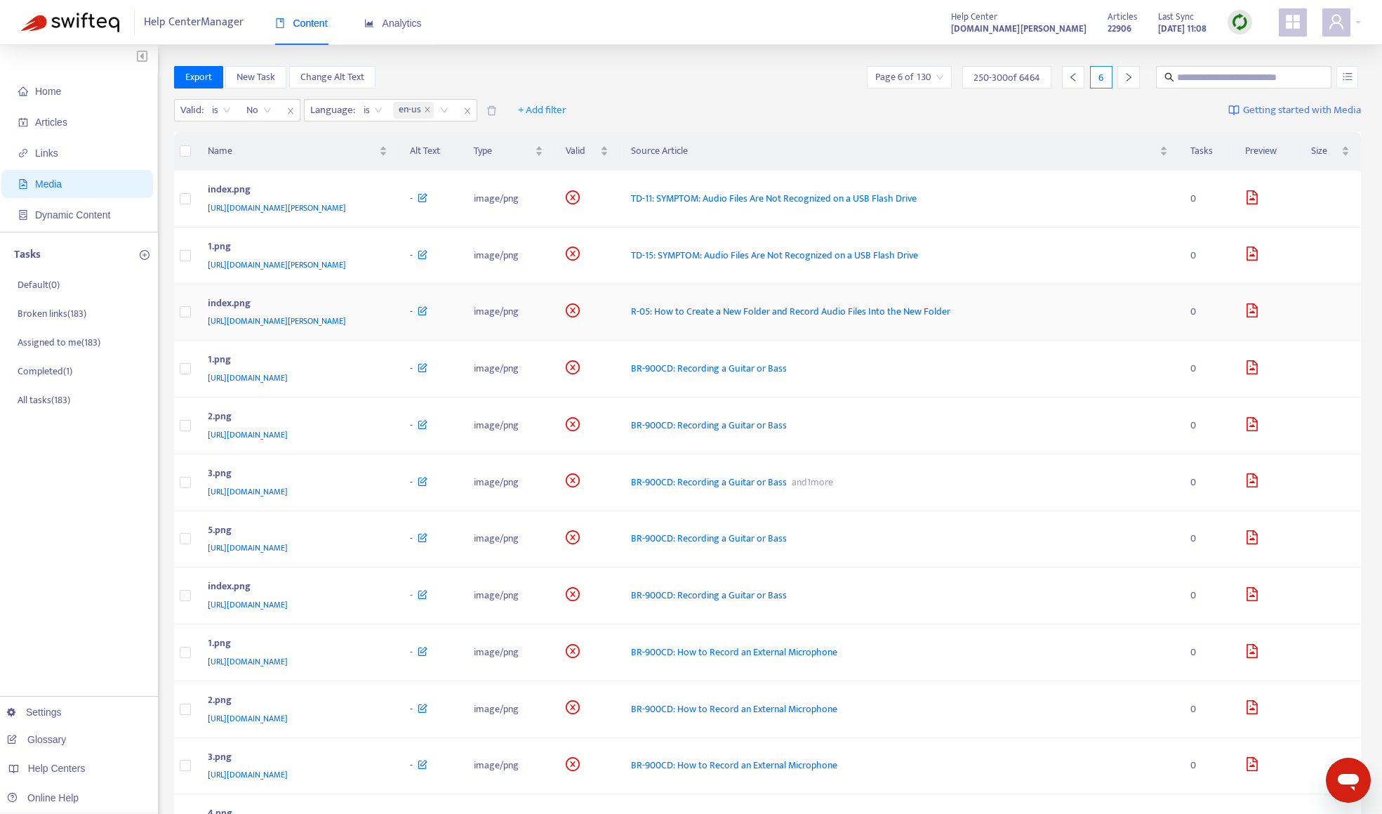
click at [383, 299] on div "index.png" at bounding box center [295, 305] width 175 height 18
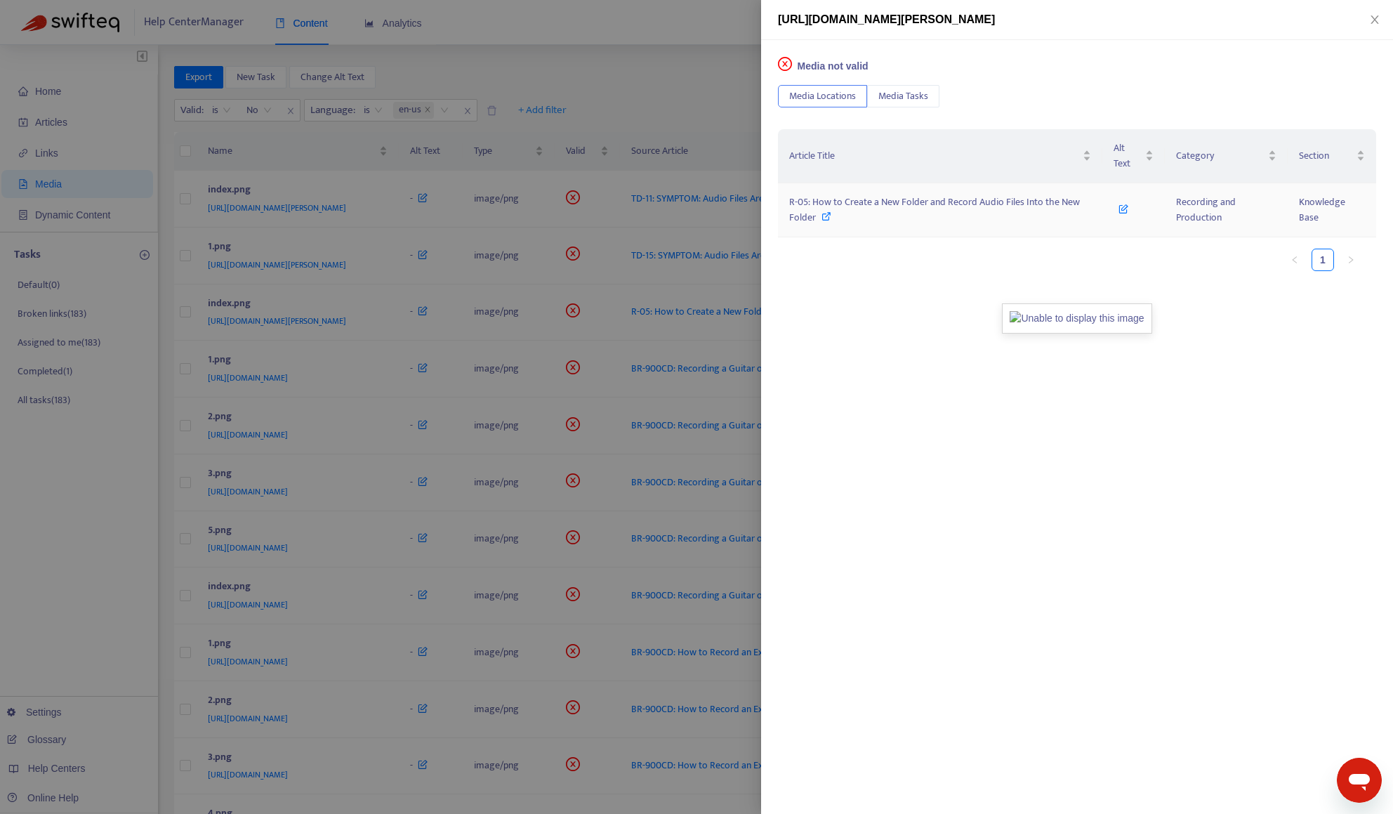
click at [880, 203] on span "R-05: How to Create a New Folder and Record Audio Files Into the New Folder" at bounding box center [934, 210] width 291 height 32
click at [709, 48] on div at bounding box center [696, 407] width 1393 height 814
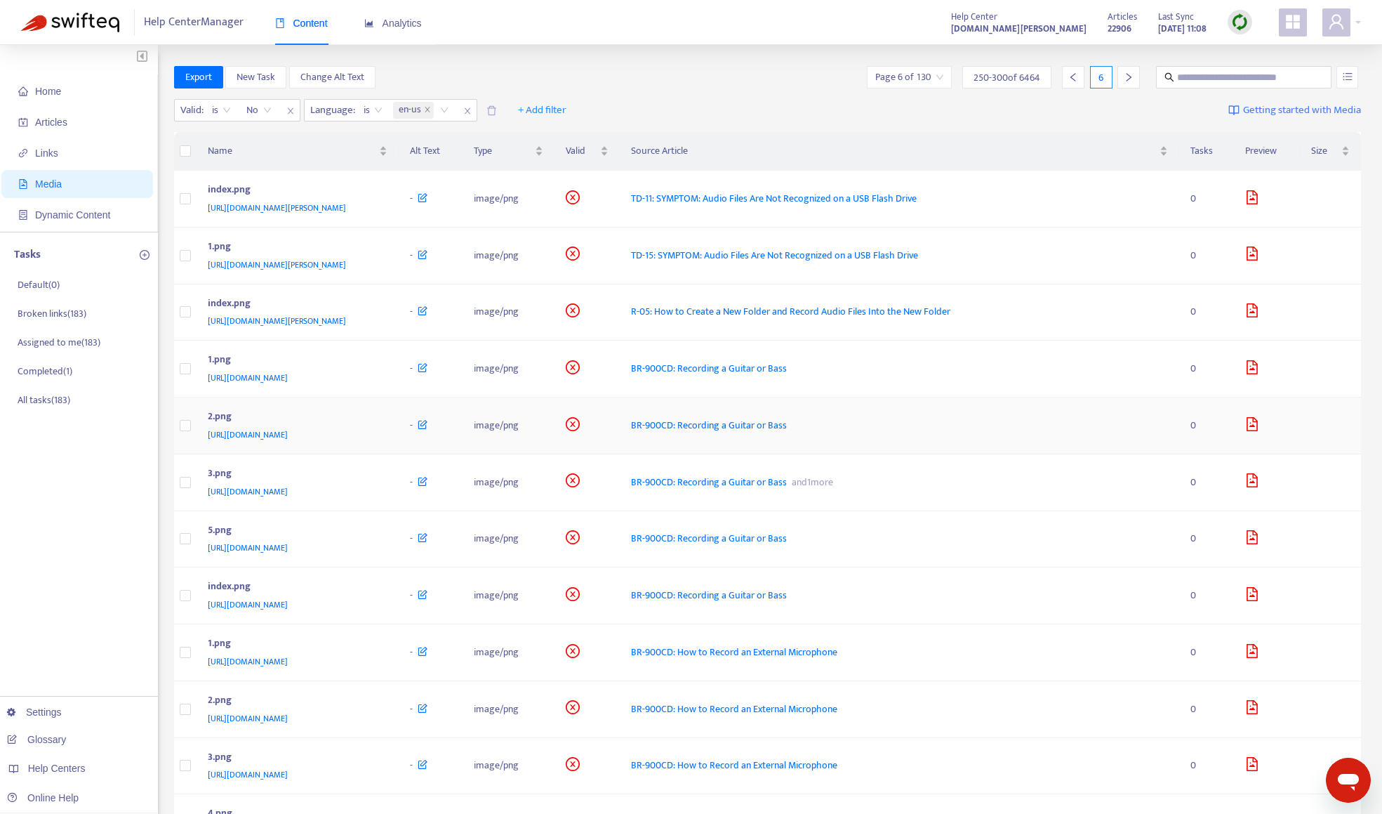
click at [383, 415] on div "2.png" at bounding box center [295, 418] width 175 height 18
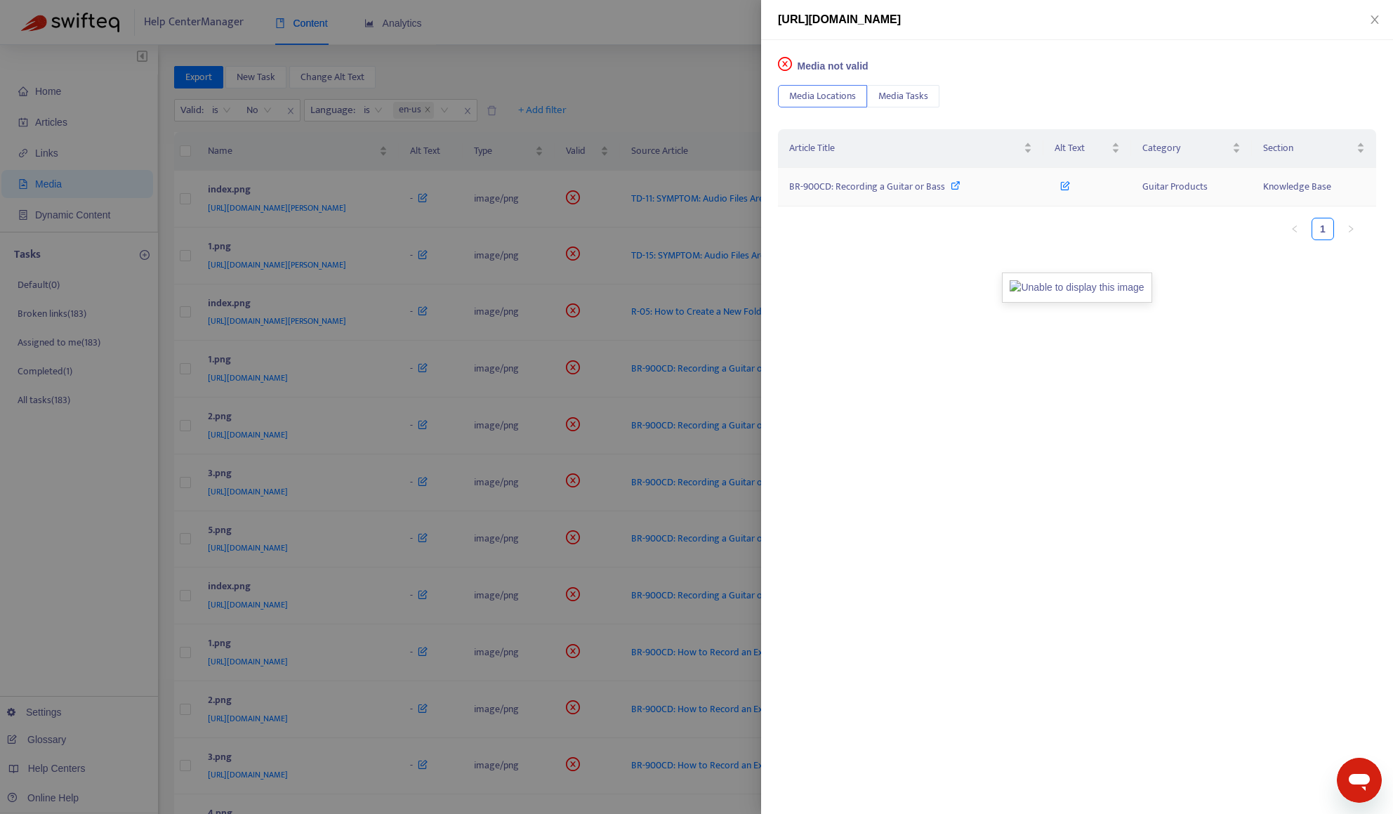
click at [865, 187] on span "BR-900CD: Recording a Guitar or Bass" at bounding box center [867, 186] width 156 height 16
click at [580, 71] on div at bounding box center [696, 407] width 1393 height 814
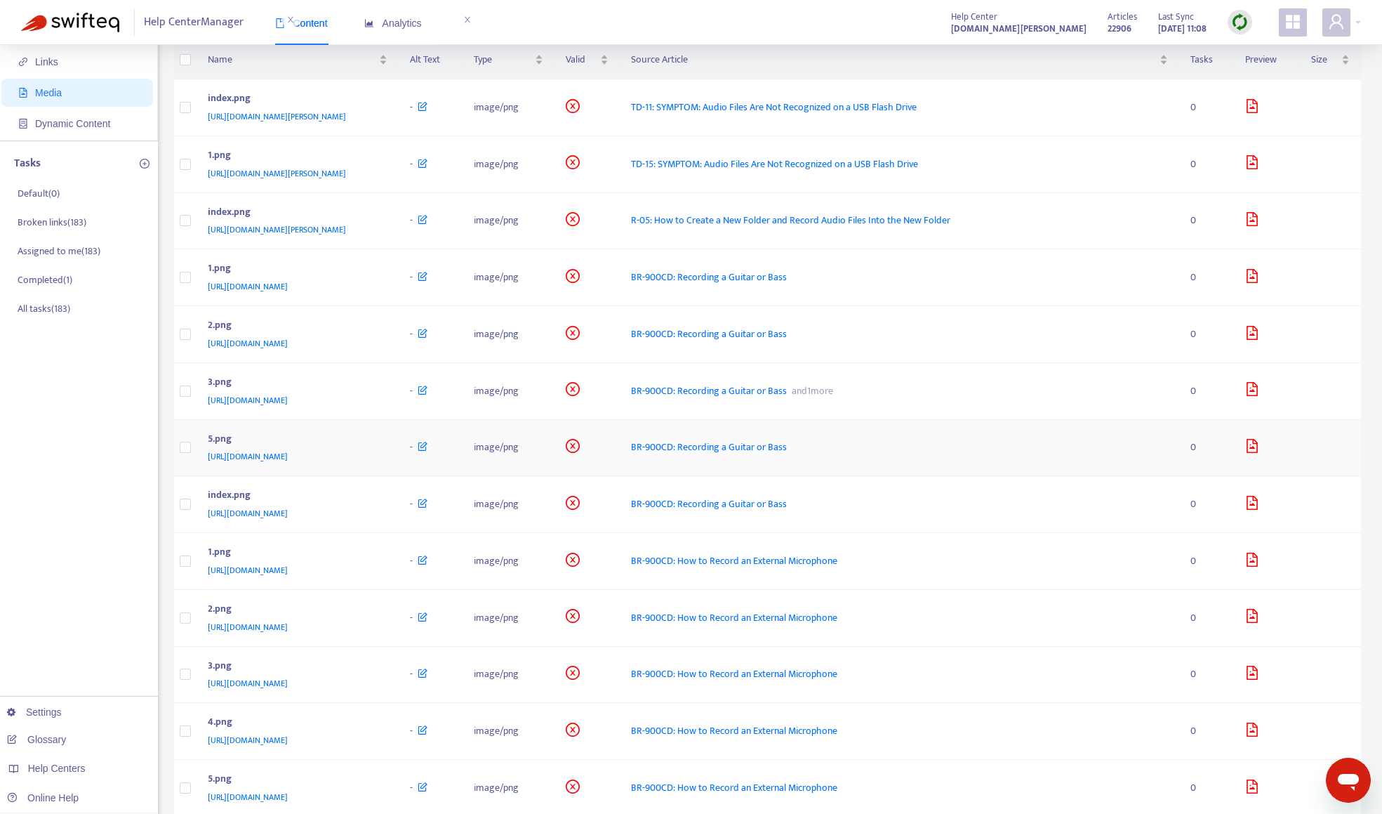
scroll to position [140, 0]
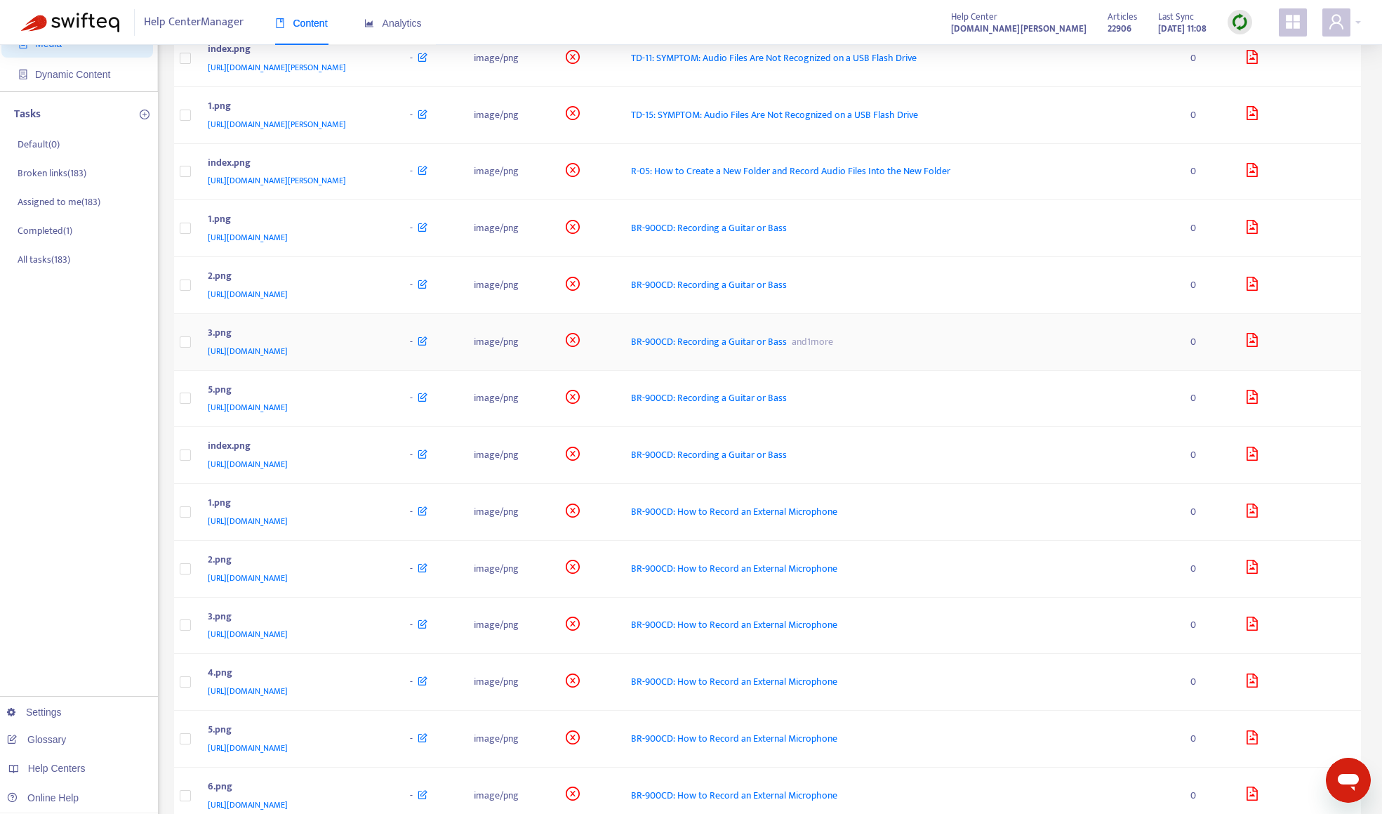
click at [383, 325] on div "3.png" at bounding box center [295, 334] width 175 height 18
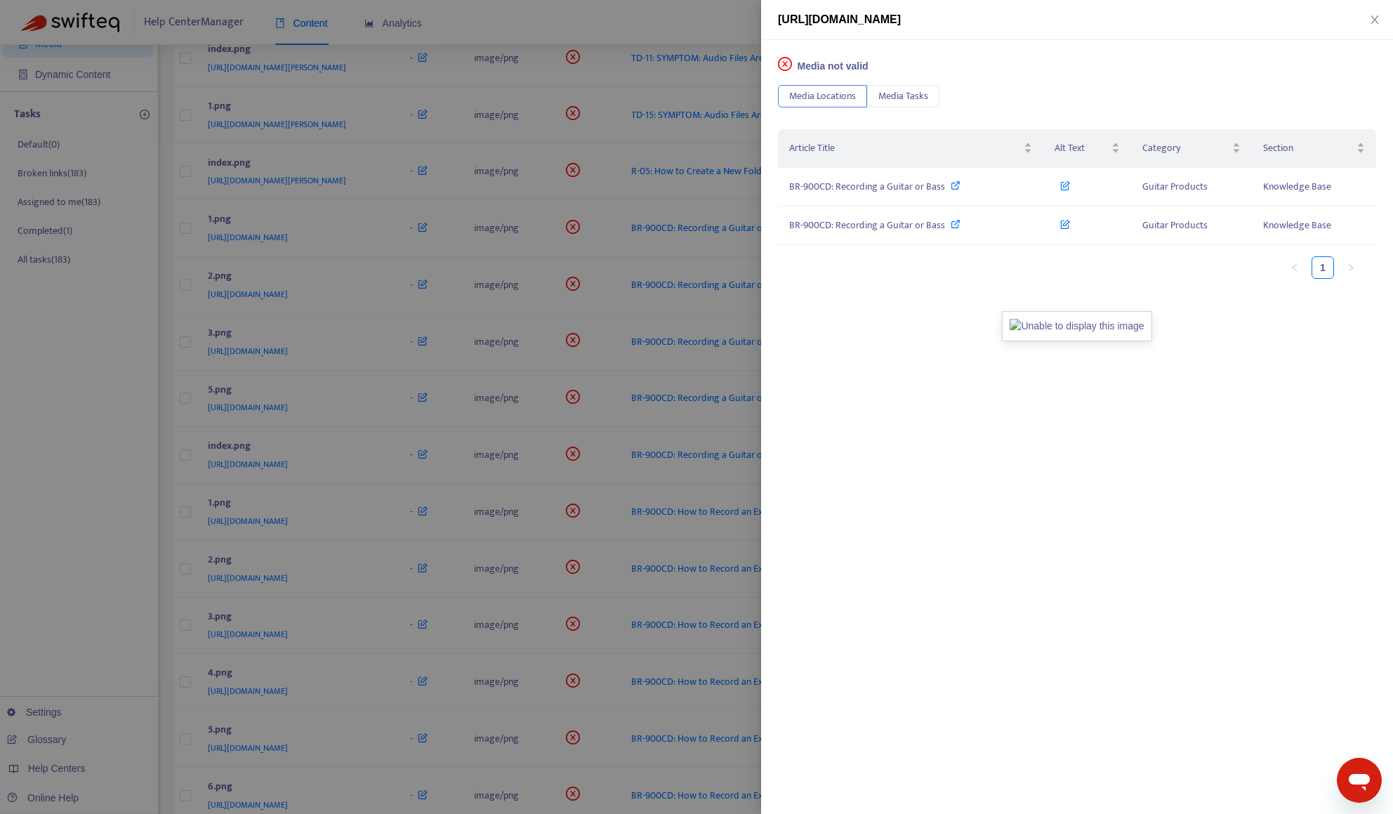
click at [124, 647] on div at bounding box center [696, 407] width 1393 height 814
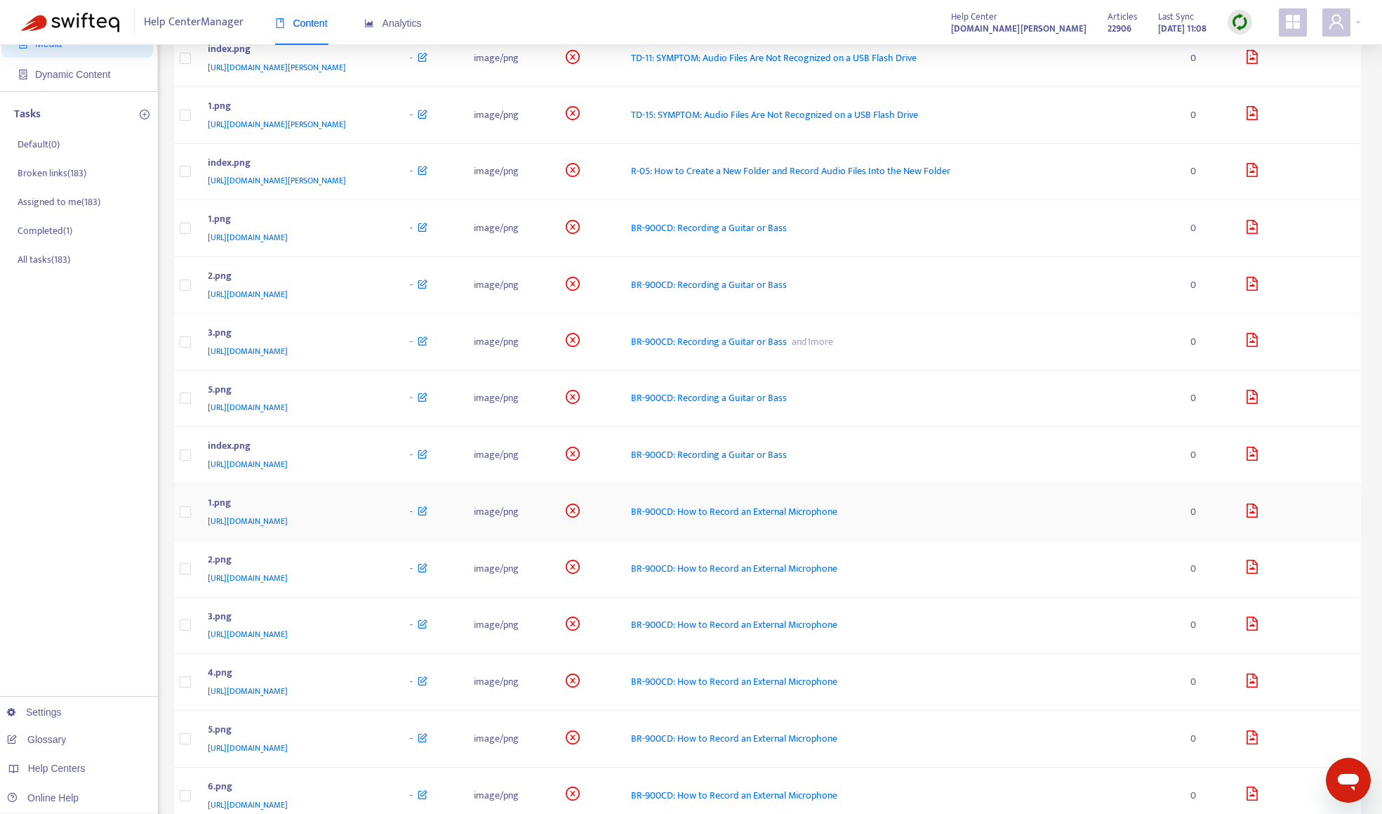
click at [383, 500] on div "1.png" at bounding box center [295, 504] width 175 height 18
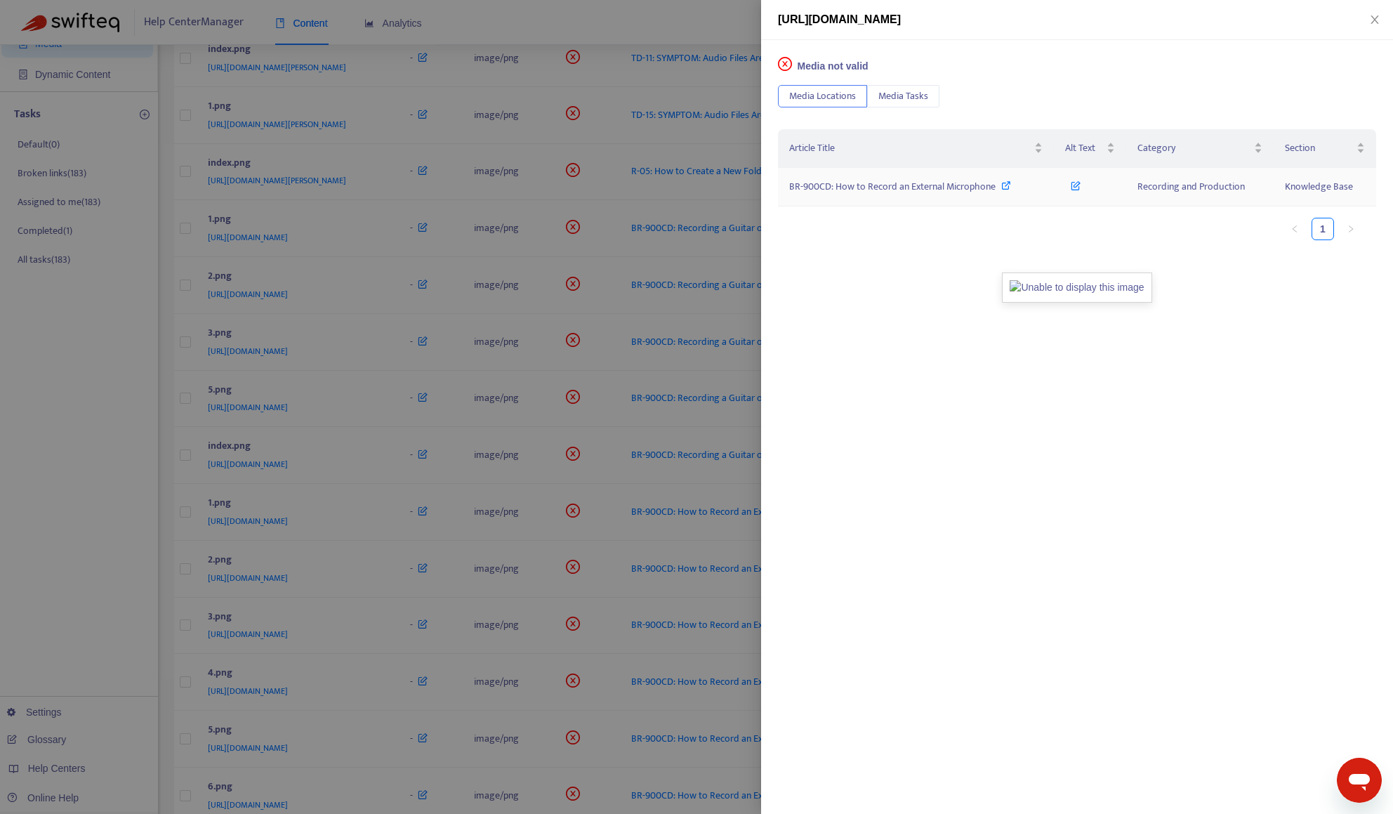
click at [856, 182] on span "BR-900CD: How to Record an External Microphone" at bounding box center [892, 186] width 206 height 16
click at [725, 20] on div at bounding box center [696, 407] width 1393 height 814
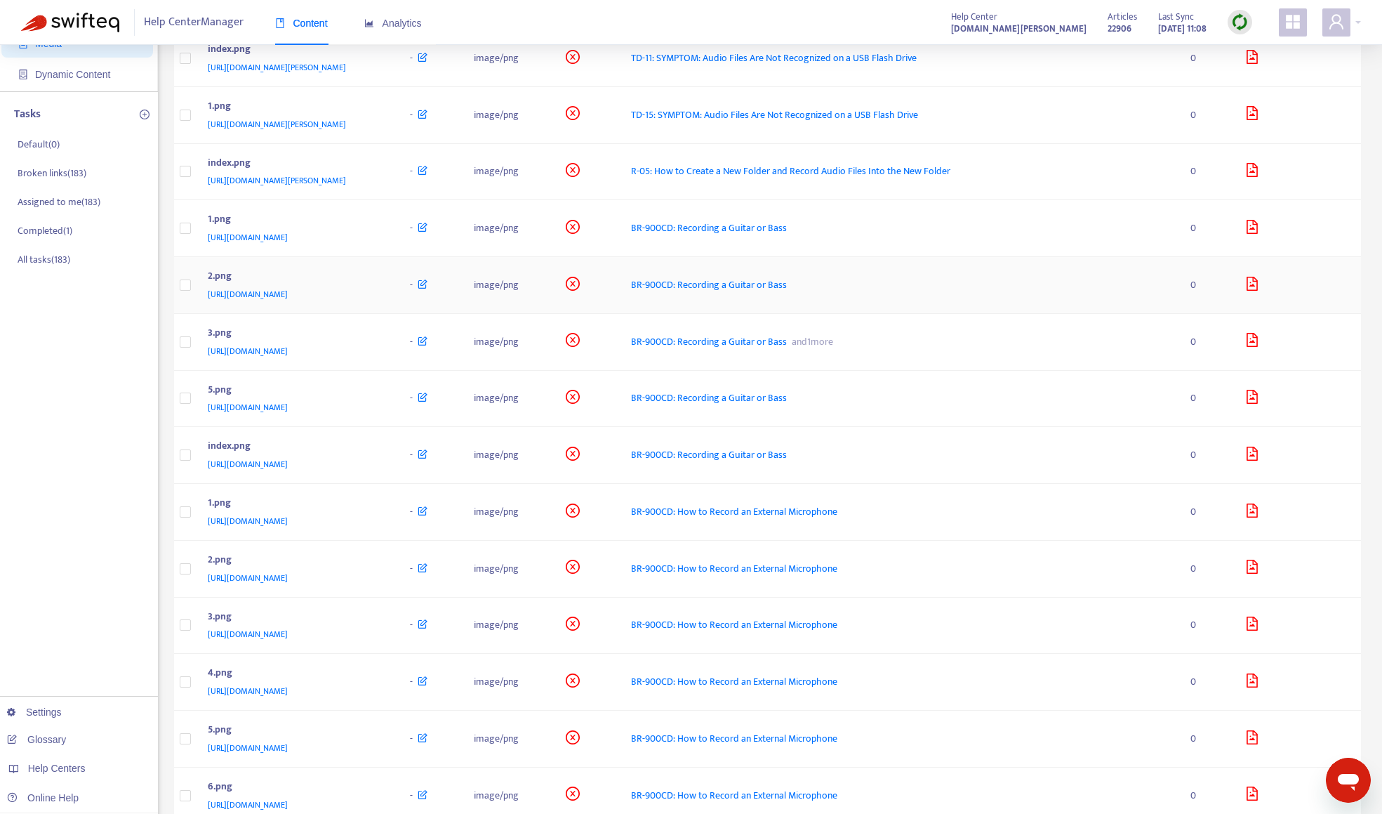
scroll to position [0, 0]
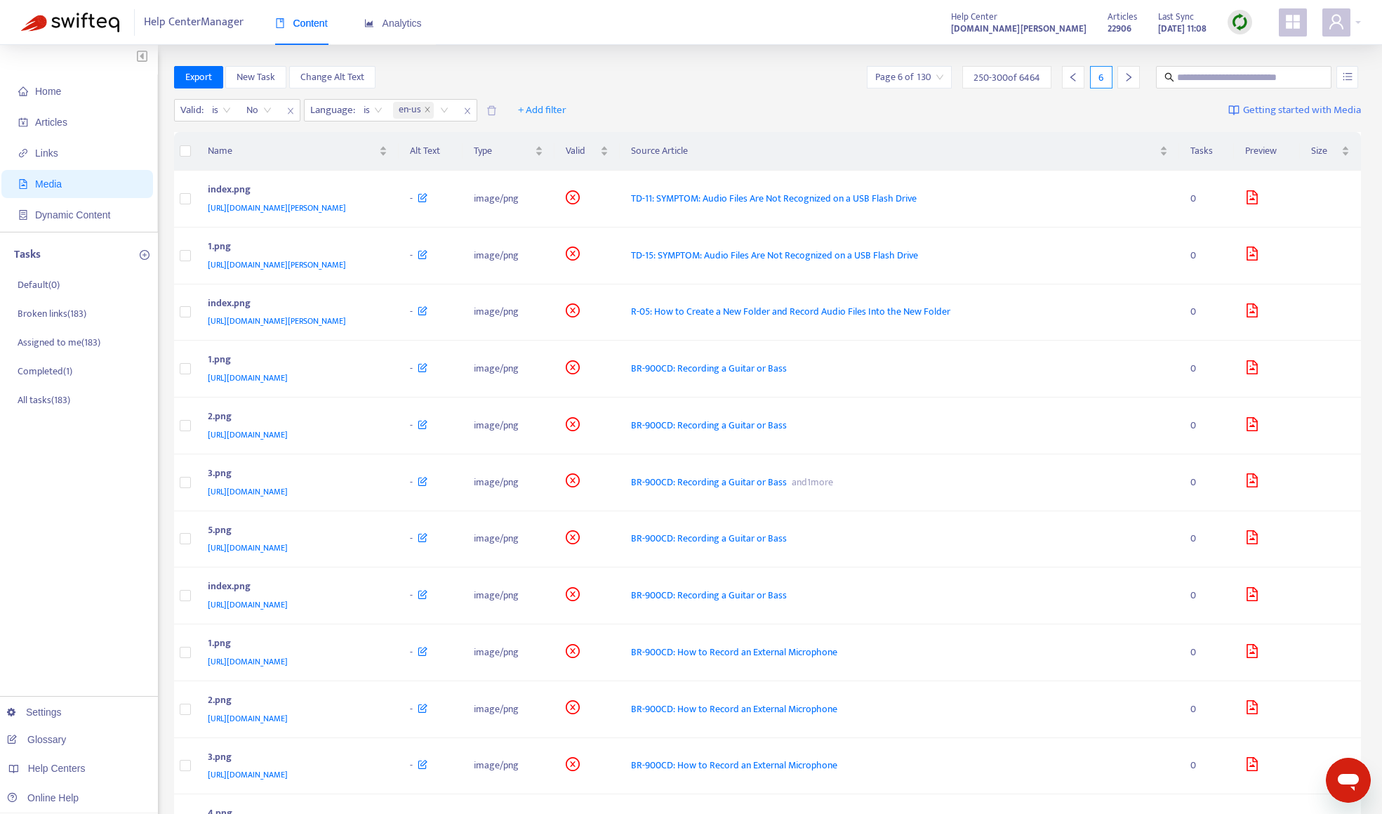
click at [1233, 18] on img at bounding box center [1240, 22] width 18 height 18
click at [1252, 51] on link "Quick Sync" at bounding box center [1269, 51] width 60 height 16
